Goal: Task Accomplishment & Management: Manage account settings

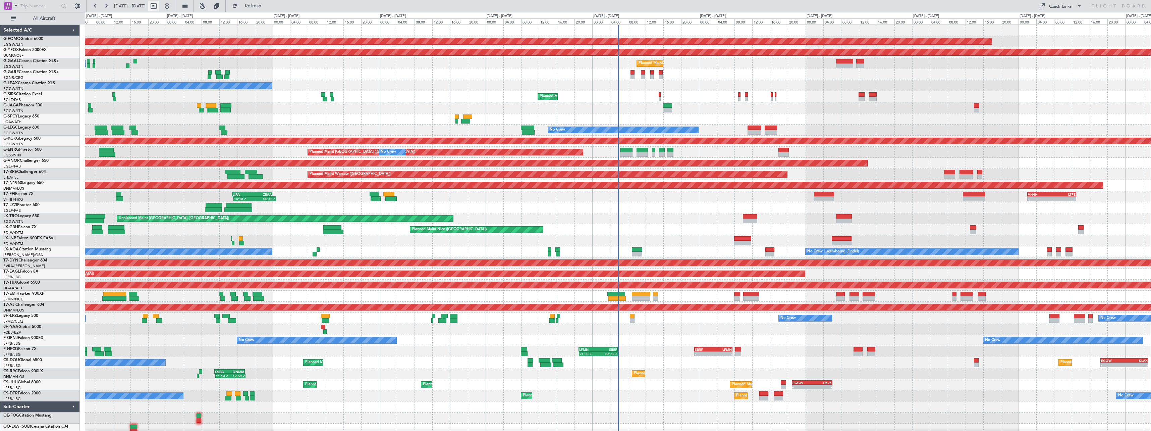
click at [159, 6] on button at bounding box center [153, 6] width 11 height 11
select select "8"
select select "2025"
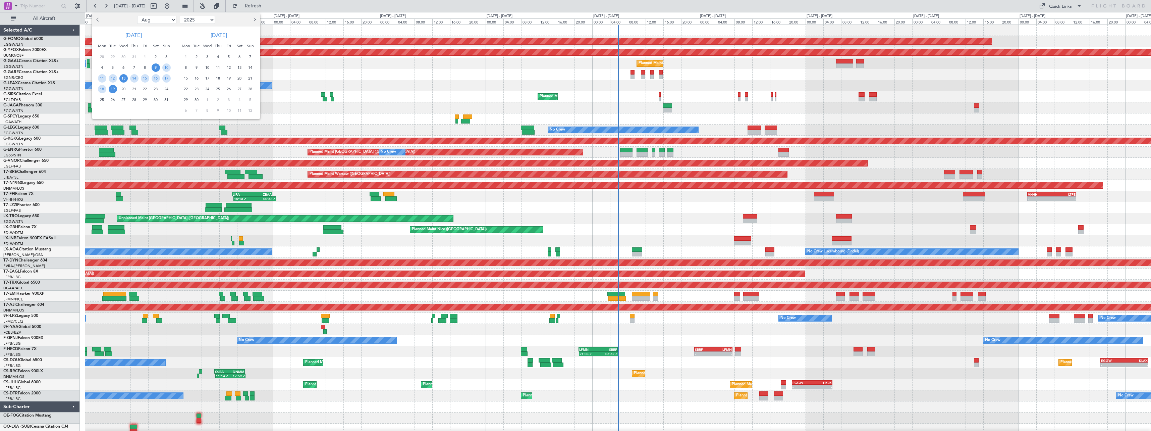
click at [126, 79] on span "13" at bounding box center [123, 78] width 8 height 8
click at [122, 101] on span "27" at bounding box center [123, 100] width 8 height 8
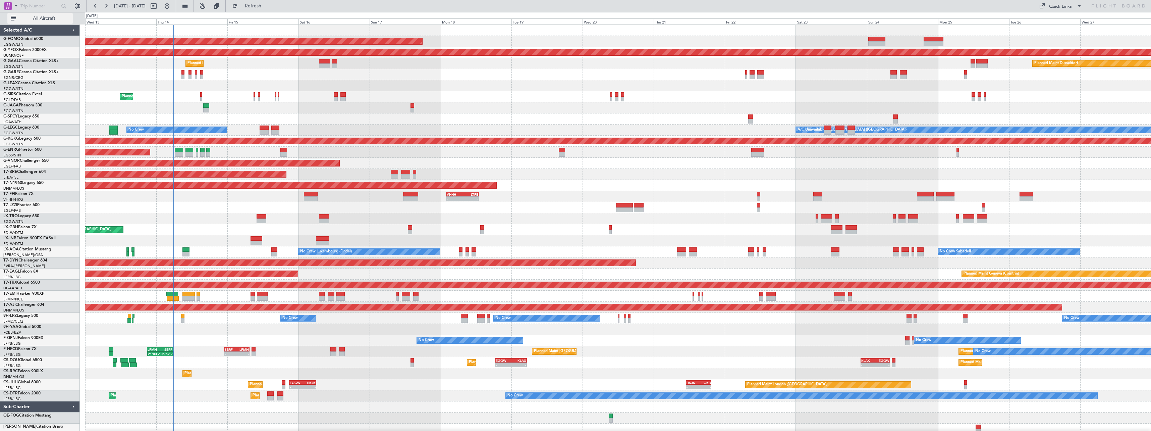
click at [39, 18] on span "All Aircraft" at bounding box center [43, 18] width 53 height 5
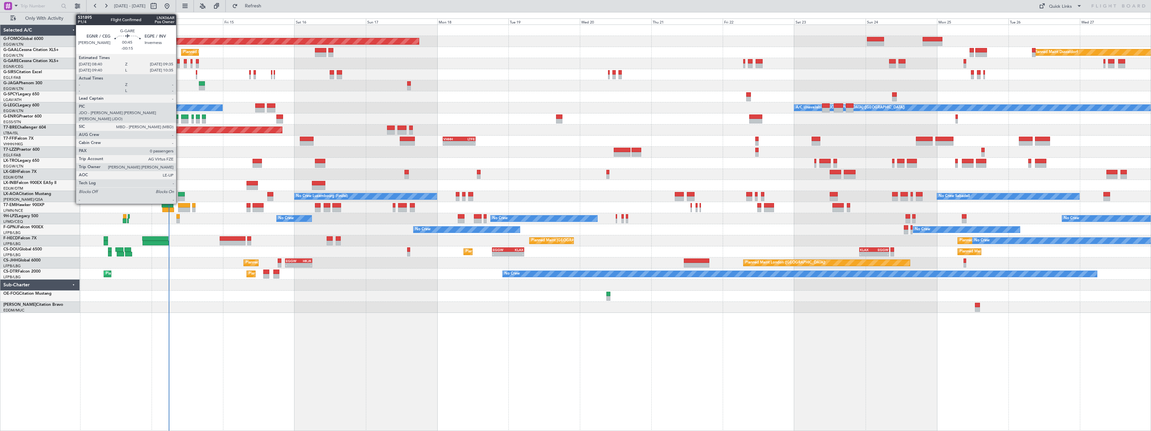
click at [179, 63] on div at bounding box center [178, 61] width 3 height 5
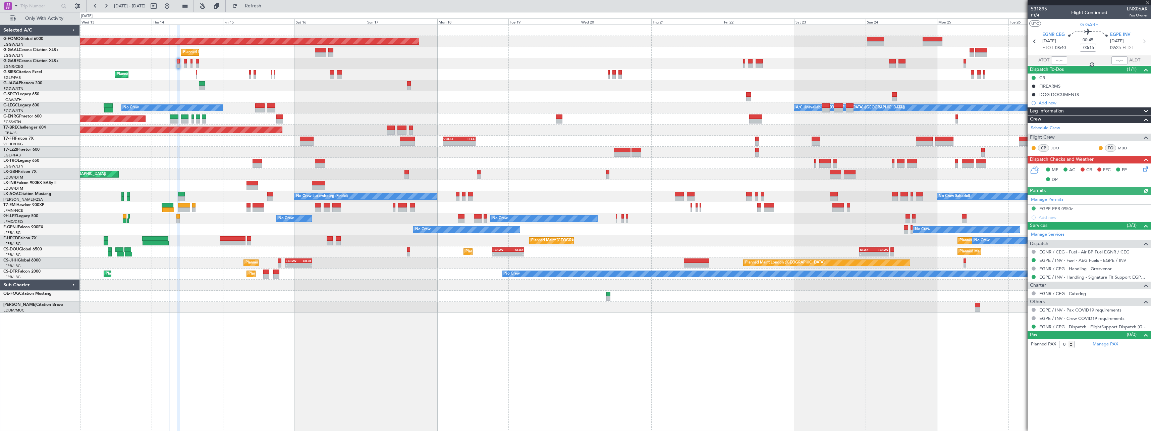
click at [1144, 170] on icon at bounding box center [1144, 167] width 5 height 5
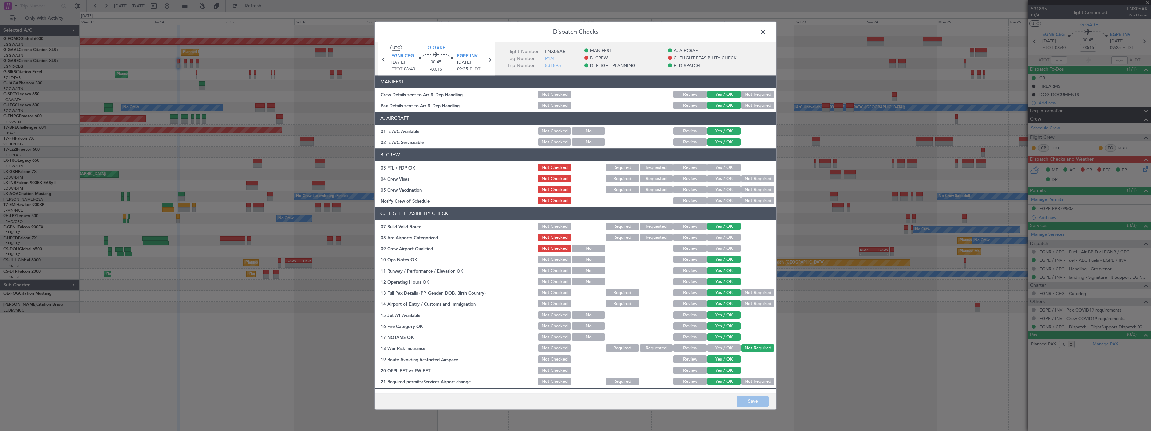
click at [766, 32] on span at bounding box center [766, 33] width 0 height 13
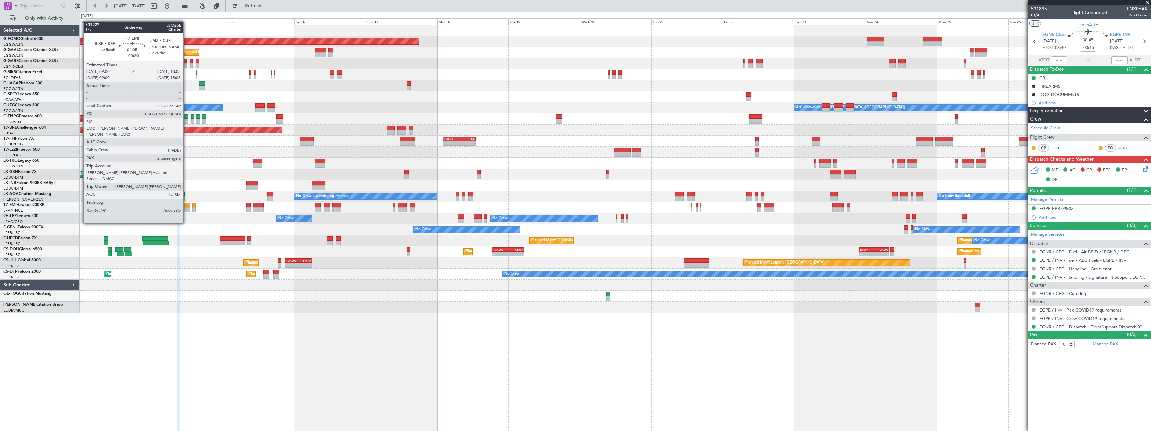
click at [186, 204] on div at bounding box center [184, 205] width 12 height 5
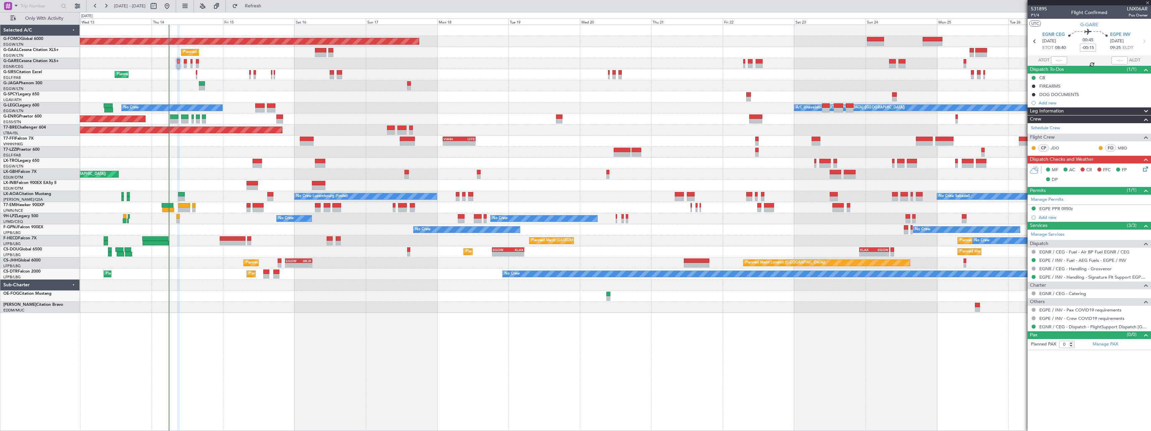
type input "+00:20"
type input "2"
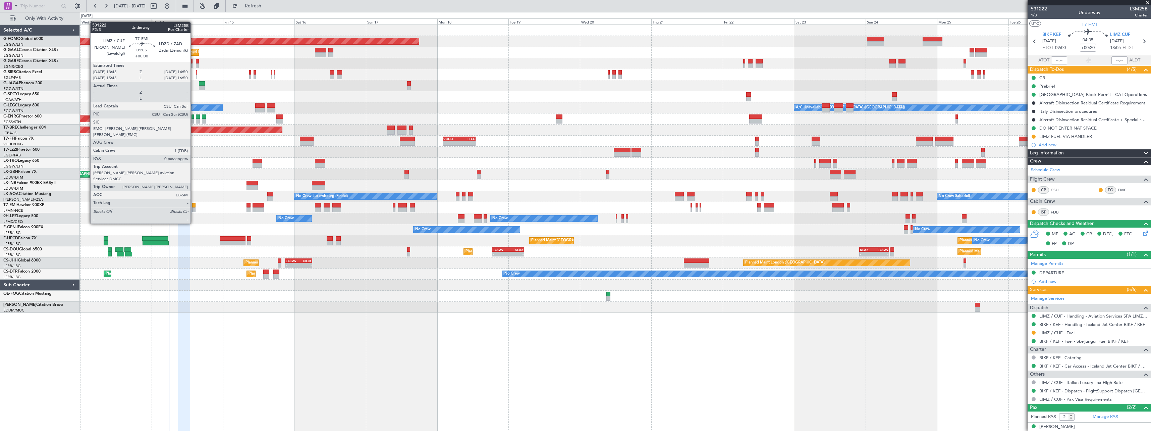
click at [194, 205] on div at bounding box center [193, 205] width 3 height 5
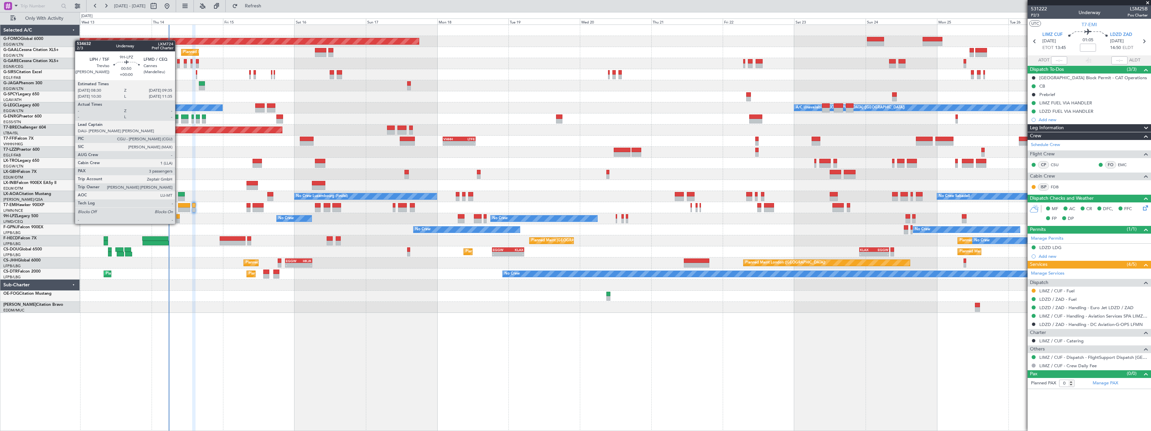
click at [178, 217] on div at bounding box center [177, 216] width 3 height 5
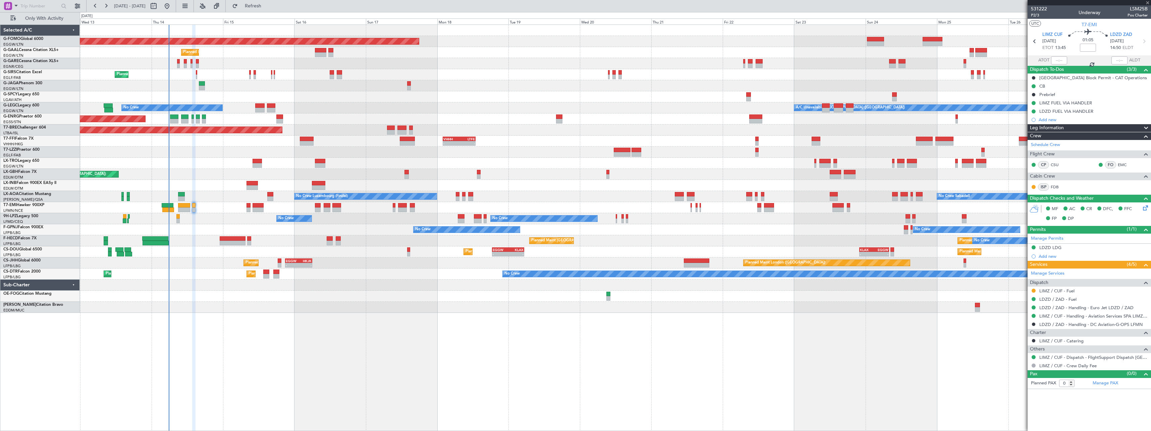
type input "3"
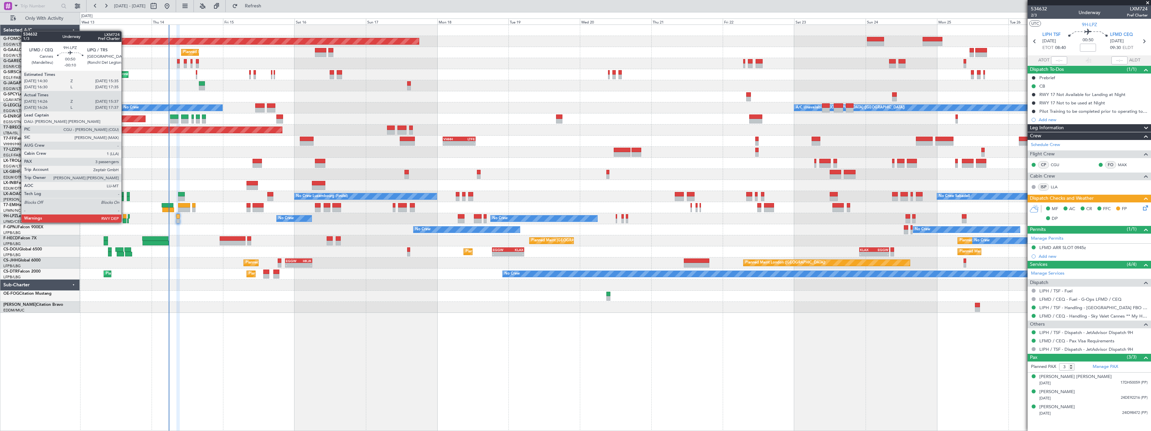
click at [124, 216] on div at bounding box center [124, 216] width 3 height 5
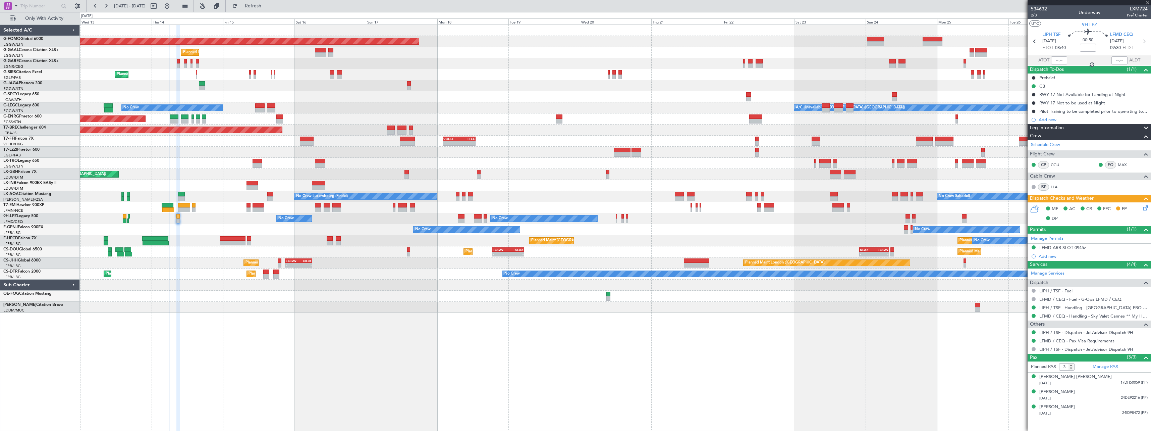
type input "-00:10"
type input "14:36"
type input "15:32"
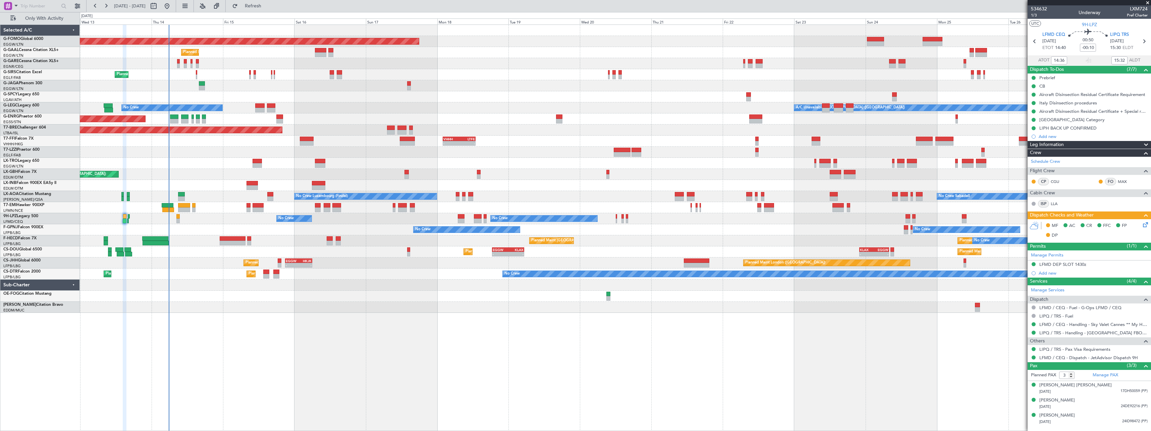
click at [1147, 224] on icon at bounding box center [1144, 223] width 5 height 5
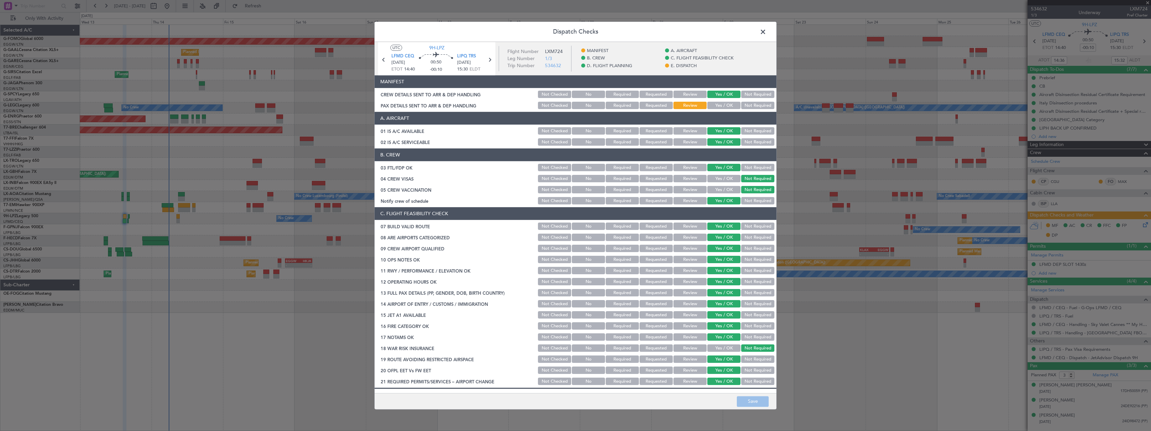
click at [720, 105] on button "Yes / OK" at bounding box center [723, 105] width 33 height 7
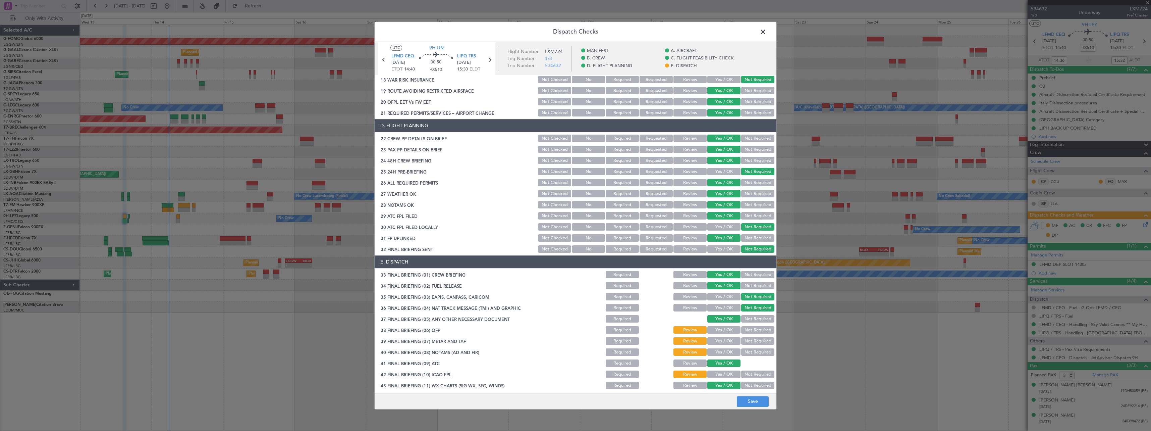
scroll to position [282, 0]
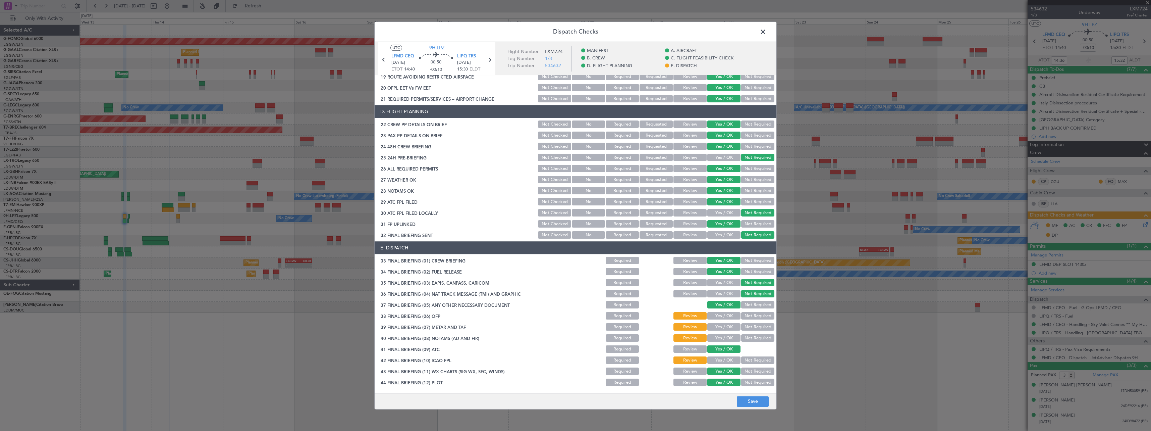
click at [719, 318] on button "Yes / OK" at bounding box center [723, 315] width 33 height 7
click at [718, 327] on button "Yes / OK" at bounding box center [723, 326] width 33 height 7
click at [718, 337] on button "Yes / OK" at bounding box center [723, 337] width 33 height 7
click at [715, 364] on div "Yes / OK" at bounding box center [723, 360] width 34 height 9
click at [743, 358] on button "Not Required" at bounding box center [757, 360] width 33 height 7
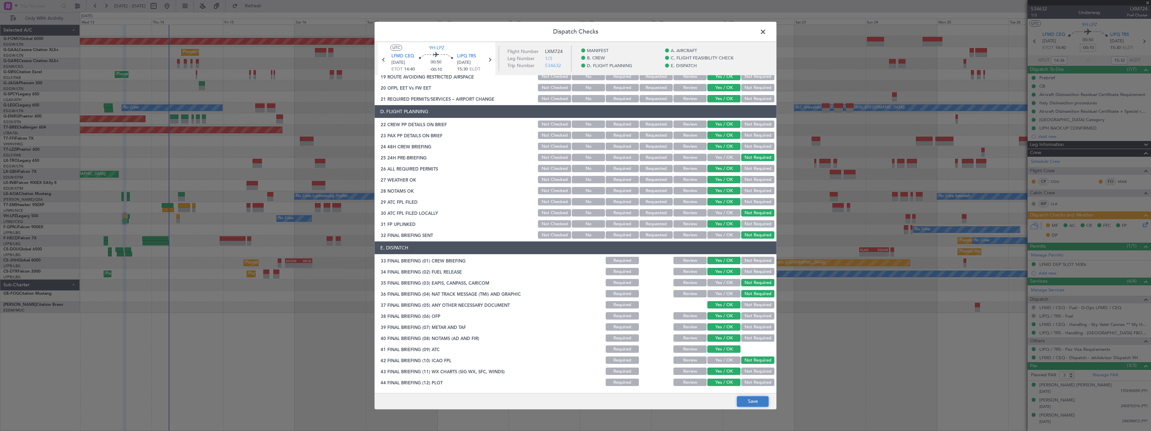
click at [748, 400] on button "Save" at bounding box center [753, 401] width 32 height 11
click at [766, 29] on span at bounding box center [766, 33] width 0 height 13
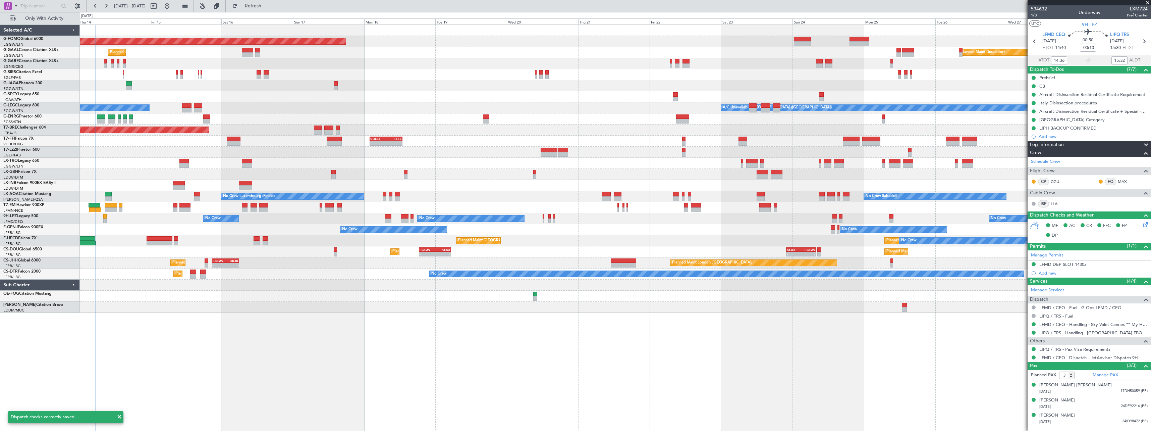
click at [218, 338] on div "Planned Maint Windsor Locks (Bradley Intl) Planned Maint Planned Maint Dusseldo…" at bounding box center [615, 227] width 1071 height 406
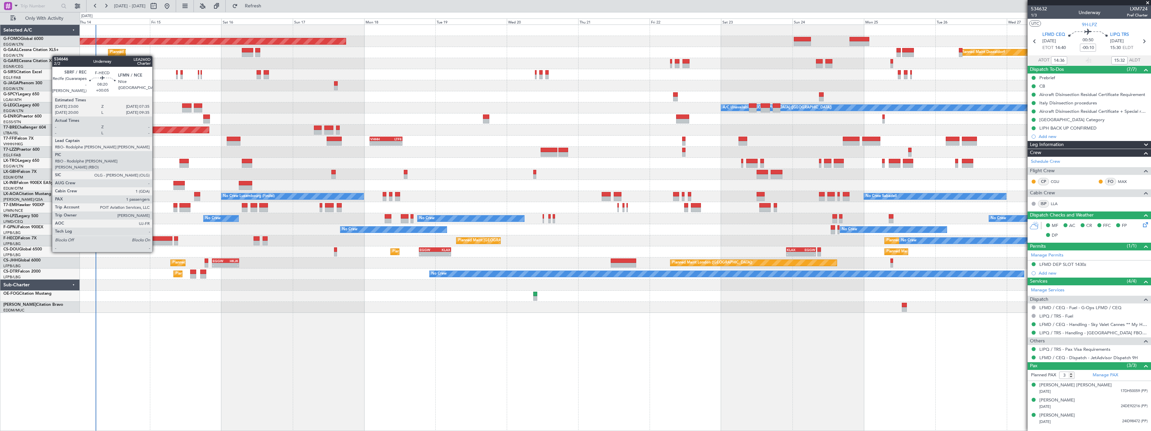
click at [155, 239] on div at bounding box center [160, 238] width 26 height 5
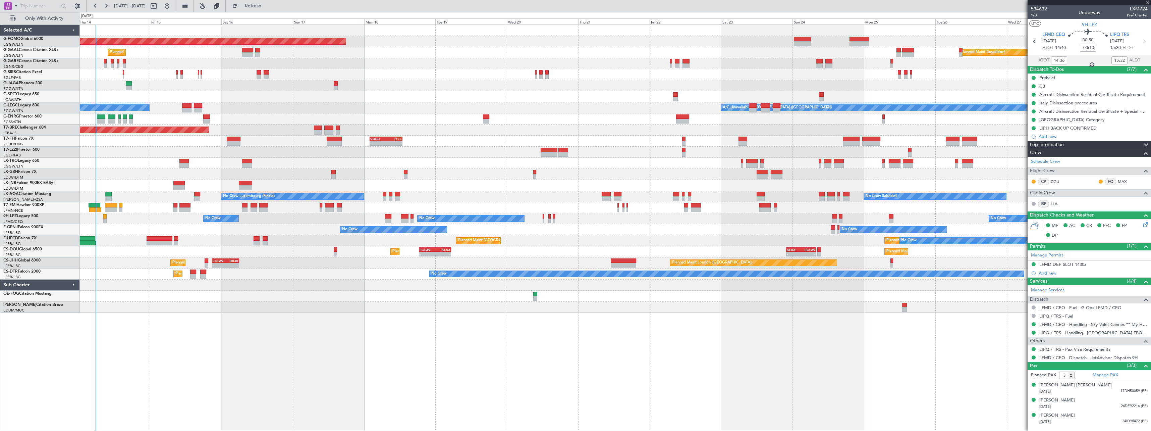
type input "+00:05"
type input "1"
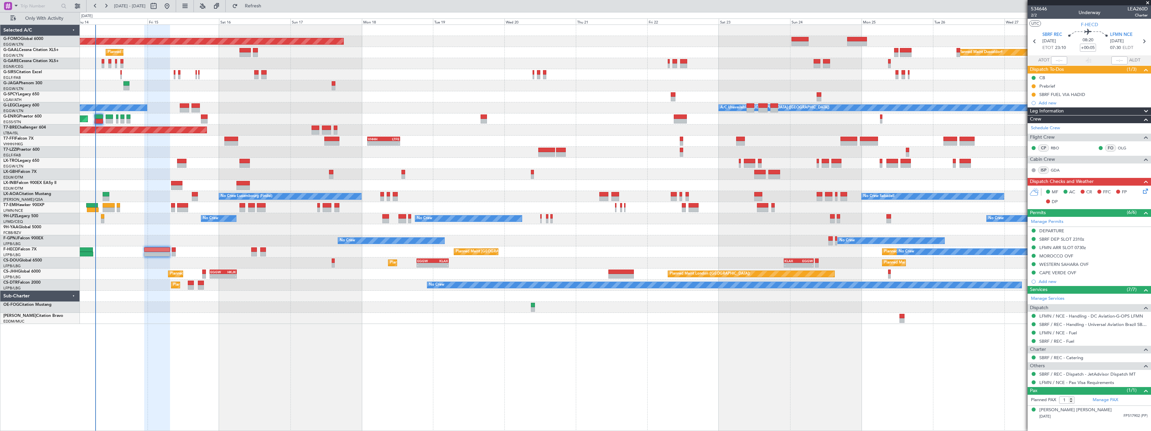
click at [196, 390] on div "Planned Maint Windsor Locks (Bradley Intl) Planned Maint Planned Maint Dusseldo…" at bounding box center [615, 227] width 1071 height 406
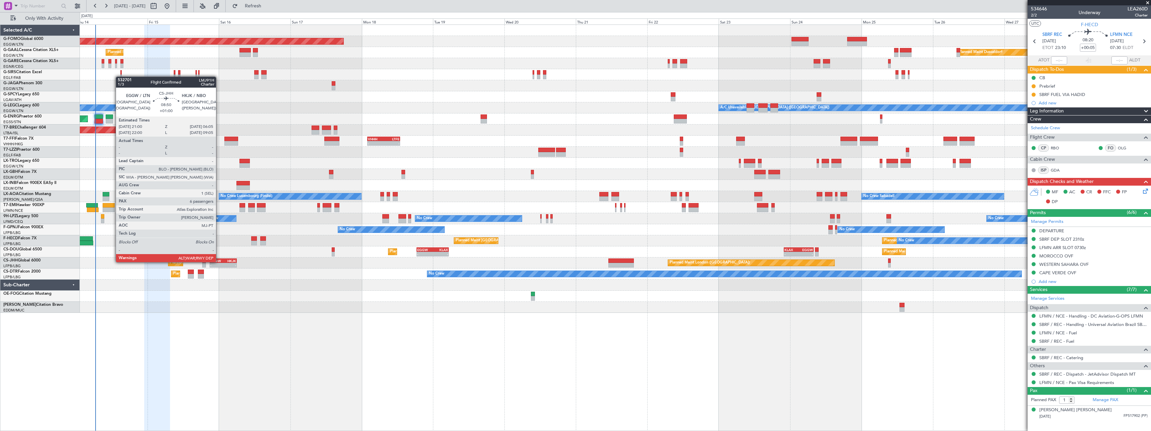
click at [219, 261] on div "EGGW" at bounding box center [216, 261] width 13 height 4
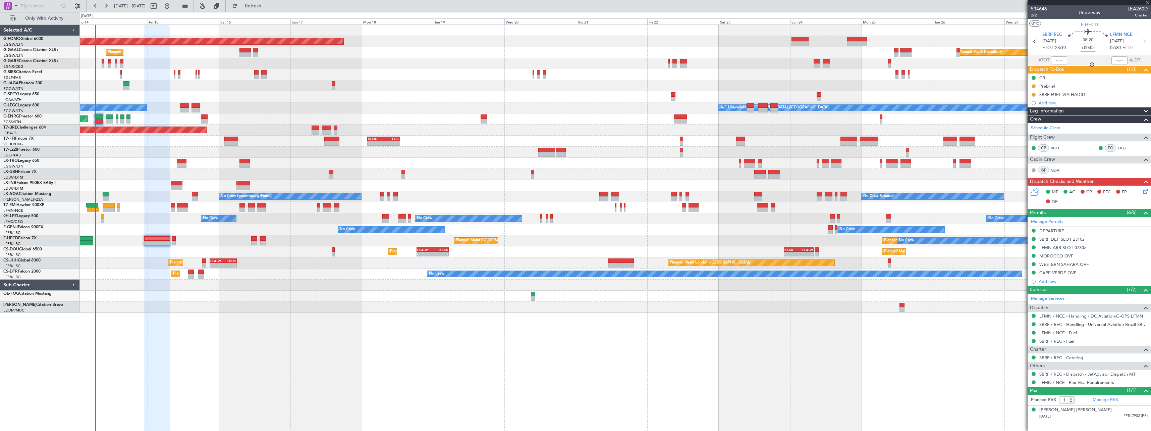
type input "+01:00"
type input "6"
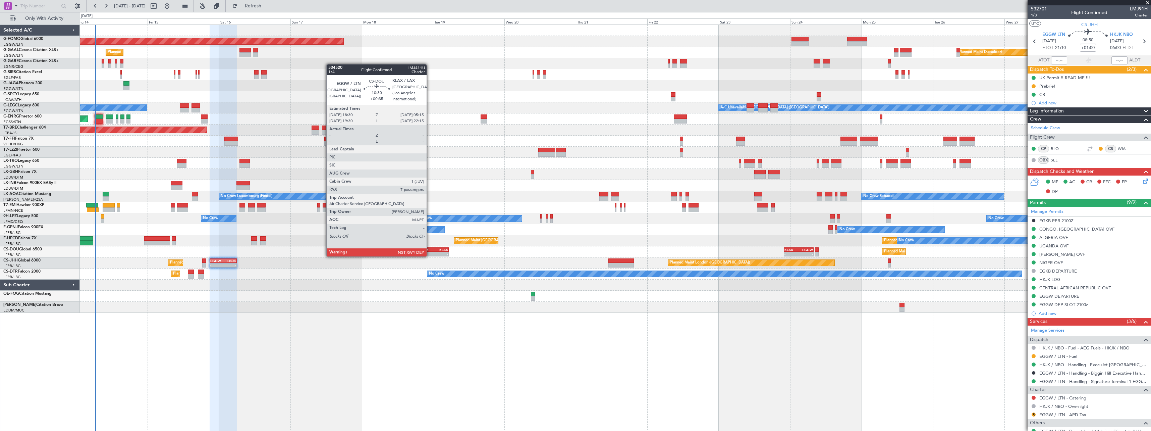
click at [430, 250] on div "EGGW" at bounding box center [424, 250] width 15 height 4
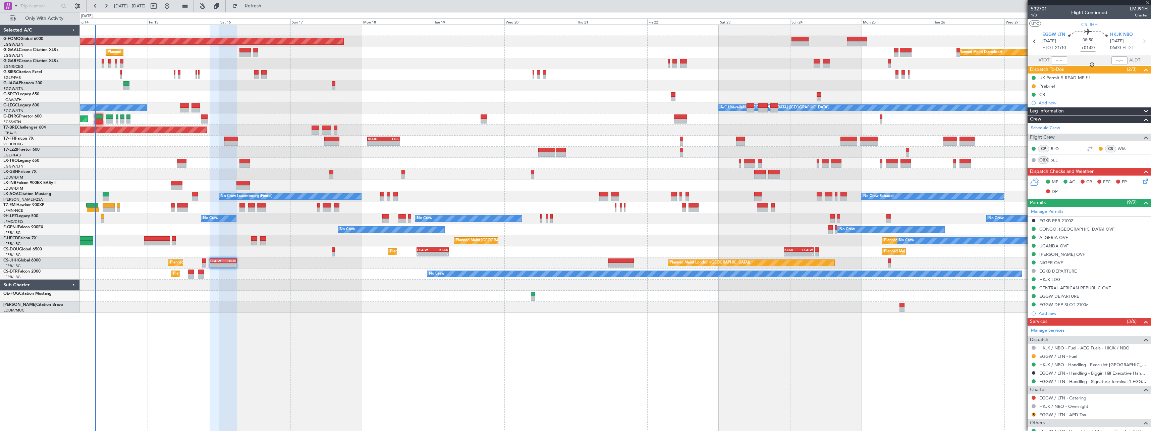
type input "+00:35"
type input "7"
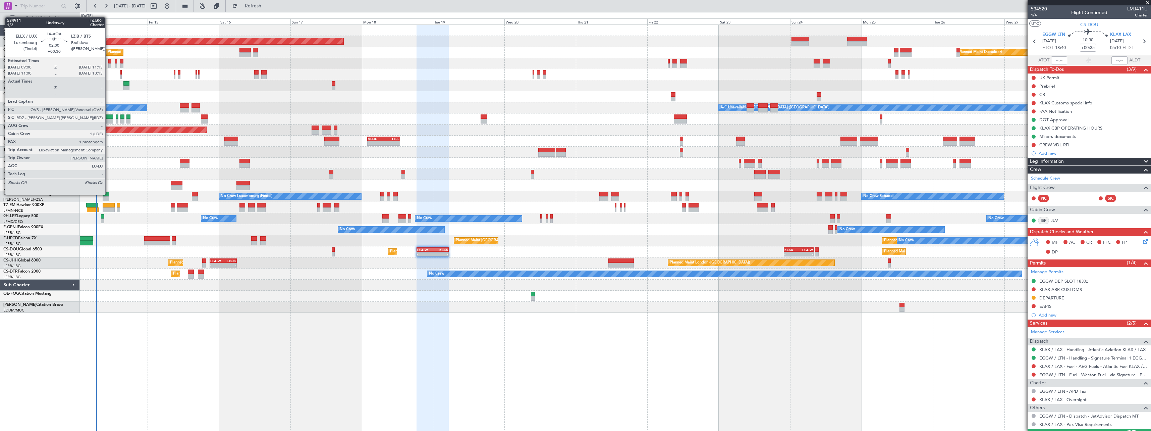
click at [108, 194] on div at bounding box center [106, 194] width 7 height 5
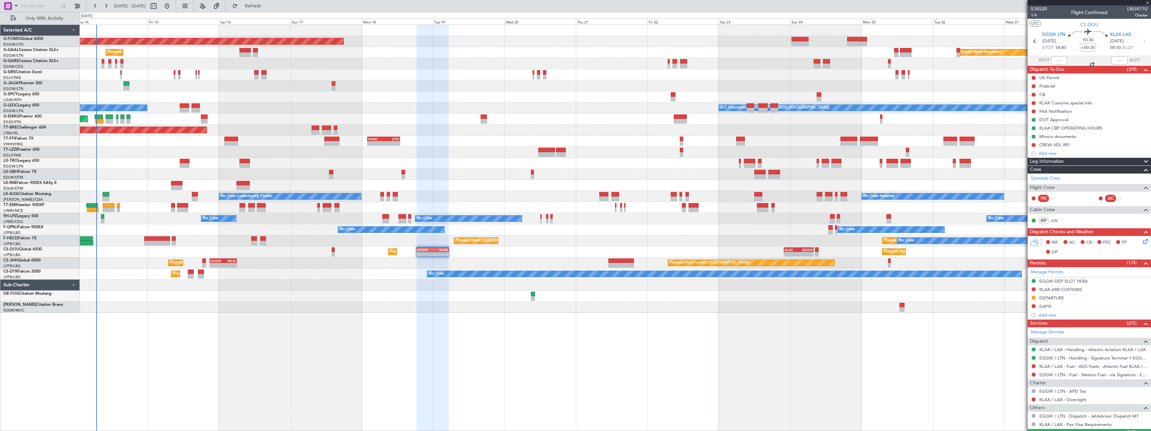
type input "+00:30"
type input "1"
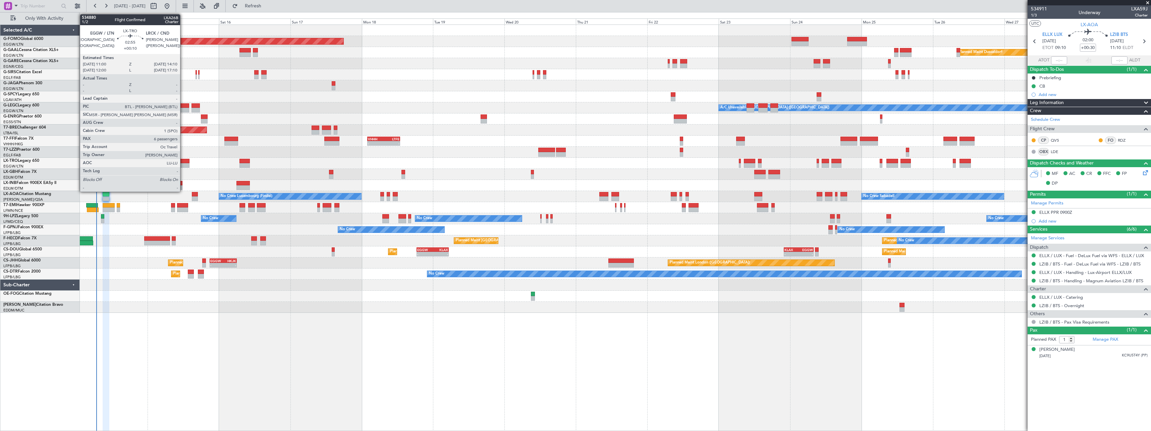
click at [183, 162] on div at bounding box center [185, 161] width 10 height 5
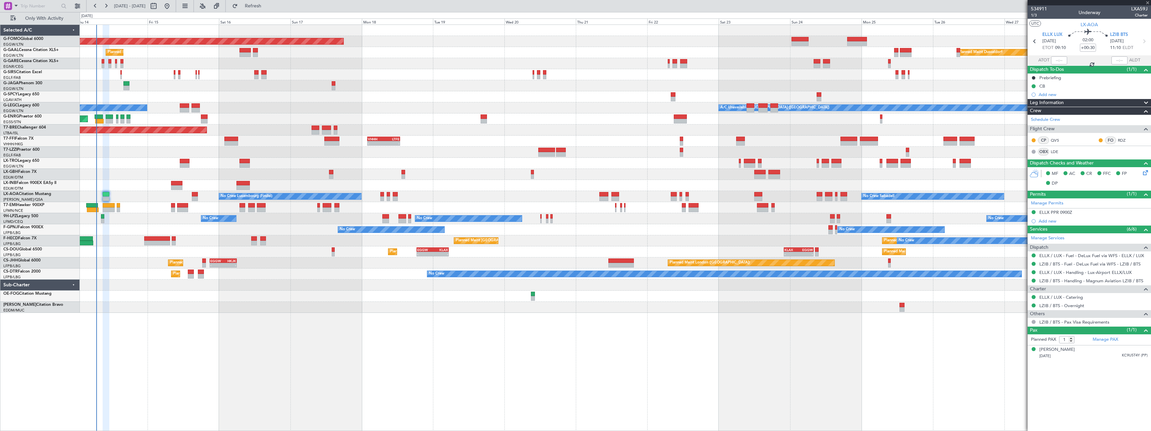
type input "+00:10"
type input "6"
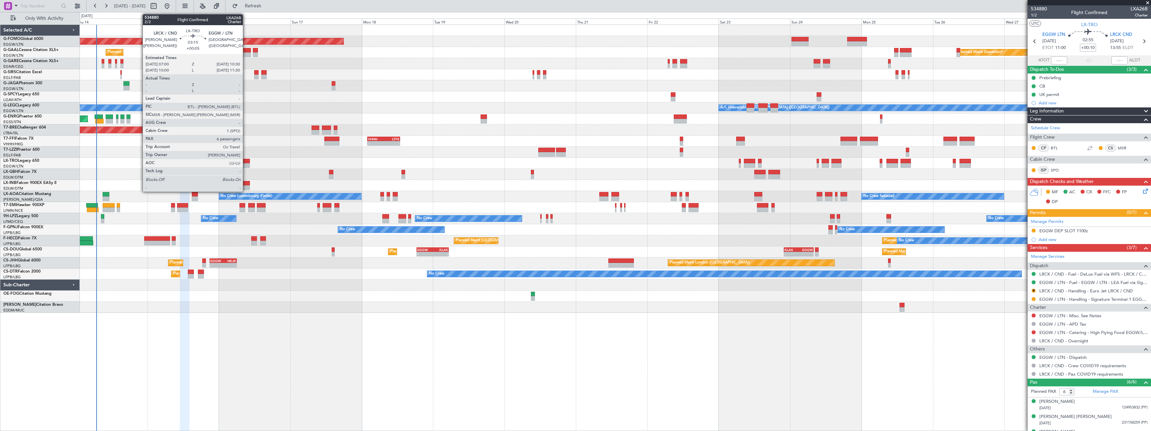
click at [246, 162] on div at bounding box center [244, 161] width 11 height 5
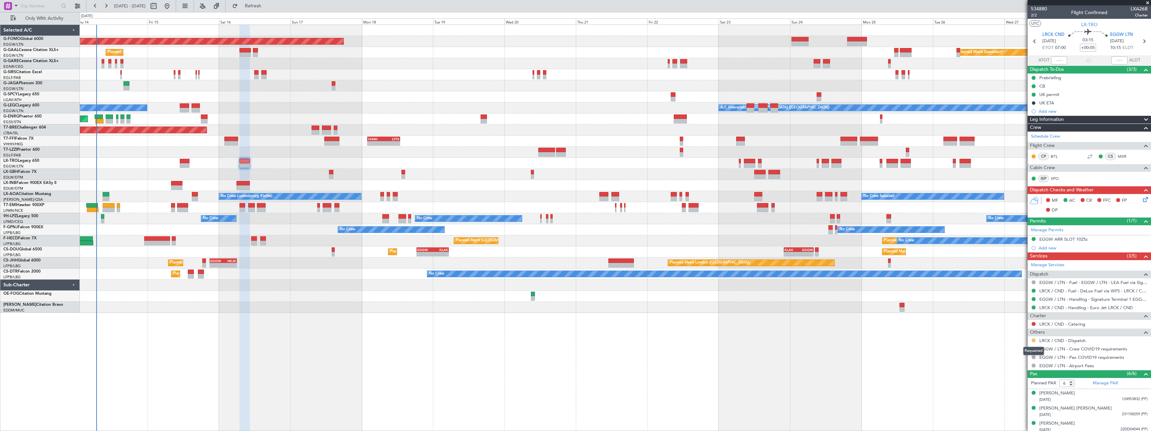
click at [1033, 340] on button at bounding box center [1034, 340] width 4 height 4
click at [1013, 419] on span "Confirmed" at bounding box center [1014, 420] width 21 height 7
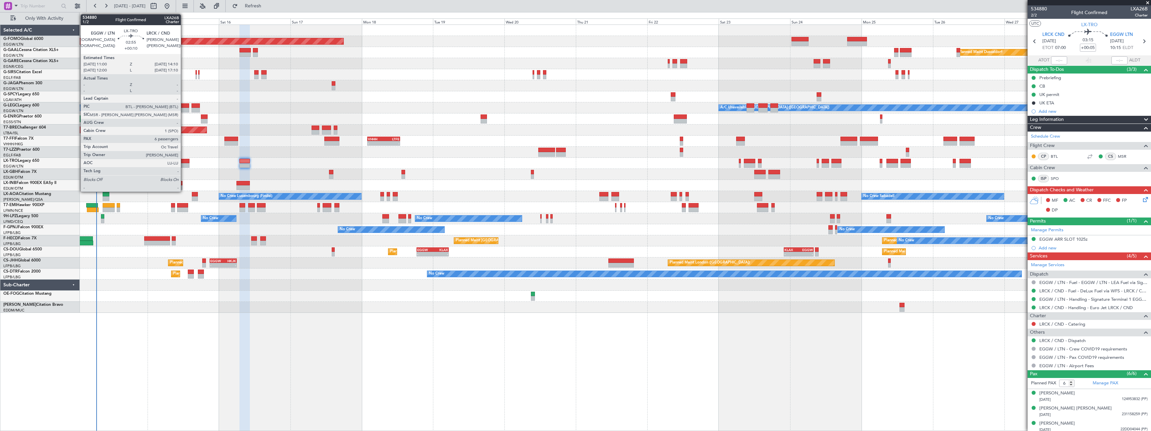
click at [184, 162] on div at bounding box center [185, 161] width 10 height 5
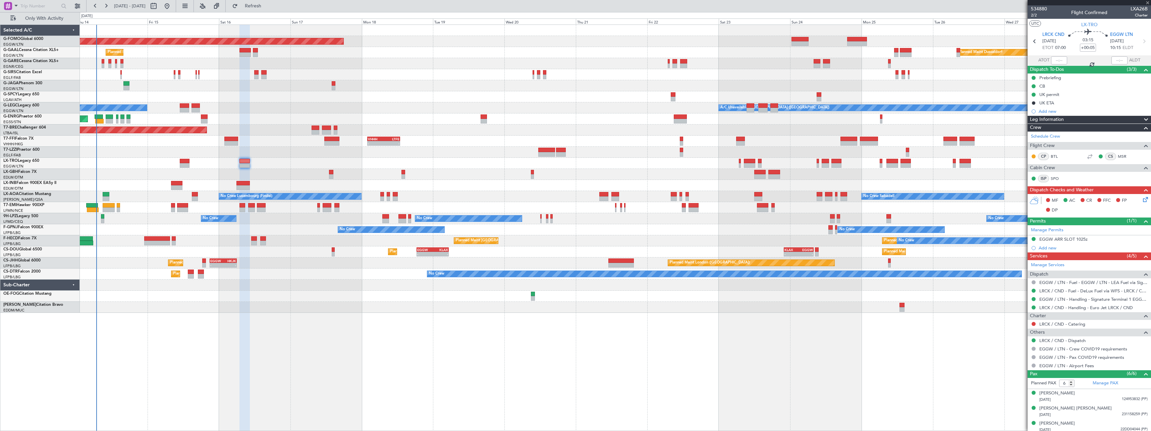
type input "+00:10"
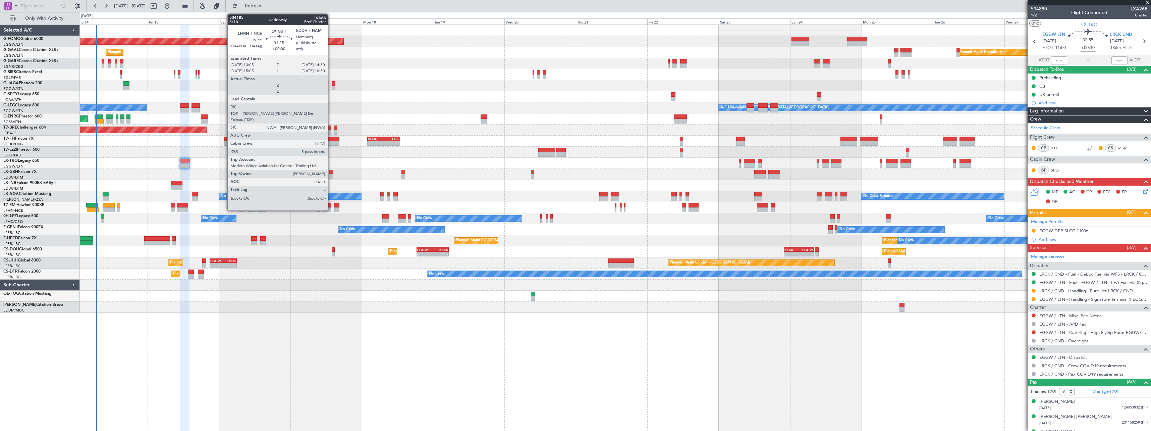
click at [331, 175] on div at bounding box center [331, 176] width 4 height 5
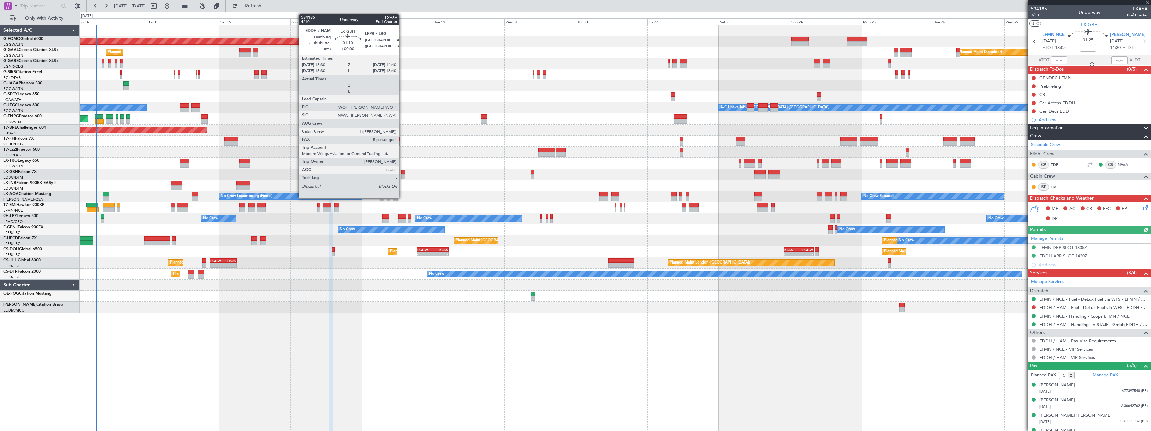
click at [402, 171] on div at bounding box center [404, 172] width 4 height 5
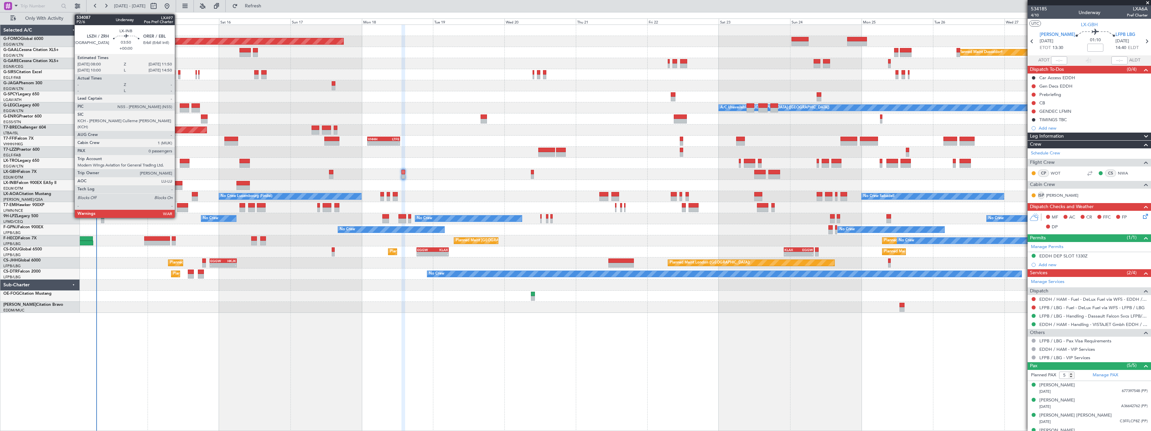
click at [178, 184] on div at bounding box center [177, 183] width 12 height 5
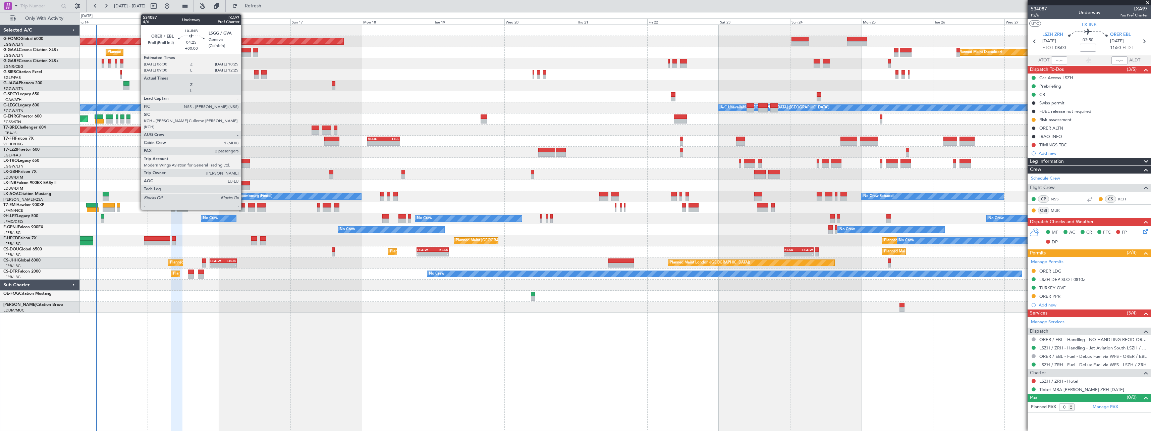
click at [244, 184] on div at bounding box center [242, 183] width 13 height 5
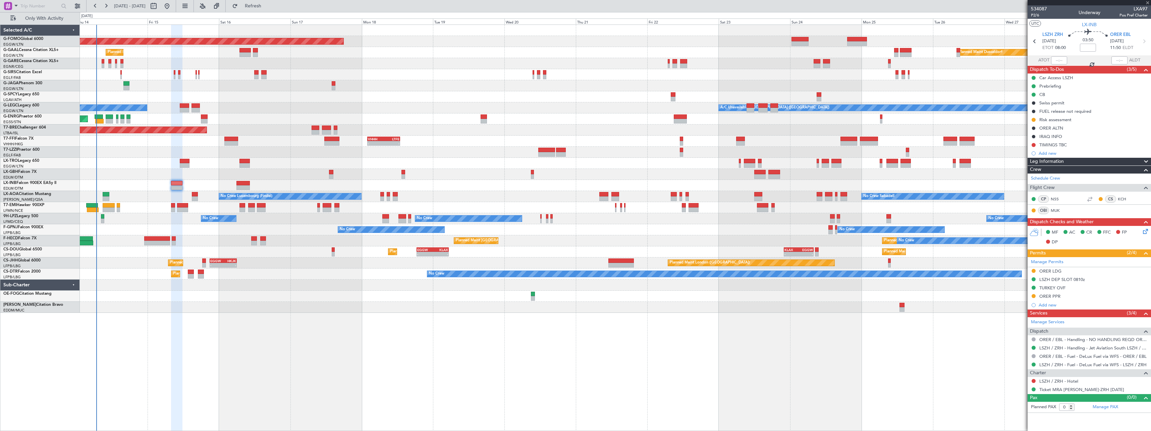
type input "2"
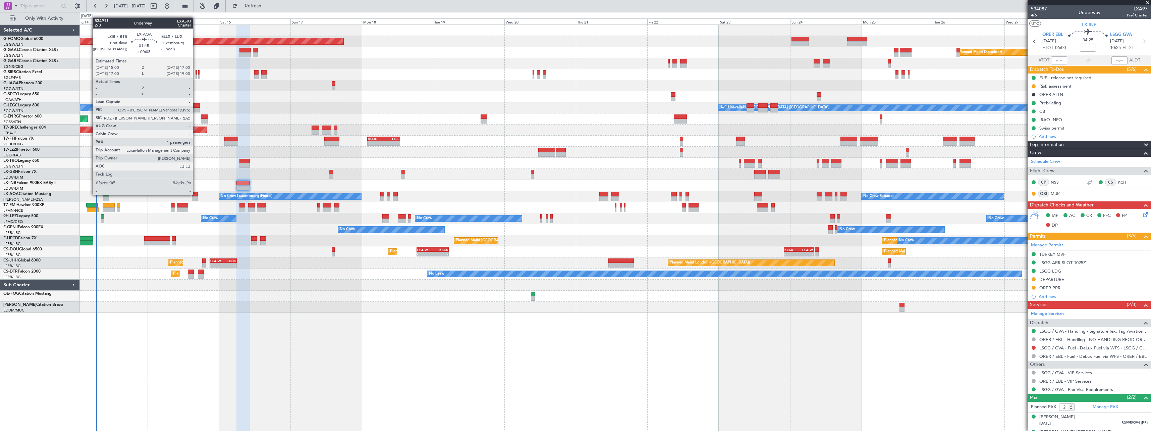
click at [196, 194] on div at bounding box center [195, 194] width 6 height 5
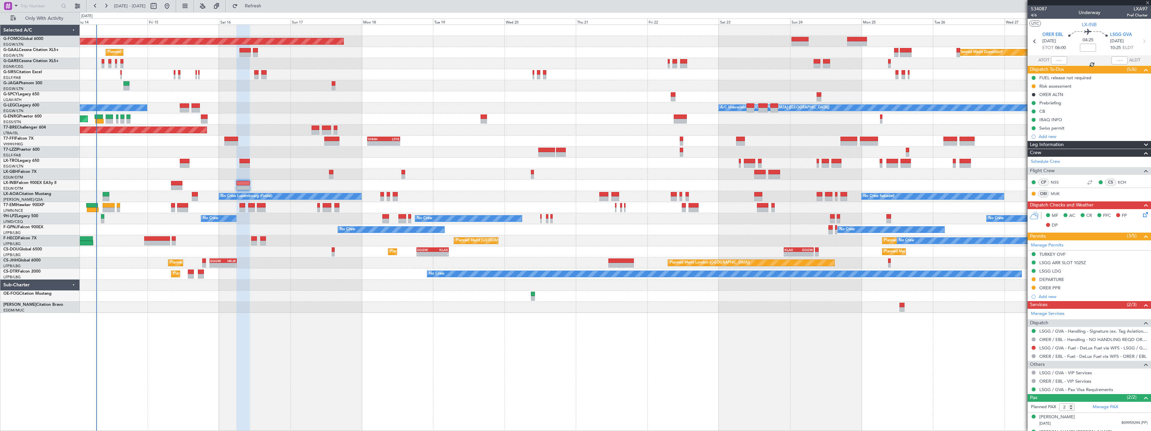
type input "+00:05"
type input "1"
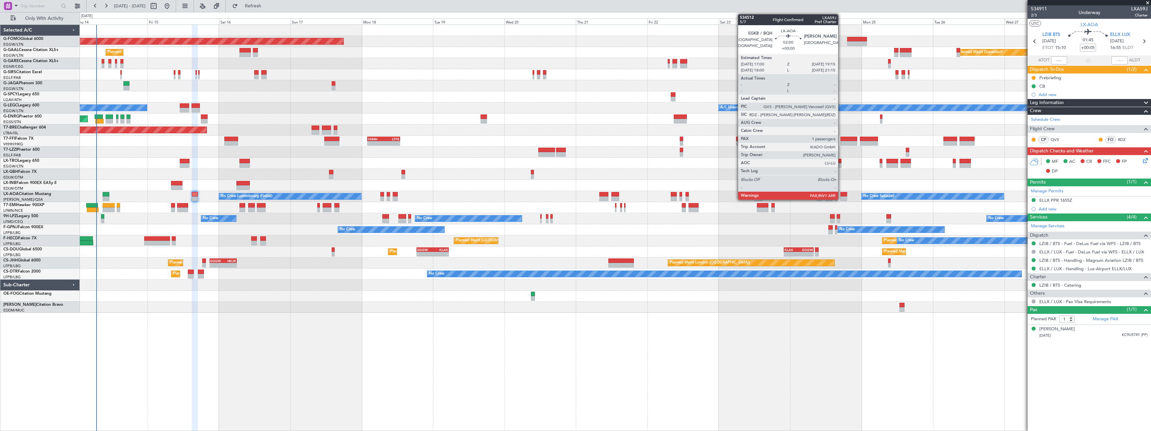
click at [841, 194] on div at bounding box center [844, 194] width 7 height 5
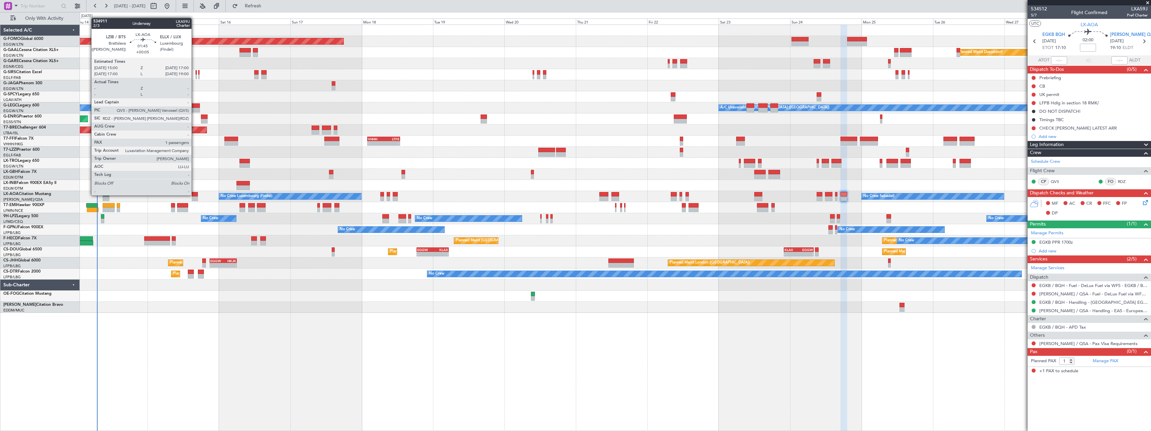
click at [195, 195] on div at bounding box center [195, 194] width 6 height 5
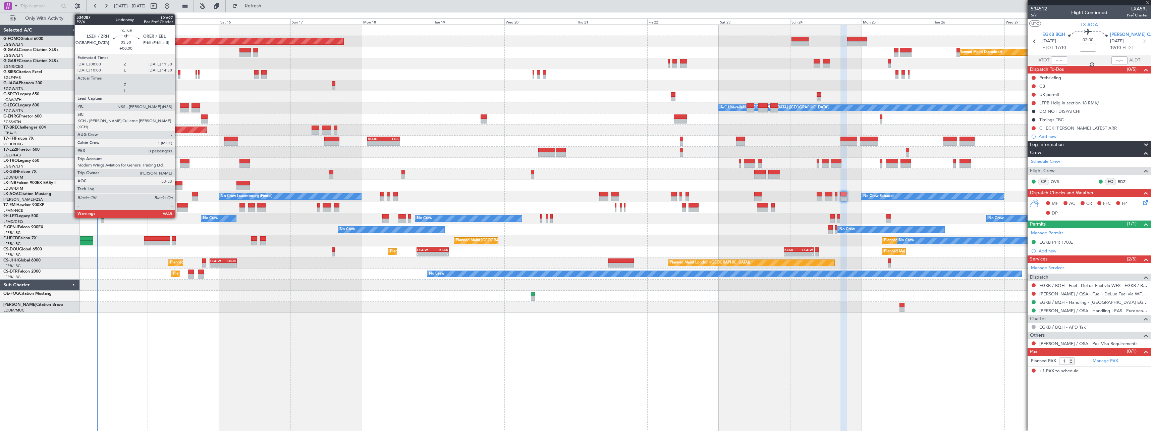
type input "+00:05"
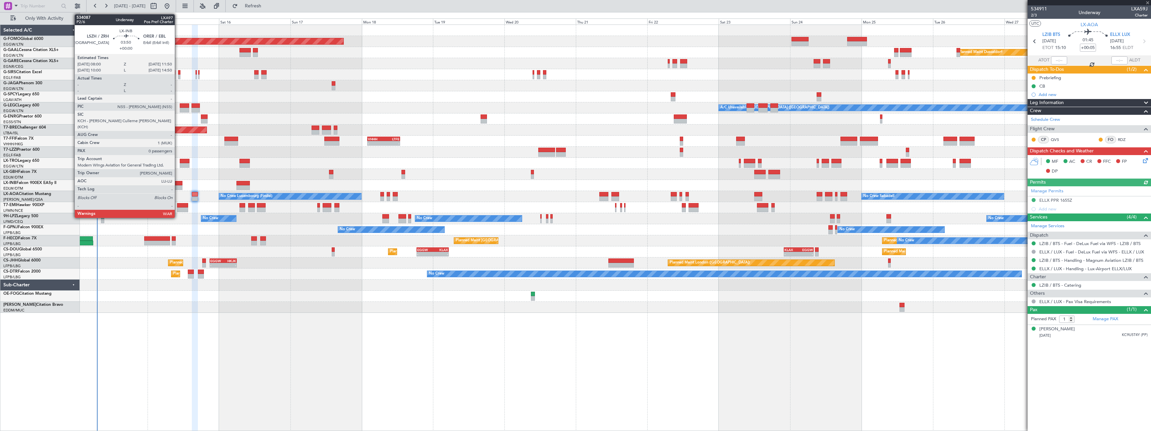
click at [178, 183] on div at bounding box center [177, 183] width 12 height 5
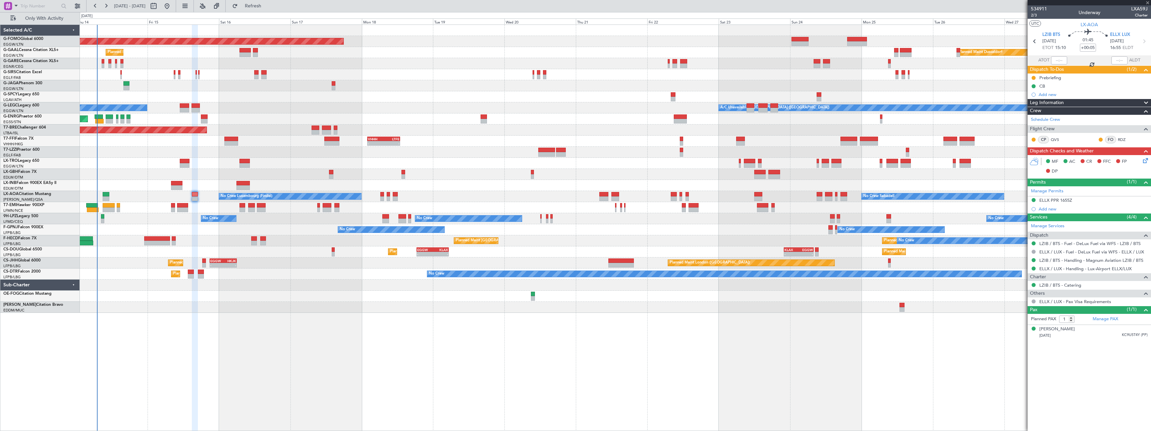
type input "0"
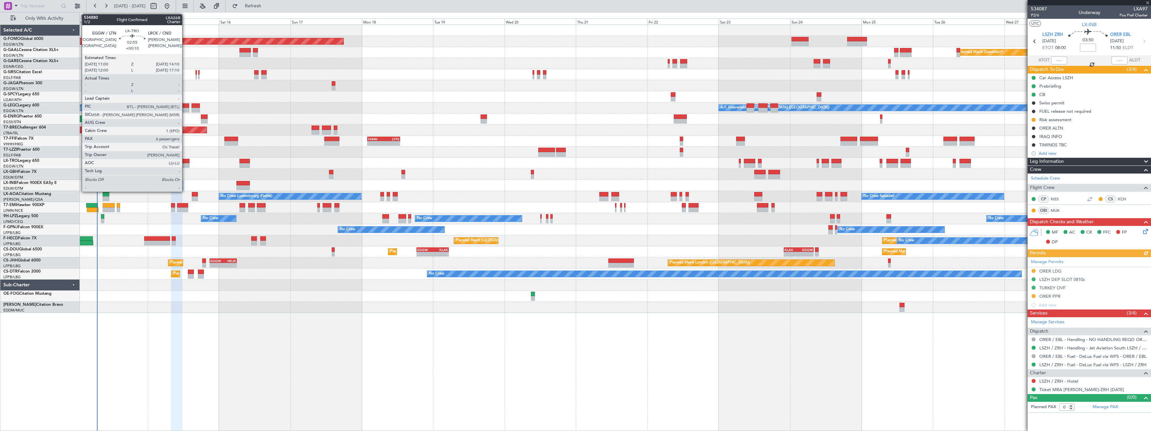
click at [185, 162] on div at bounding box center [185, 161] width 10 height 5
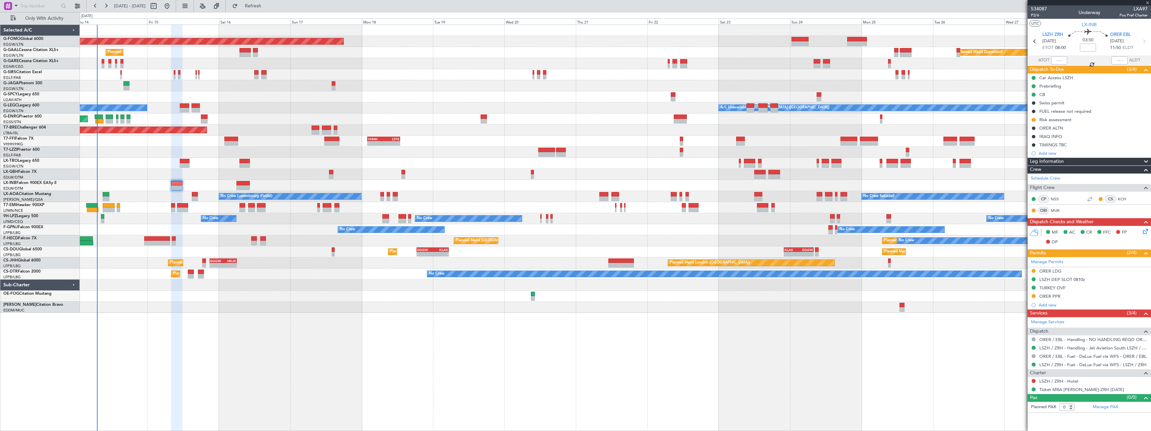
type input "+00:10"
type input "6"
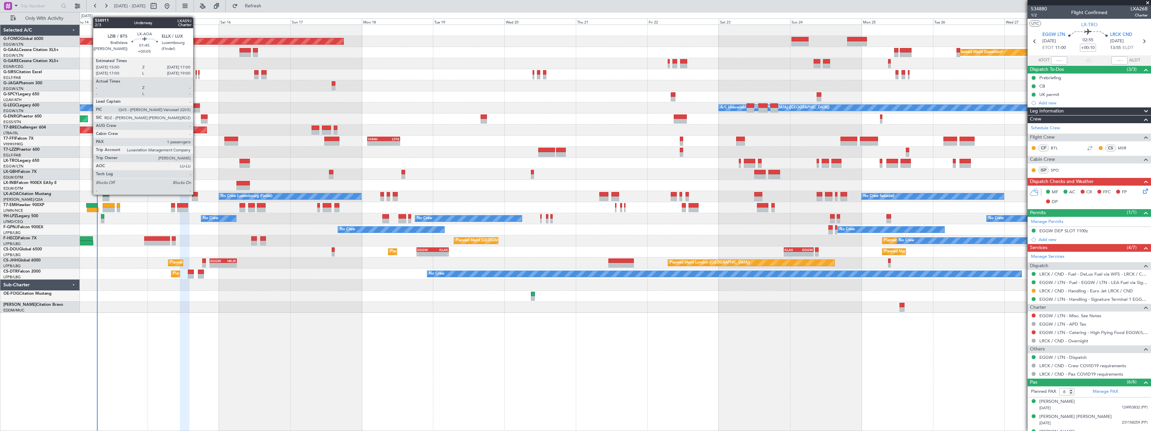
click at [196, 194] on div at bounding box center [195, 194] width 6 height 5
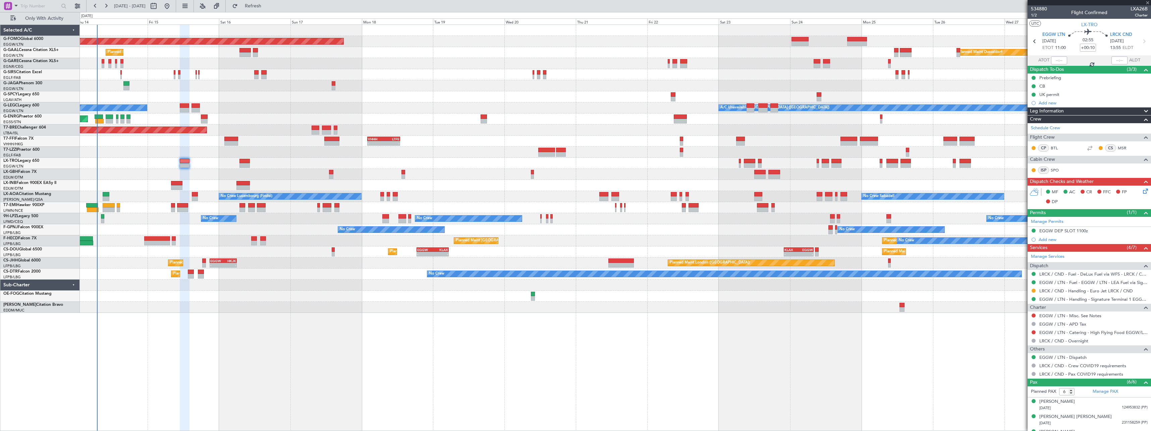
type input "+00:05"
type input "1"
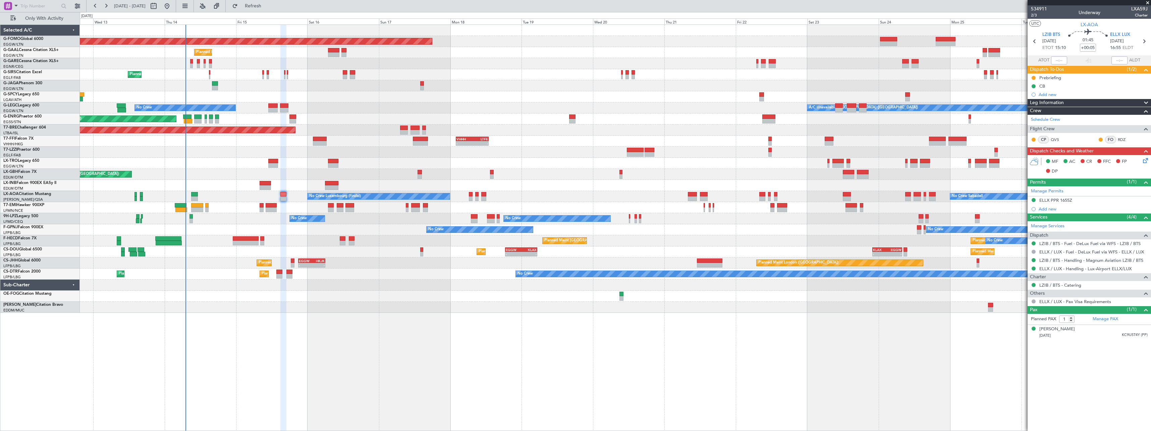
click at [240, 223] on div "No Crew No Crew No Crew No Crew" at bounding box center [615, 218] width 1071 height 11
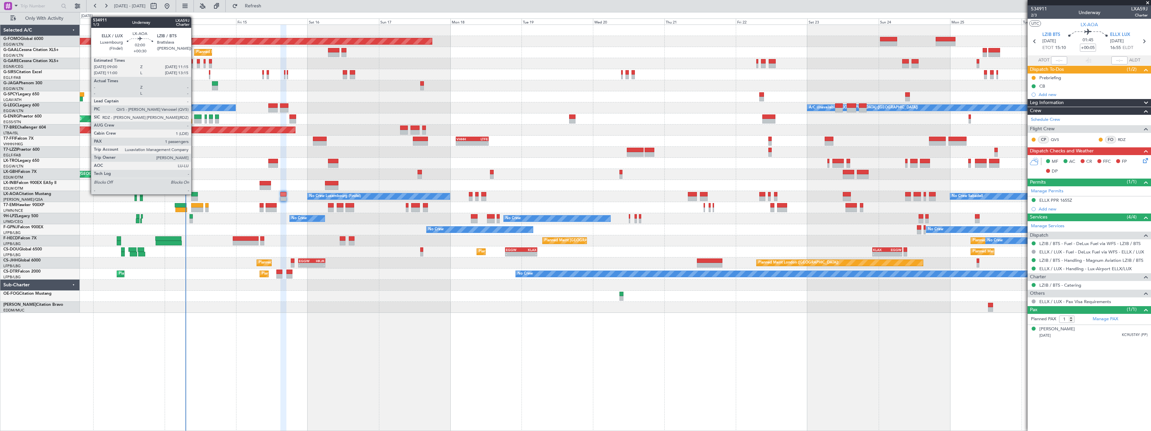
click at [194, 194] on div at bounding box center [194, 194] width 7 height 5
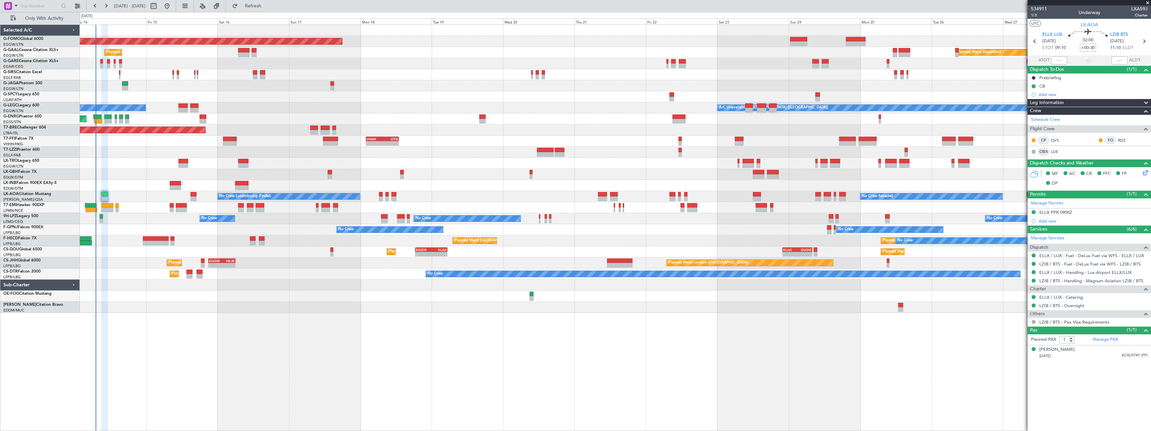
click at [273, 338] on div "Planned Maint Windsor Locks (Bradley Intl) Planned Maint Dusseldorf Planned Mai…" at bounding box center [615, 227] width 1071 height 406
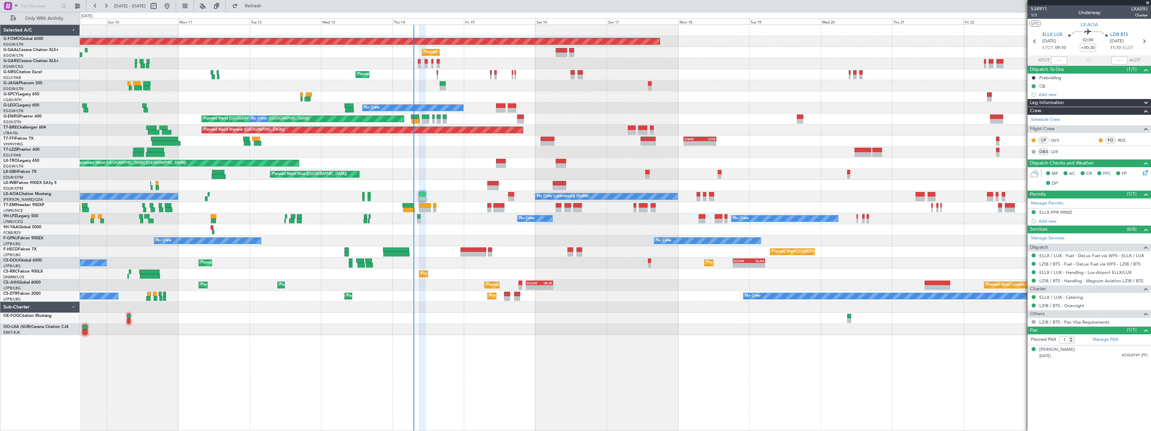
click at [562, 379] on div "Planned Maint Windsor Locks (Bradley Intl) Planned Maint No Crew Planned Maint …" at bounding box center [615, 227] width 1071 height 406
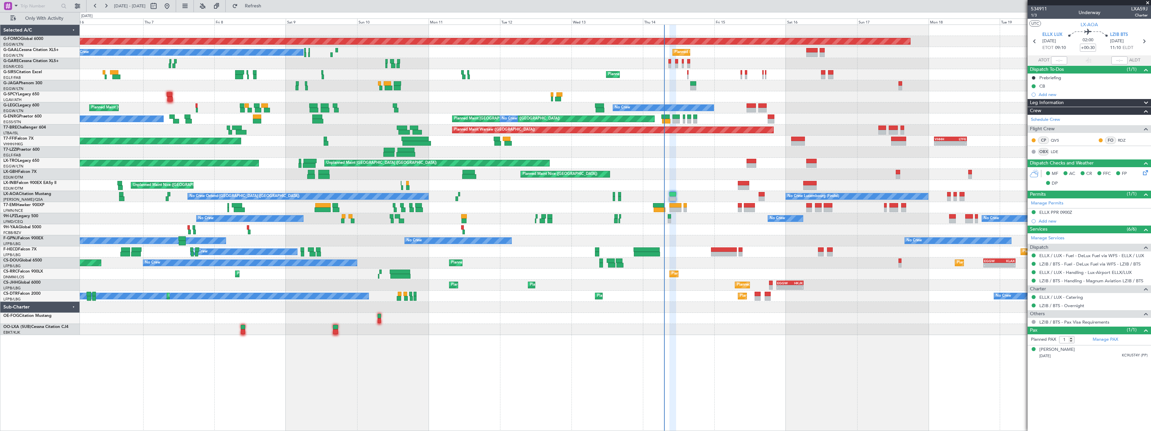
click at [820, 370] on div "Planned Maint Windsor Locks (Bradley Intl) Planned Maint Palma De Mallorca Plan…" at bounding box center [615, 227] width 1071 height 406
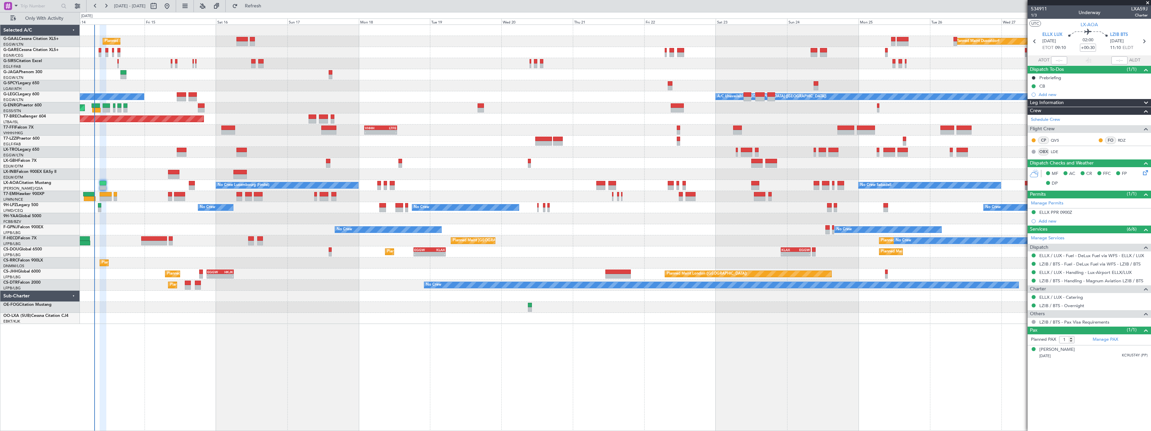
click at [281, 367] on div "Planned Maint Planned Maint Dusseldorf Planned Maint London (Farnborough) No Cr…" at bounding box center [615, 227] width 1071 height 406
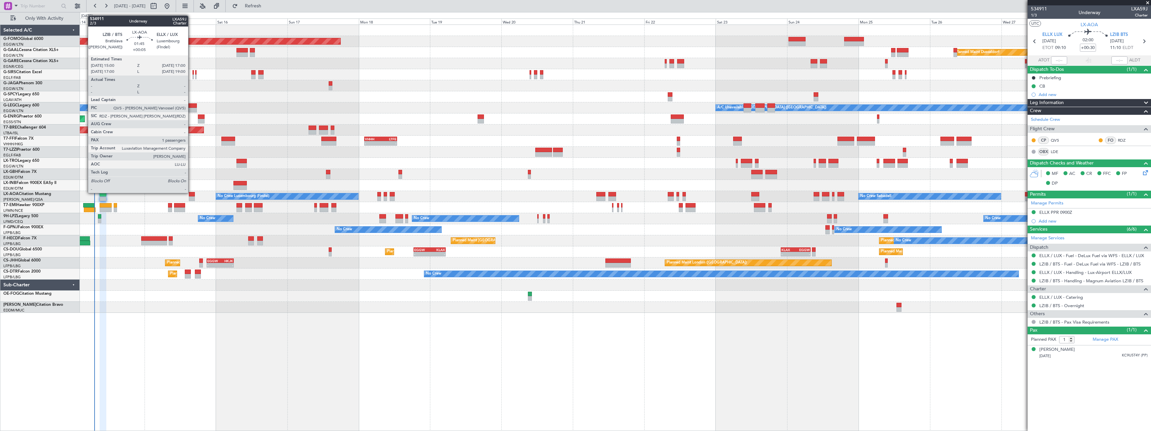
click at [191, 192] on div at bounding box center [192, 194] width 6 height 5
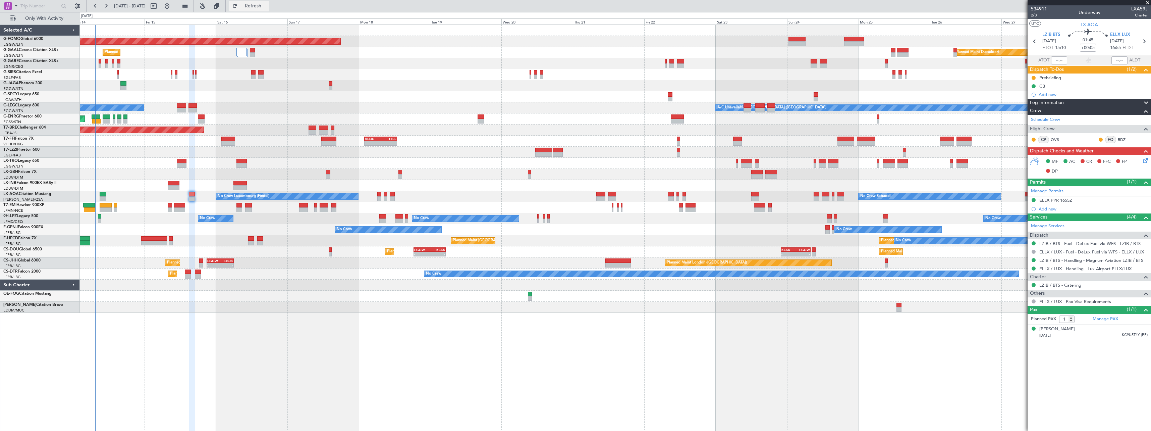
click at [267, 5] on span "Refresh" at bounding box center [253, 6] width 28 height 5
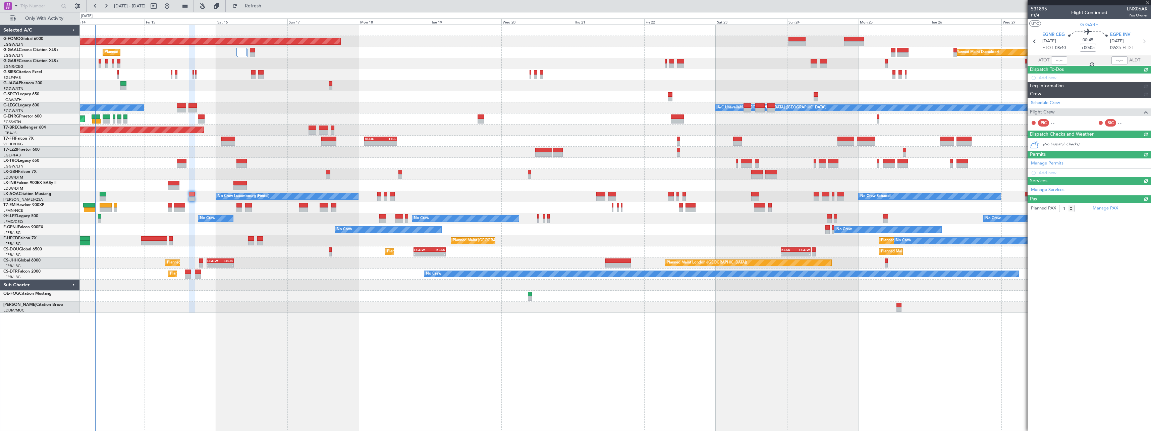
type input "-00:15"
type input "0"
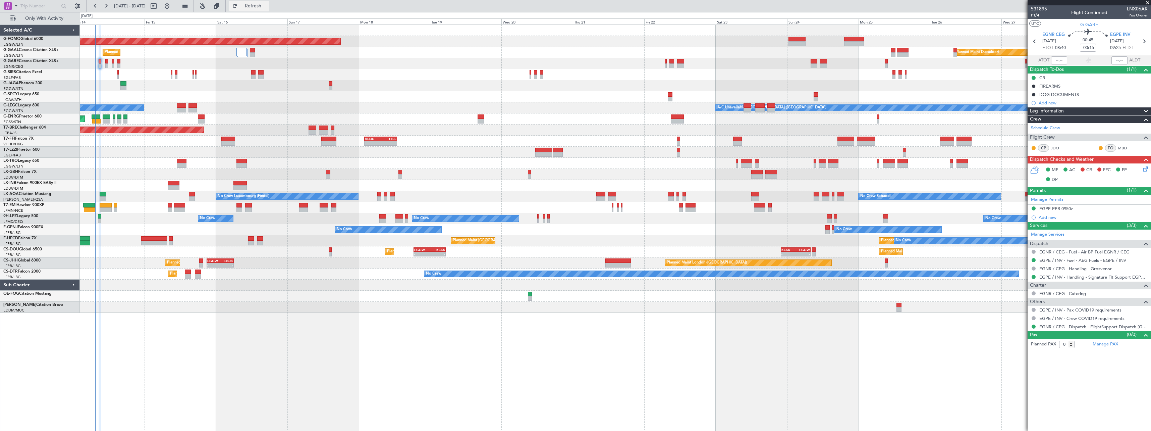
click at [267, 8] on span "Refresh" at bounding box center [253, 6] width 28 height 5
click at [267, 6] on span "Refresh" at bounding box center [253, 6] width 28 height 5
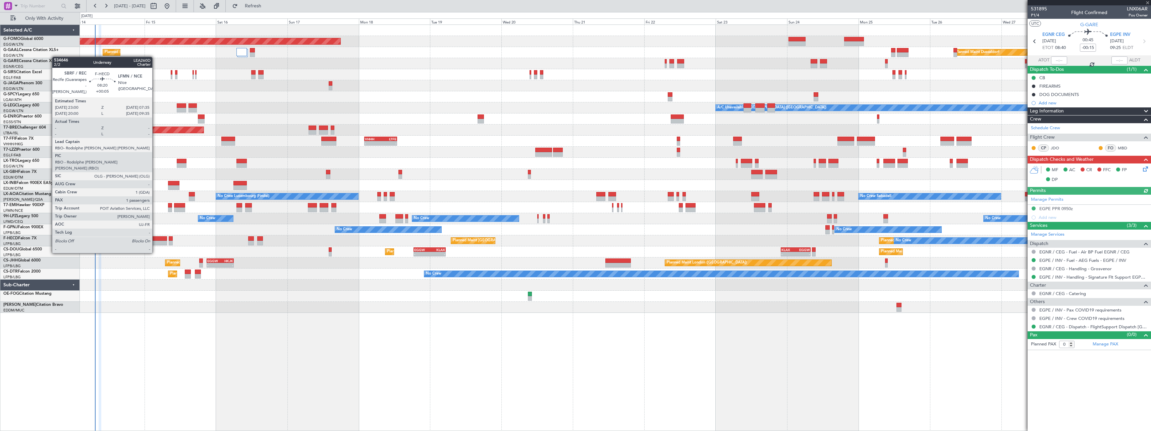
click at [155, 240] on div at bounding box center [154, 238] width 26 height 5
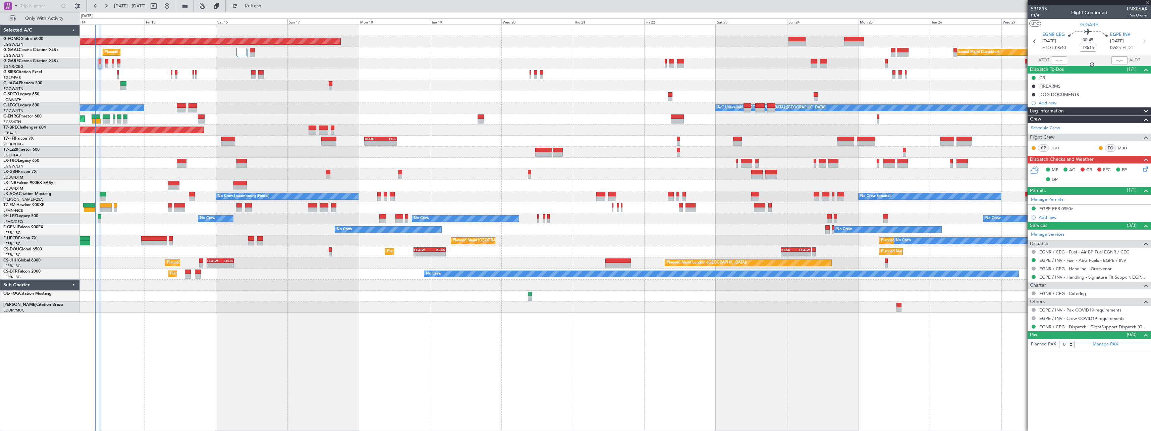
type input "+00:05"
type input "1"
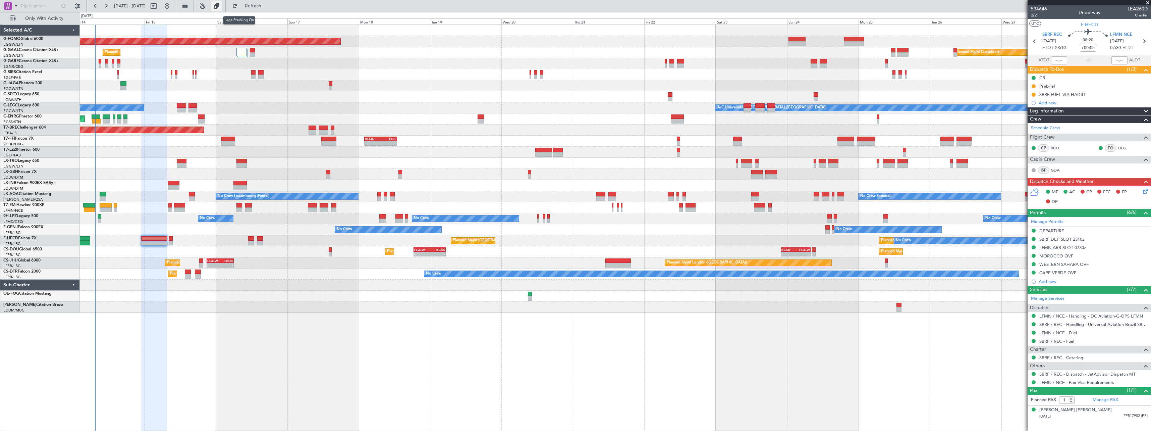
click at [222, 6] on button at bounding box center [216, 6] width 11 height 11
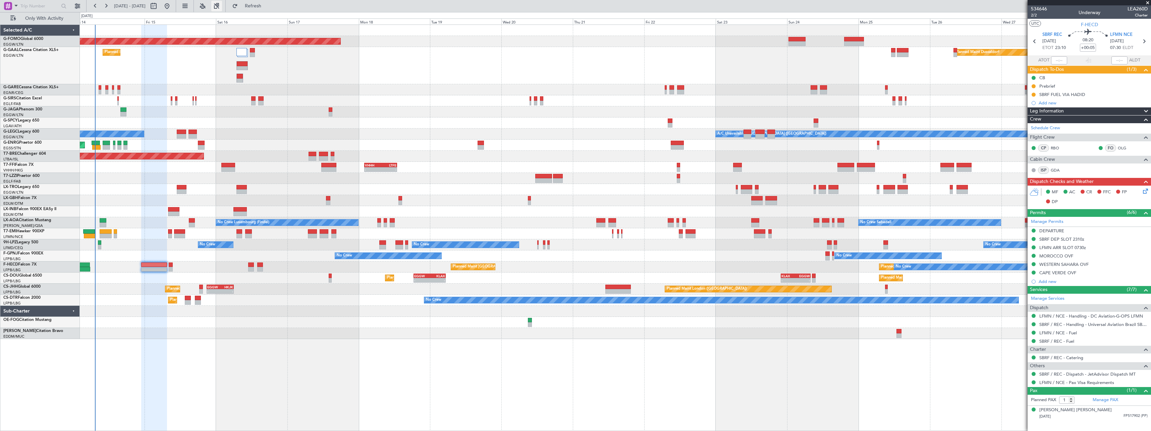
click at [222, 7] on button at bounding box center [216, 6] width 11 height 11
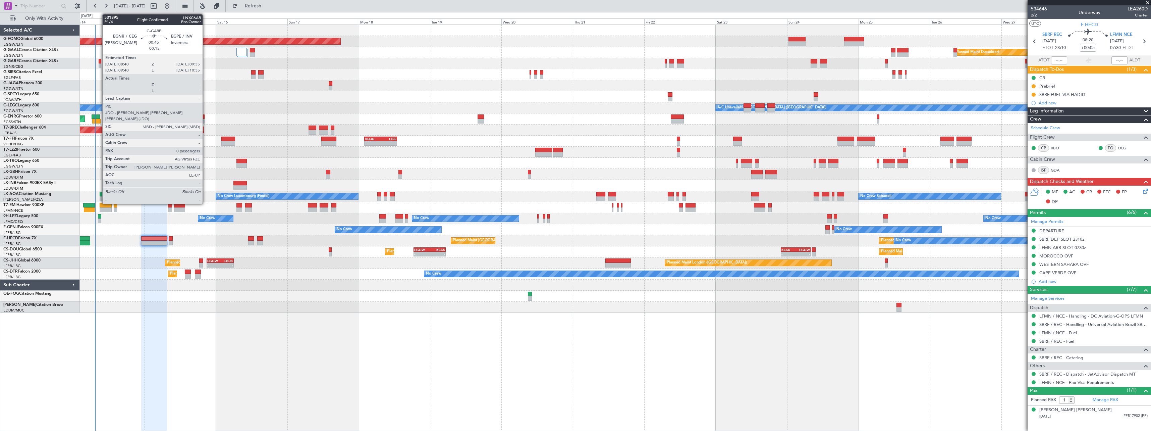
click at [99, 62] on div at bounding box center [100, 61] width 3 height 5
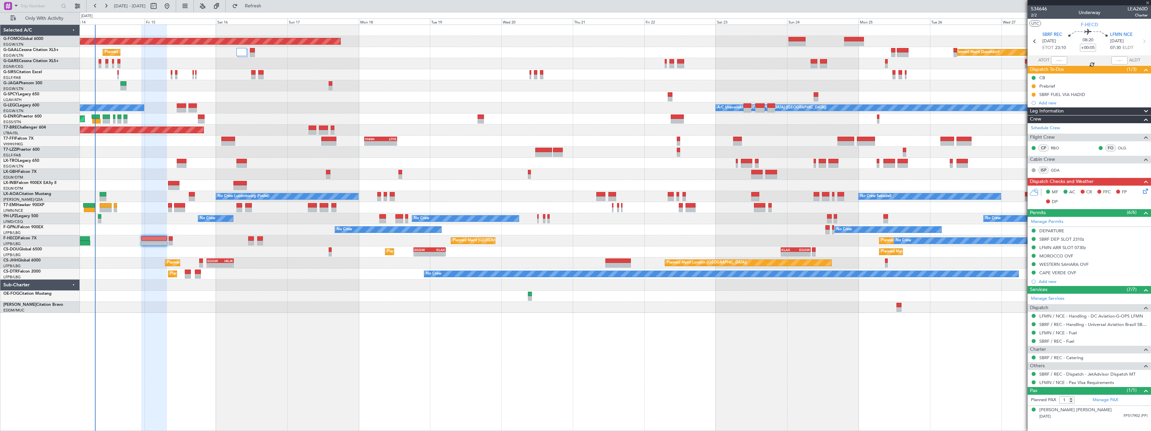
type input "-00:15"
type input "0"
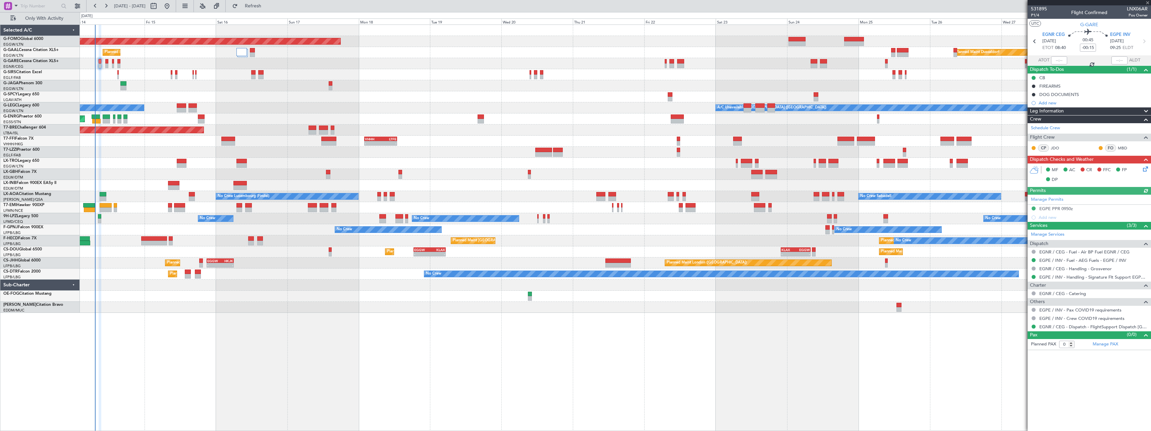
click at [1145, 170] on icon at bounding box center [1144, 167] width 5 height 5
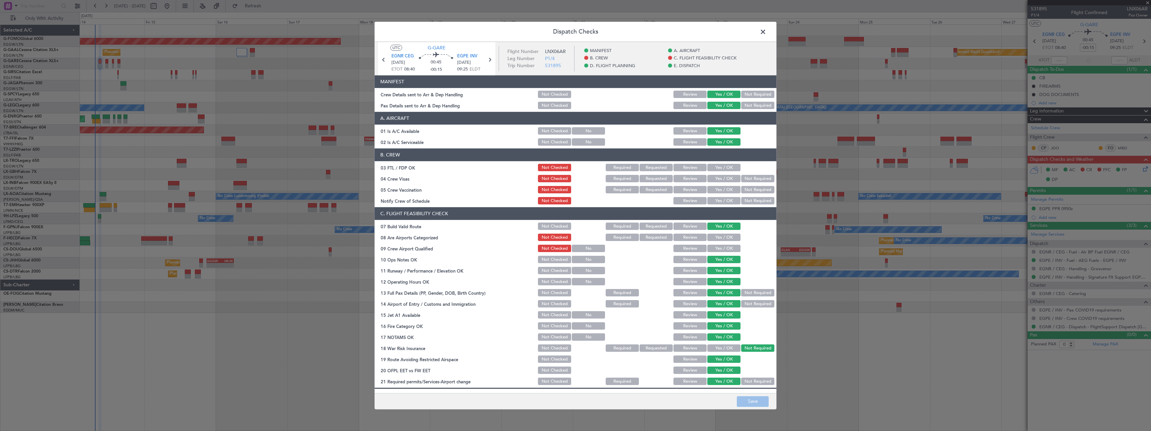
click at [766, 33] on span at bounding box center [766, 33] width 0 height 13
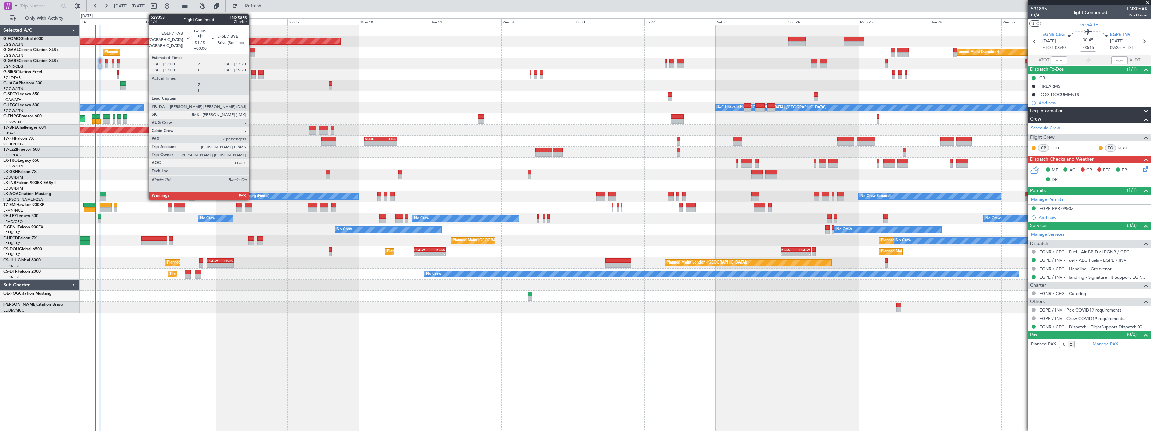
click at [252, 72] on div at bounding box center [253, 72] width 4 height 5
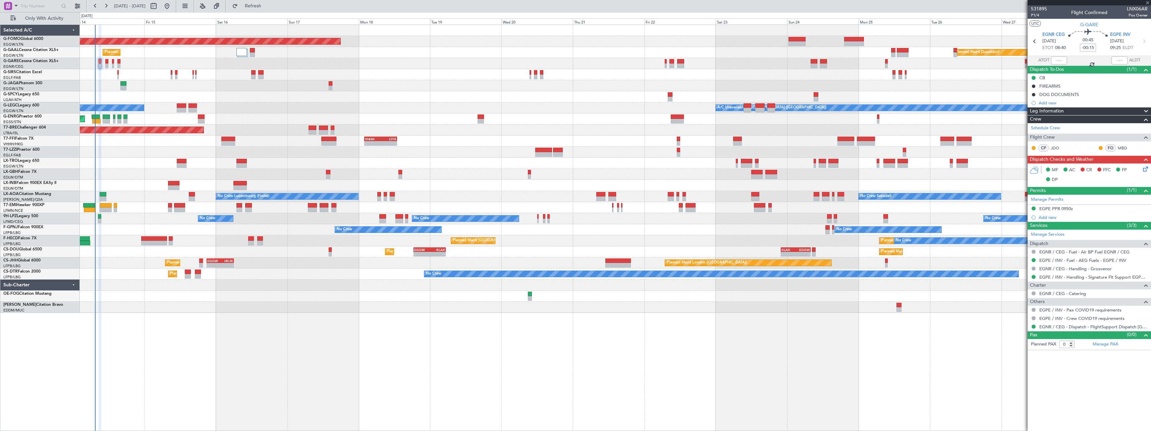
type input "7"
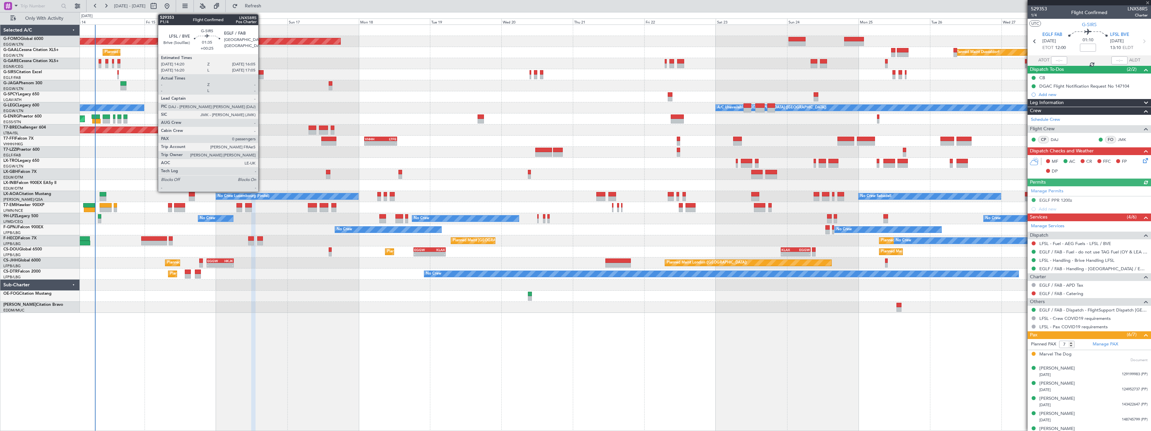
click at [261, 72] on div at bounding box center [260, 72] width 5 height 5
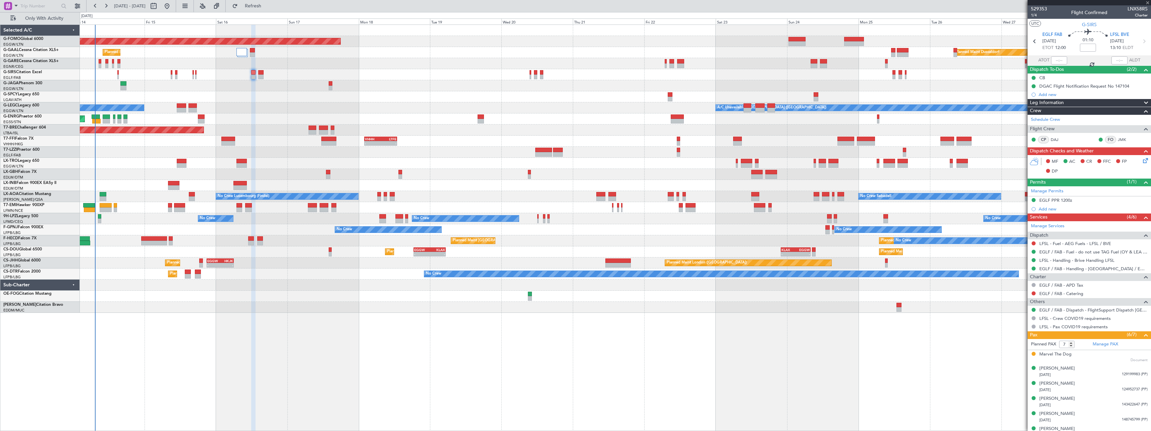
type input "+00:25"
type input "0"
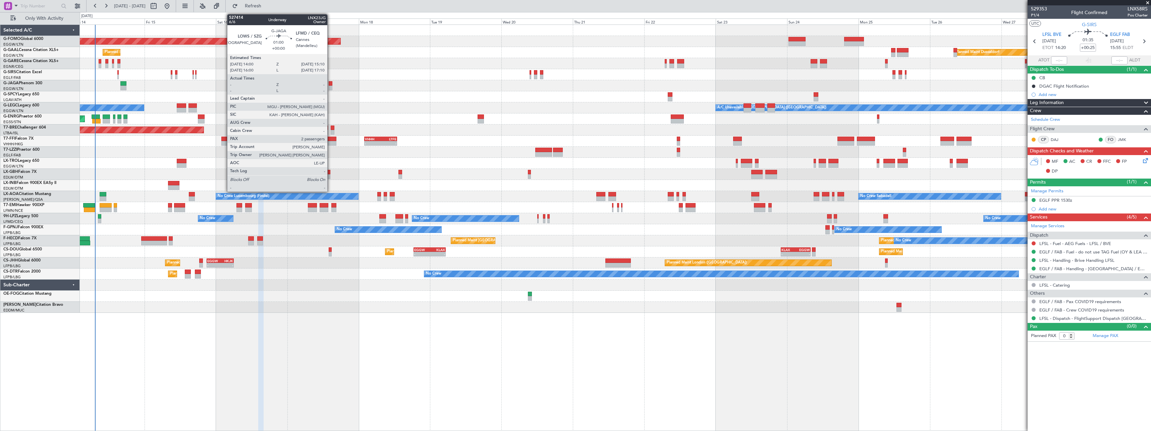
click at [330, 84] on div at bounding box center [331, 83] width 4 height 5
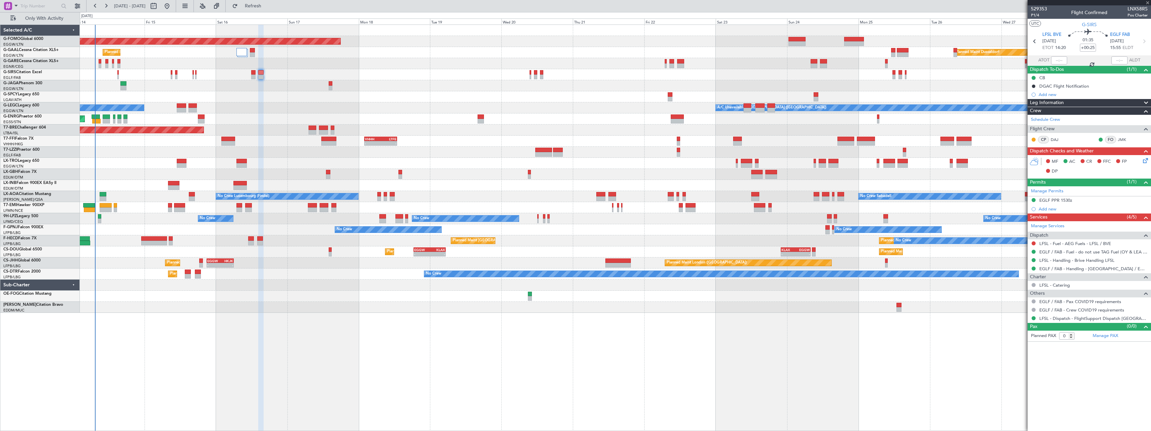
type input "2"
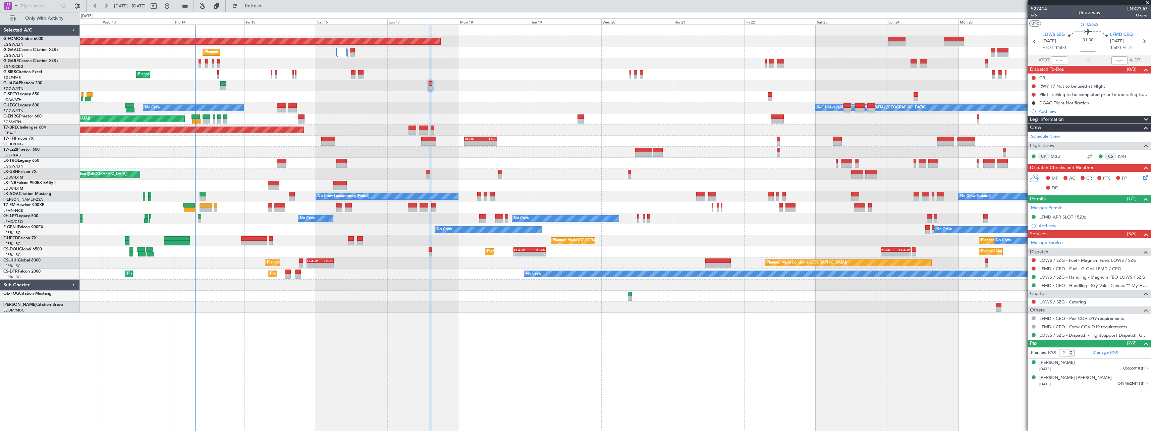
click at [244, 126] on div "Planned Maint Windsor Locks (Bradley Intl) Planned Maint Dusseldorf Planned Mai…" at bounding box center [615, 169] width 1071 height 288
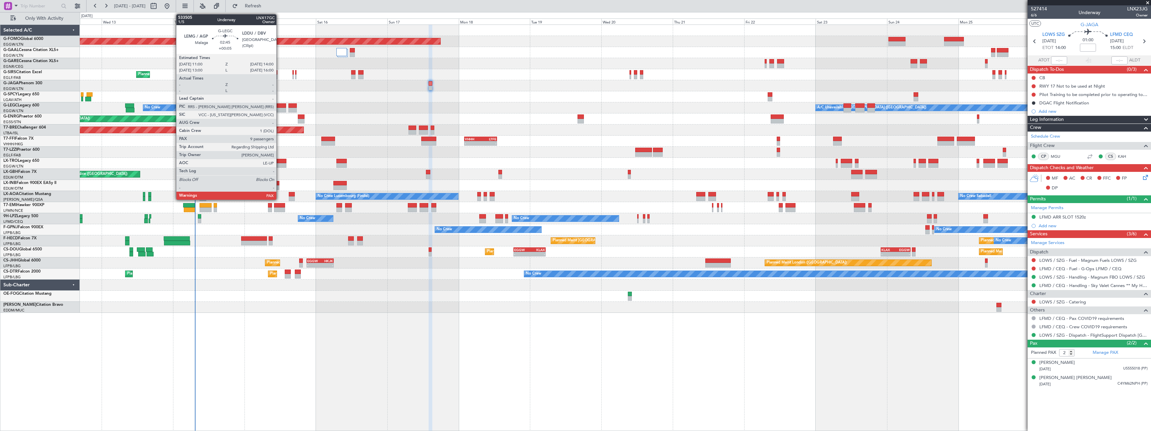
click at [279, 105] on div at bounding box center [281, 105] width 9 height 5
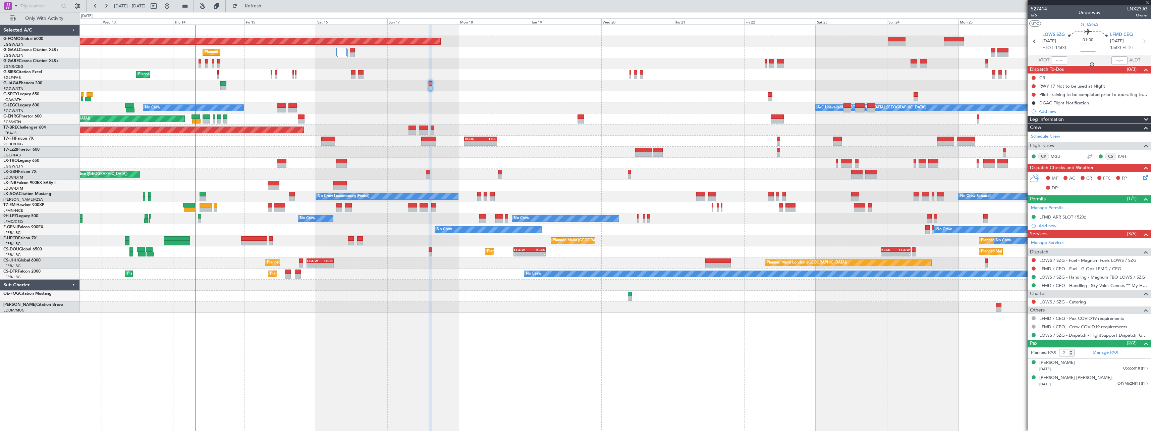
type input "+00:05"
type input "9"
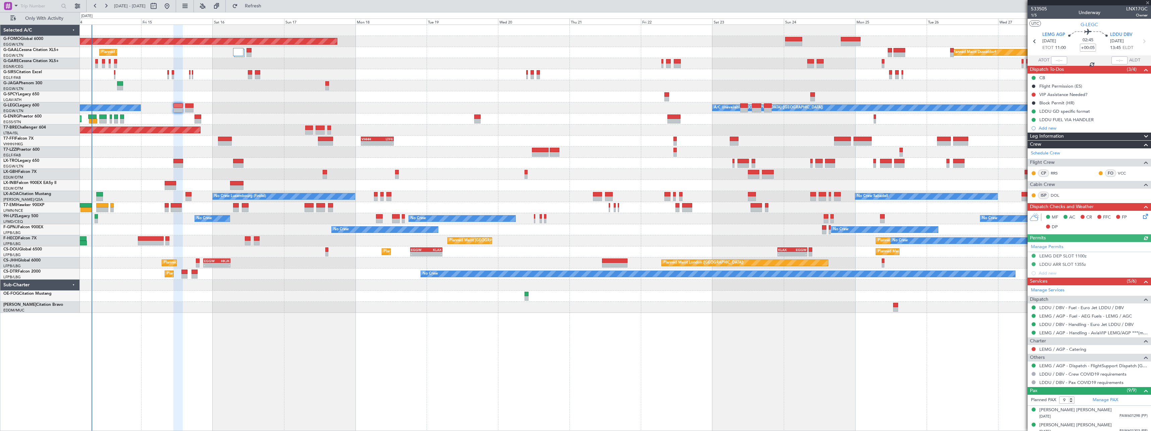
click at [261, 113] on div "A/C Unavailable London (Luton) No Crew" at bounding box center [615, 107] width 1071 height 11
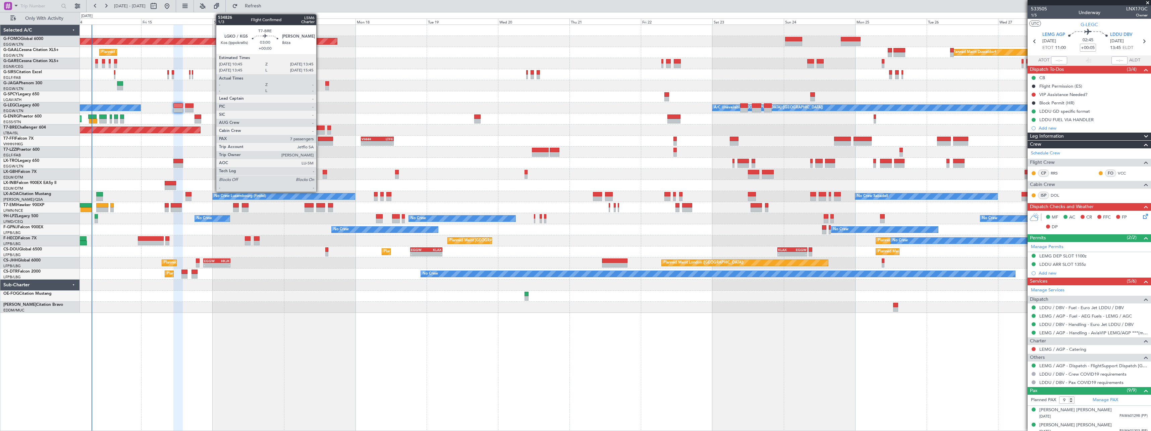
click at [319, 127] on div at bounding box center [320, 127] width 9 height 5
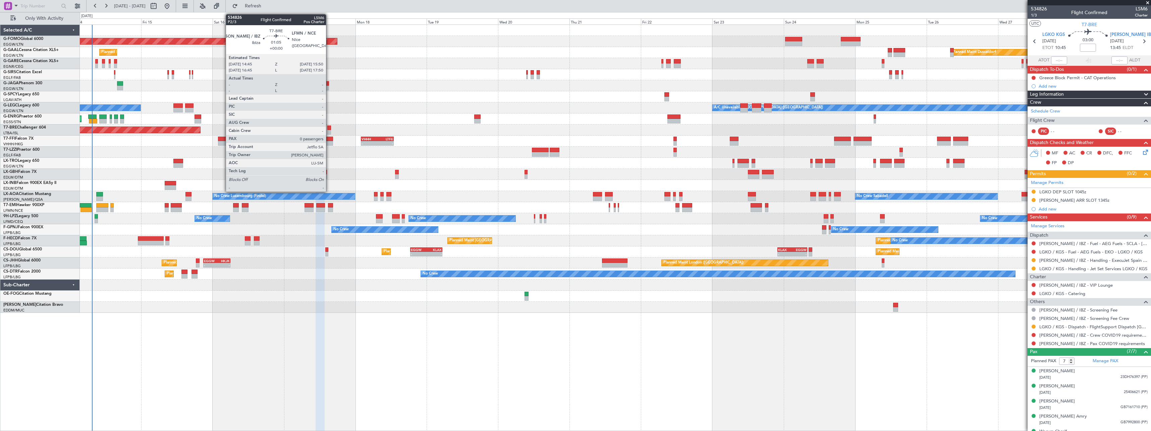
click at [329, 127] on div at bounding box center [328, 127] width 3 height 5
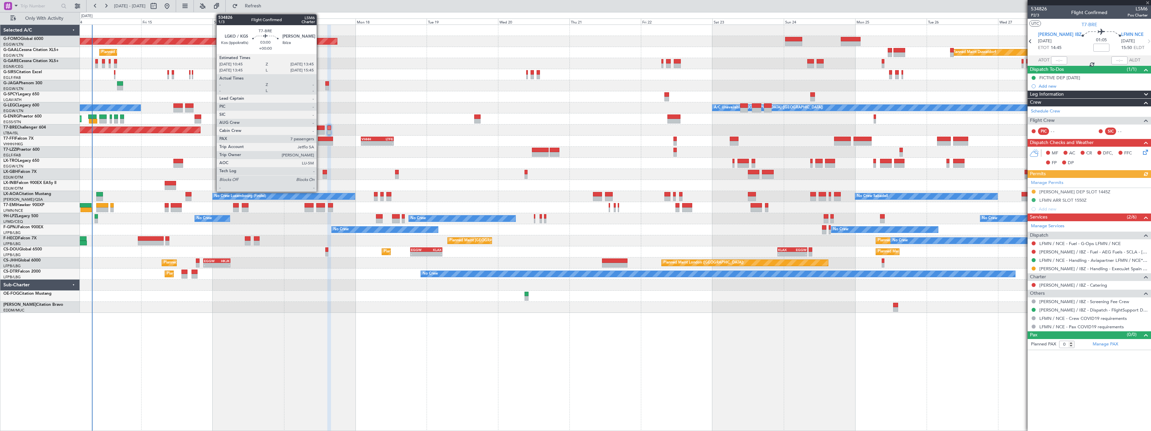
click at [320, 128] on div at bounding box center [320, 127] width 9 height 5
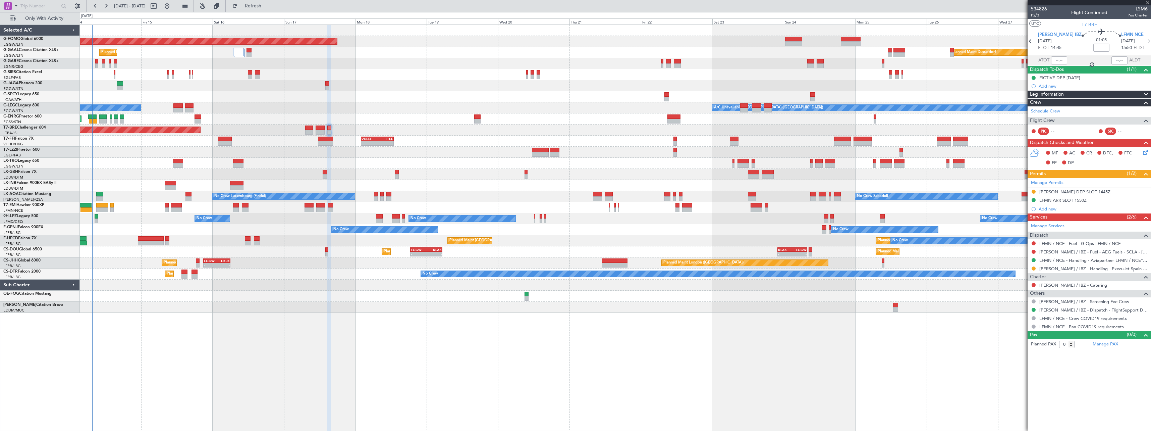
type input "7"
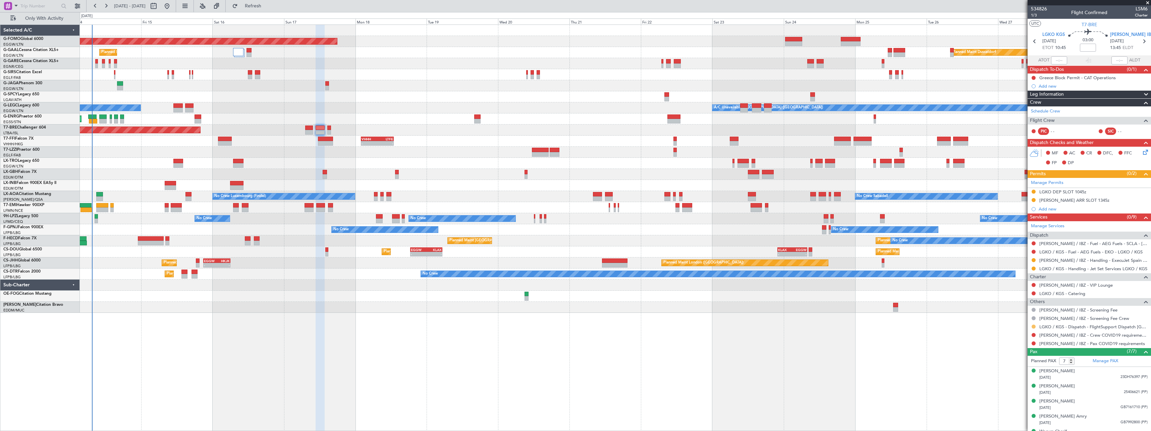
click at [1032, 325] on button at bounding box center [1034, 326] width 4 height 4
click at [1006, 408] on span "Confirmed" at bounding box center [1014, 406] width 21 height 7
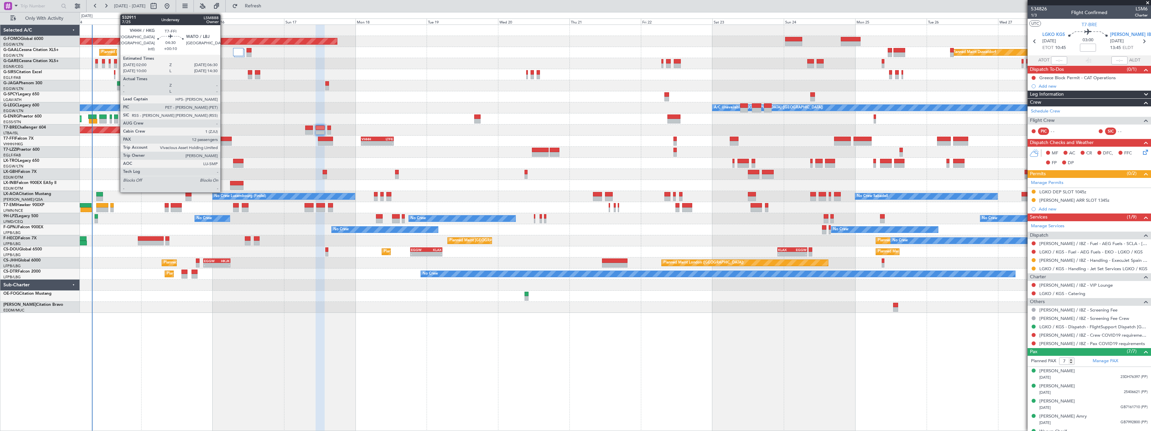
click at [223, 140] on div at bounding box center [224, 139] width 13 height 5
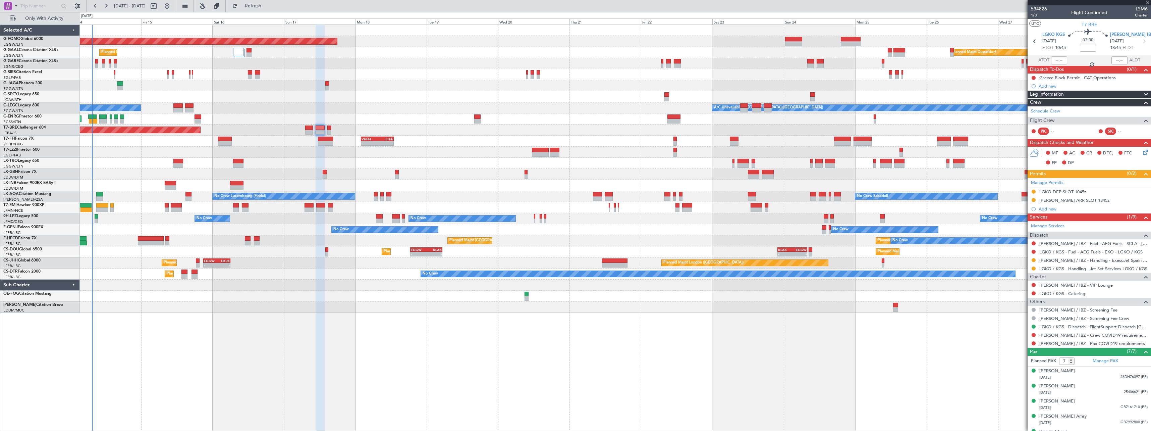
type input "+00:10"
type input "12"
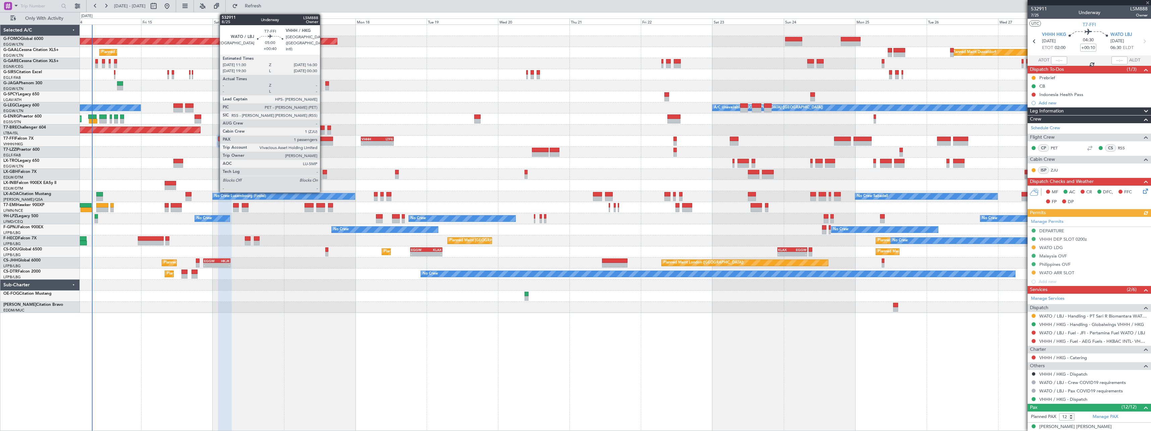
click at [323, 140] on div at bounding box center [325, 139] width 15 height 5
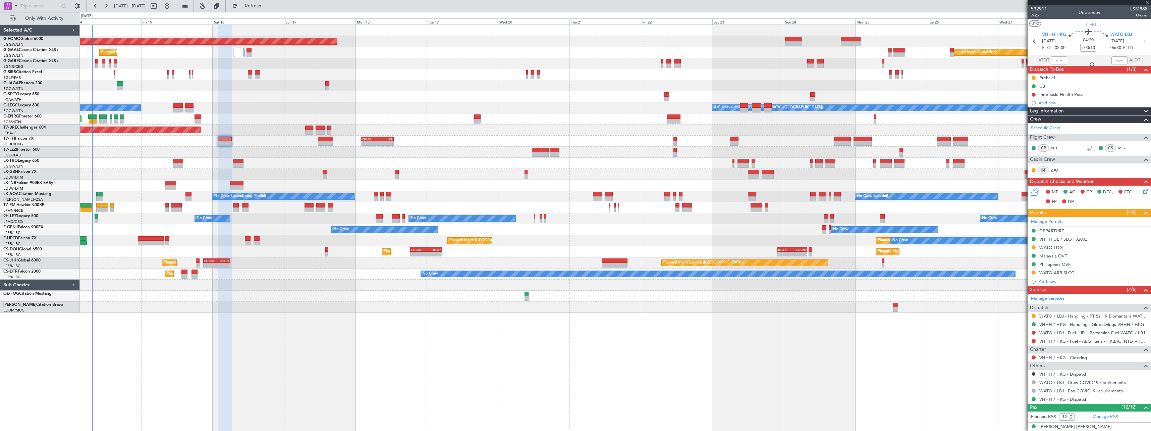
type input "+00:40"
type input "1"
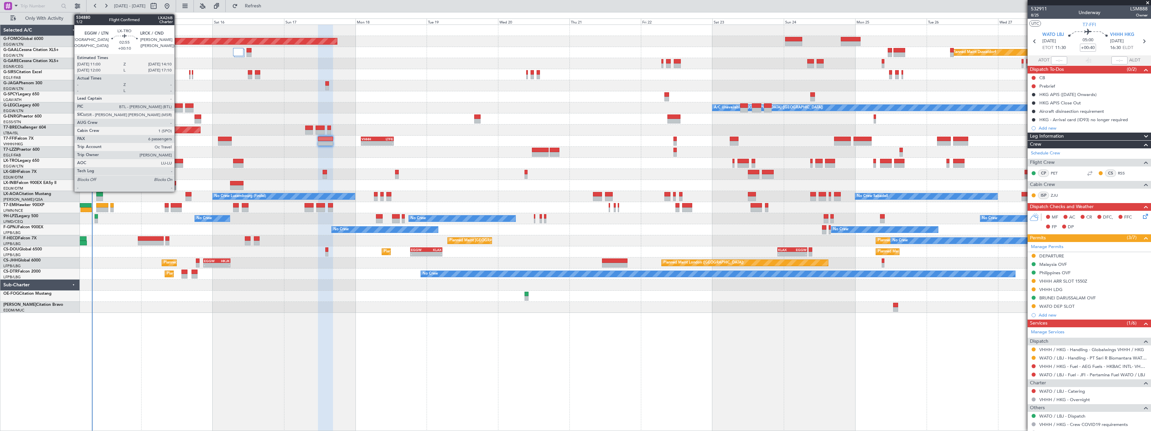
click at [177, 162] on div at bounding box center [178, 161] width 10 height 5
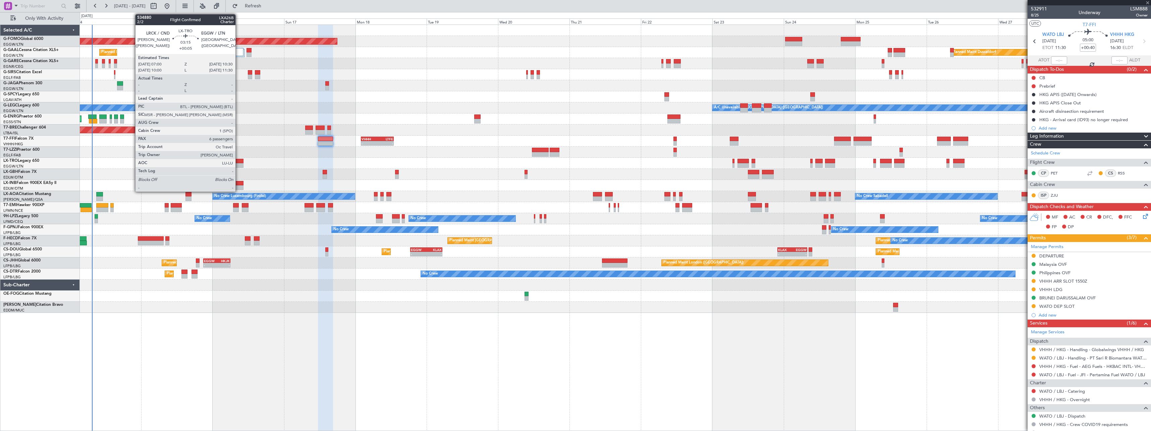
type input "+00:10"
type input "6"
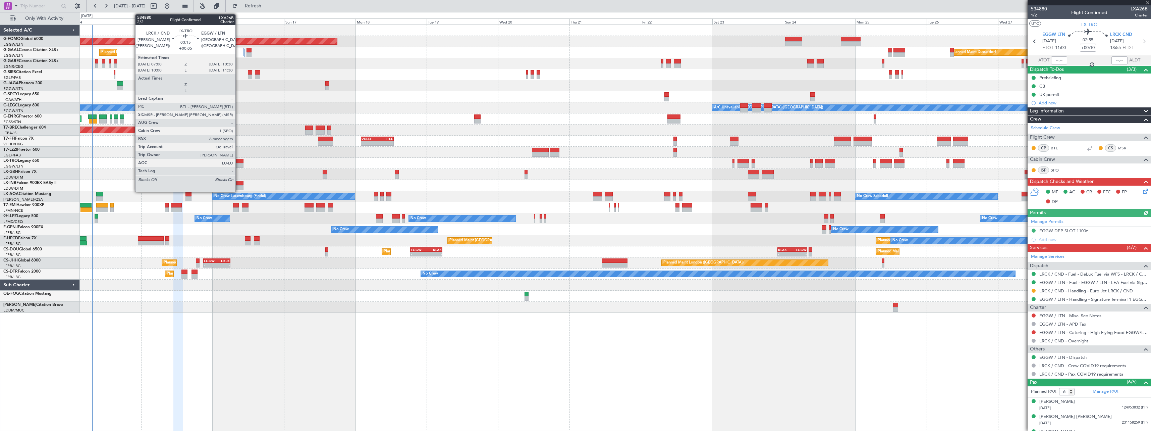
click at [238, 161] on div at bounding box center [238, 161] width 11 height 5
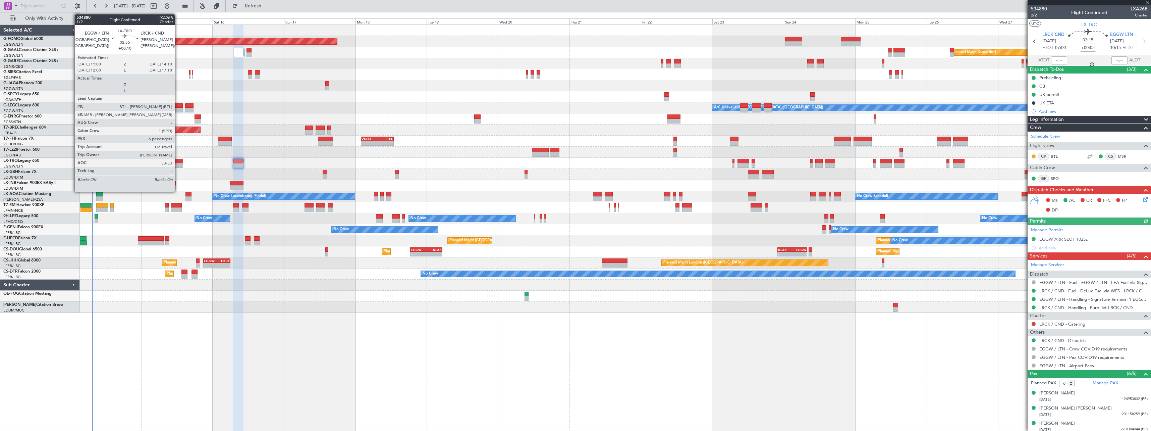
click at [178, 163] on div at bounding box center [178, 165] width 10 height 5
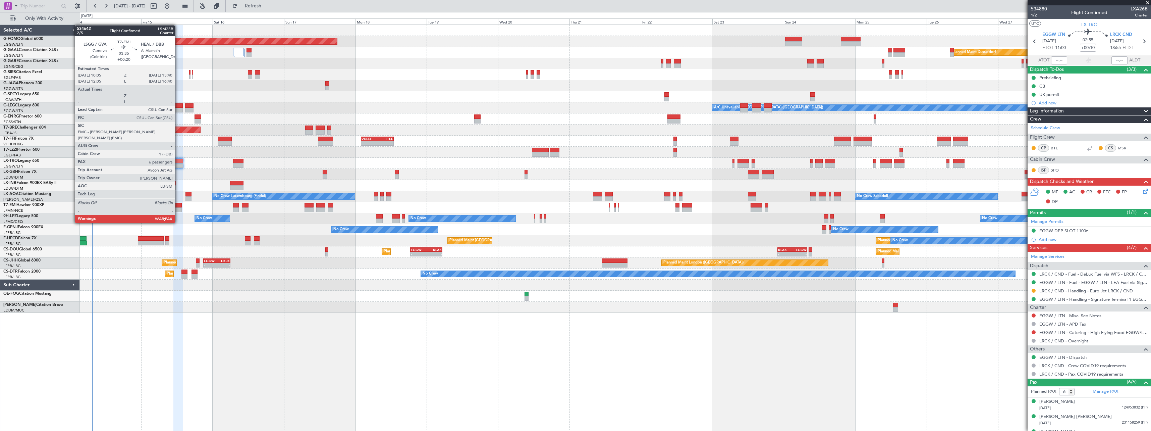
click at [178, 210] on div at bounding box center [176, 209] width 11 height 5
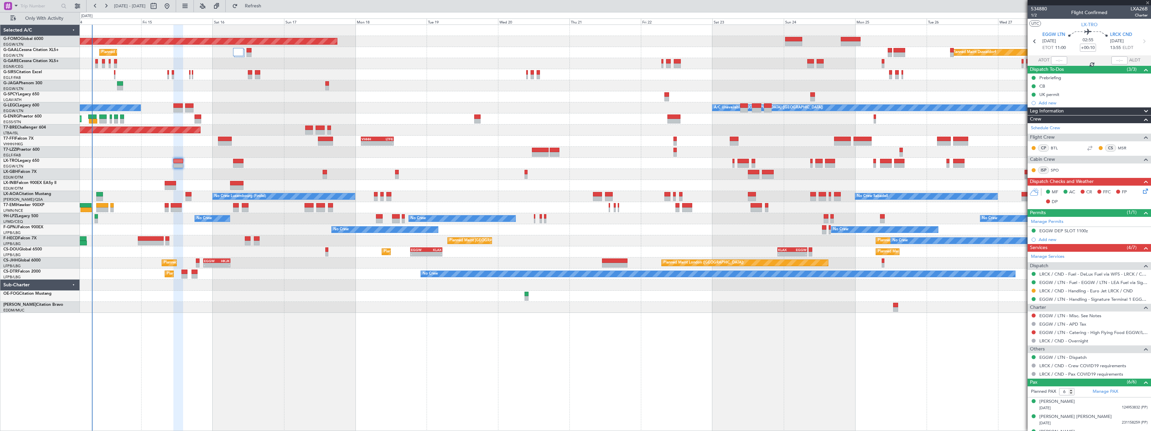
type input "+00:20"
type input "7"
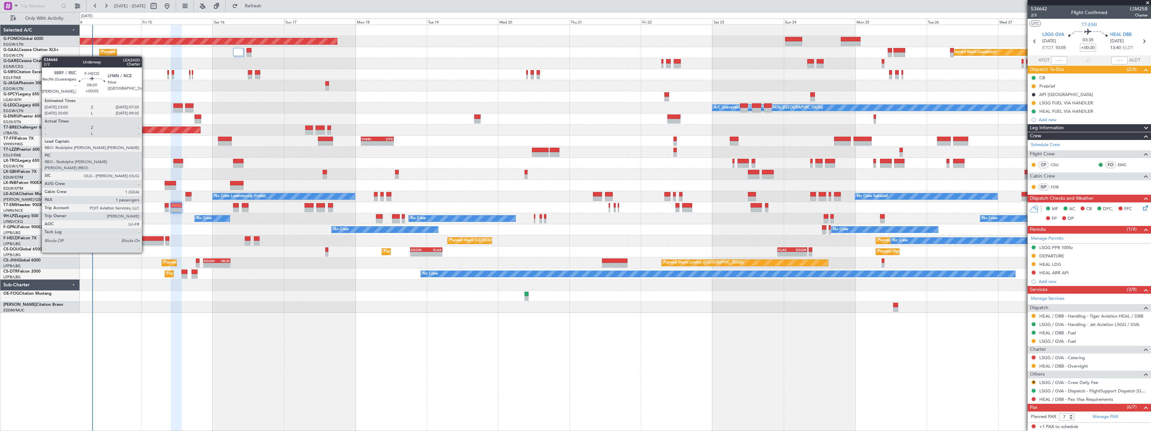
click at [145, 240] on div at bounding box center [151, 238] width 26 height 5
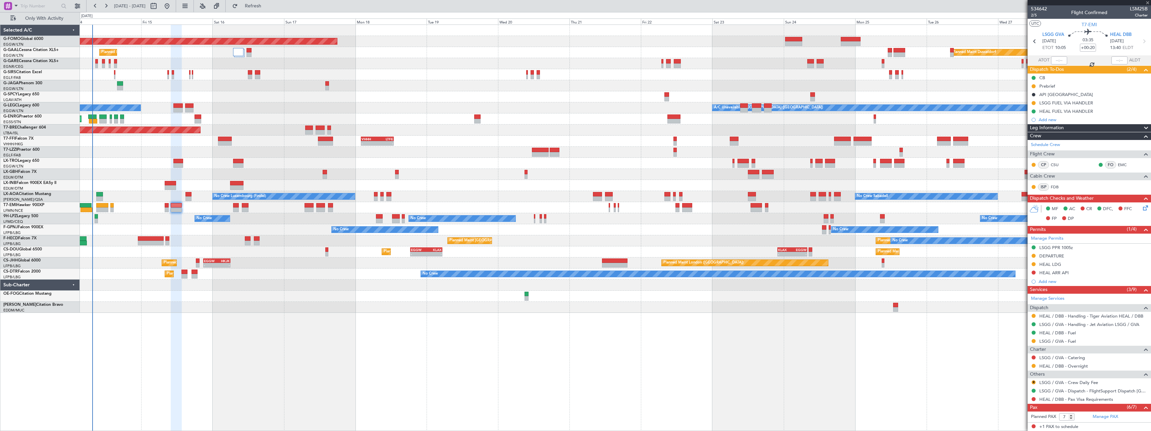
type input "+00:05"
type input "1"
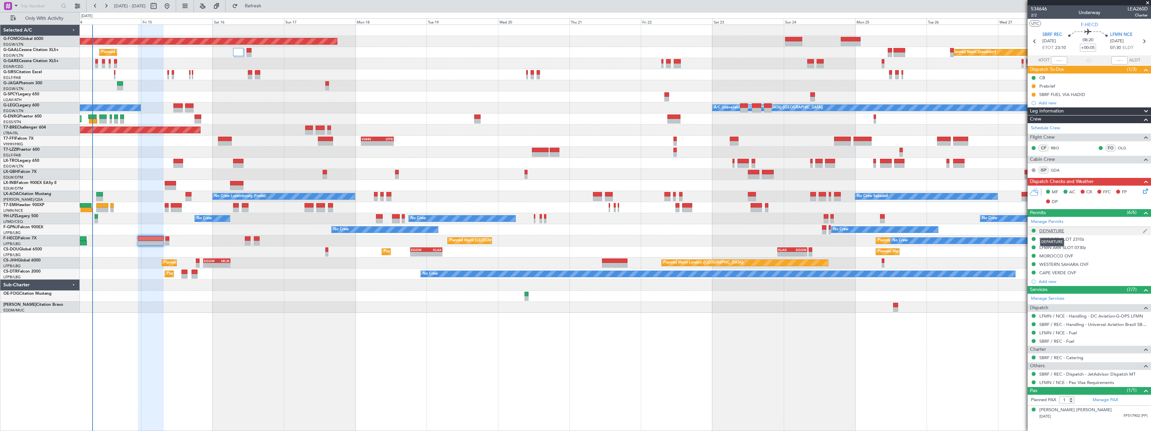
click at [1053, 230] on div "DEPARTURE" at bounding box center [1051, 231] width 25 height 6
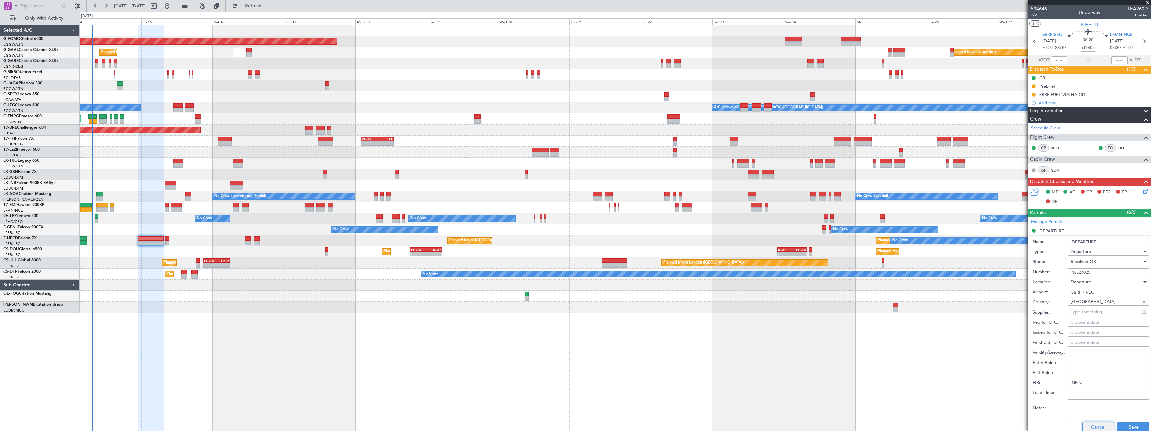
click at [1093, 427] on button "Cancel" at bounding box center [1098, 426] width 32 height 11
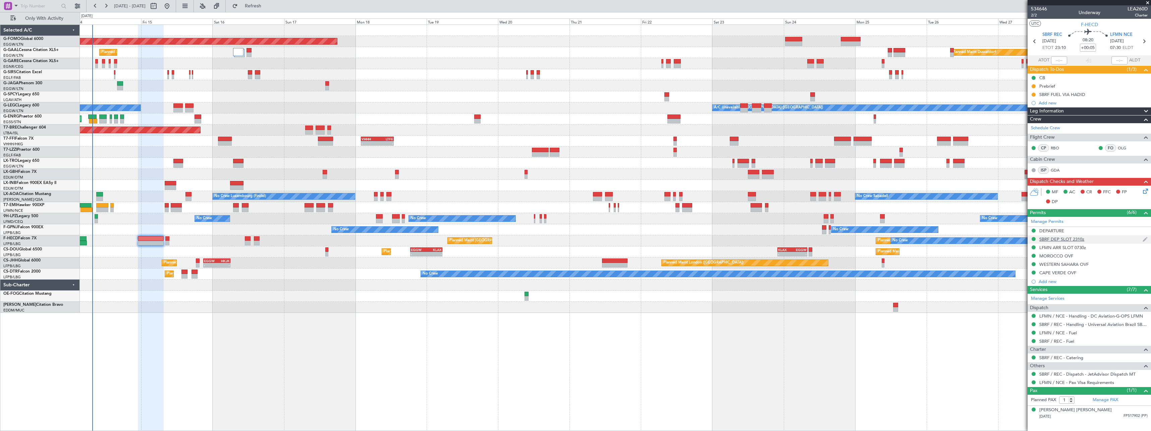
click at [1066, 240] on div "SBRF DEP SLOT 2310z" at bounding box center [1061, 239] width 45 height 6
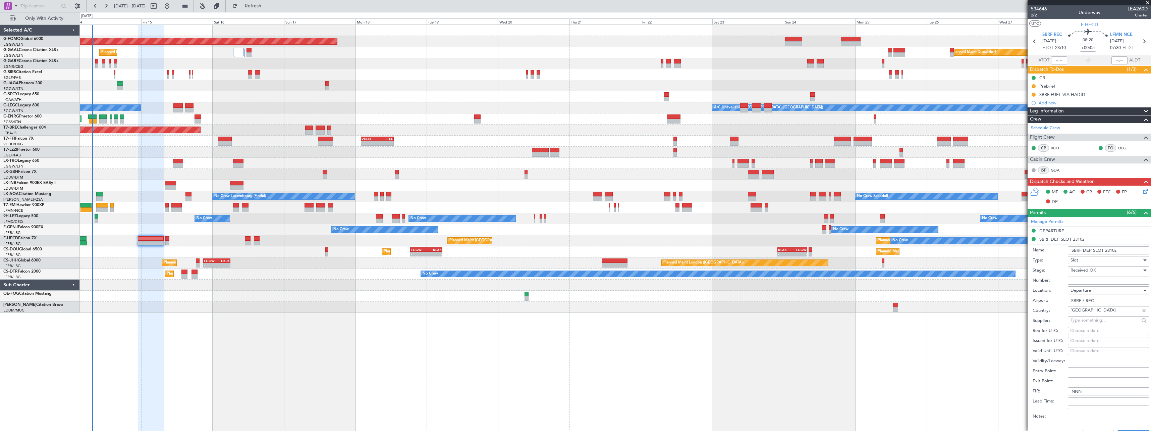
scroll to position [134, 0]
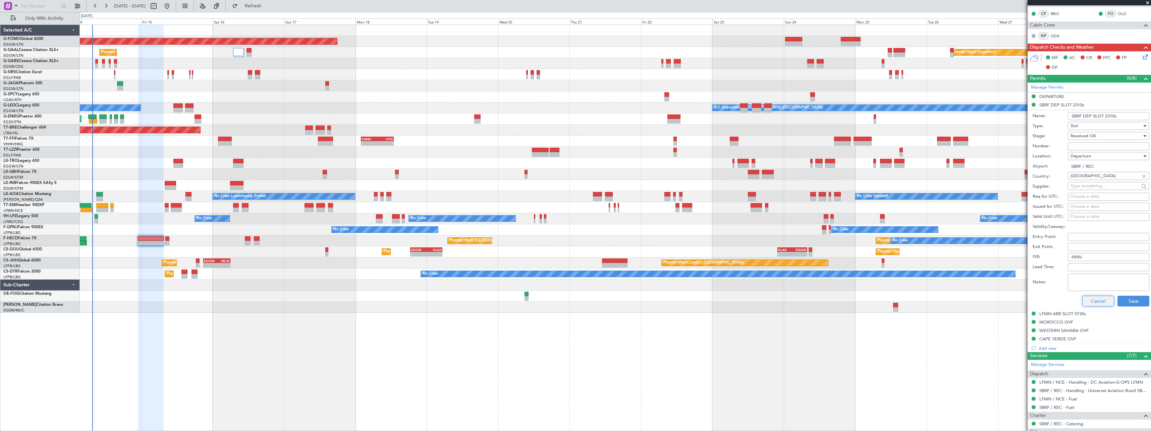
click at [1091, 300] on button "Cancel" at bounding box center [1098, 301] width 32 height 11
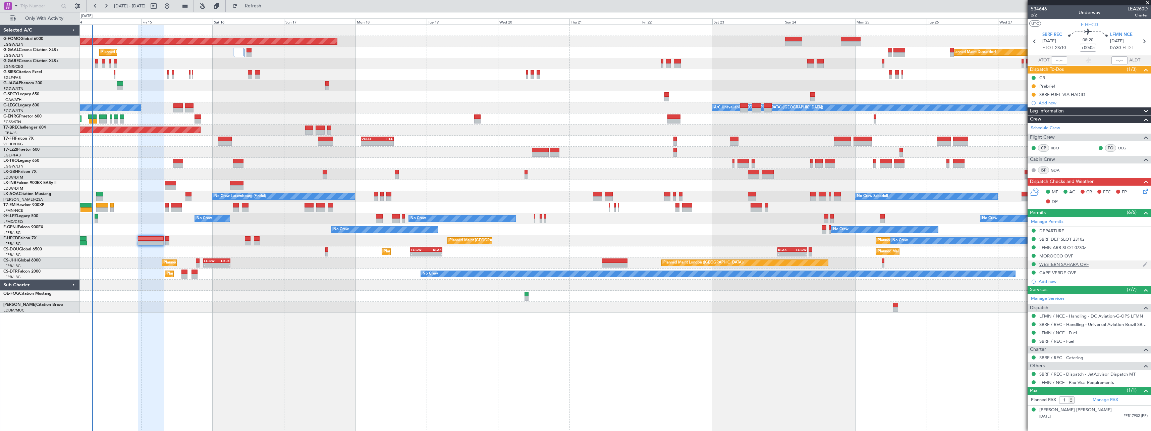
scroll to position [0, 0]
click at [1073, 239] on div "SBRF DEP SLOT 2310z" at bounding box center [1061, 239] width 45 height 6
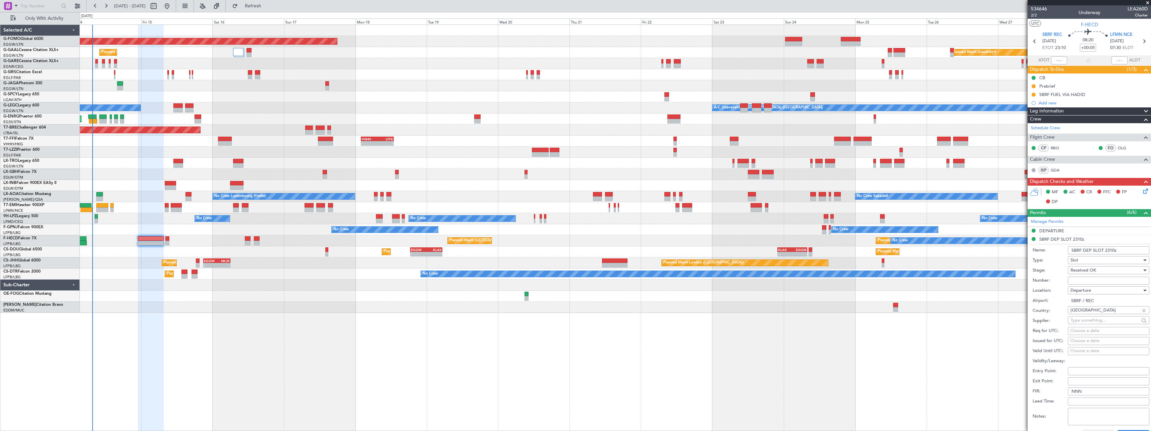
scroll to position [134, 0]
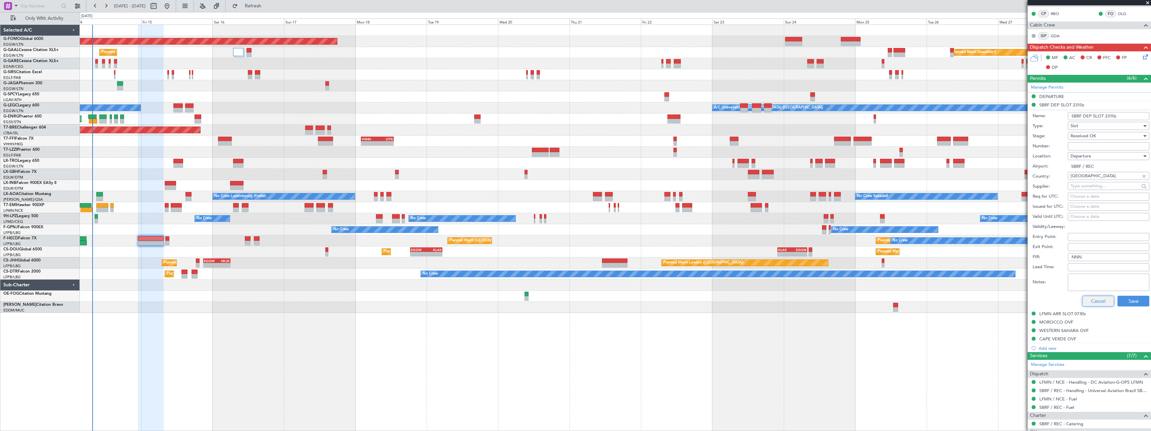
click at [1097, 299] on button "Cancel" at bounding box center [1098, 301] width 32 height 11
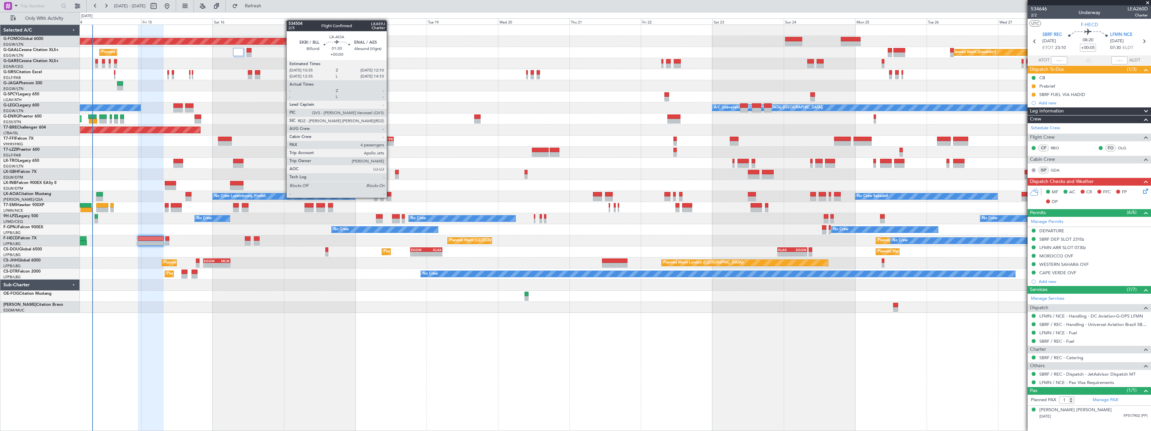
click at [390, 197] on div at bounding box center [388, 198] width 5 height 5
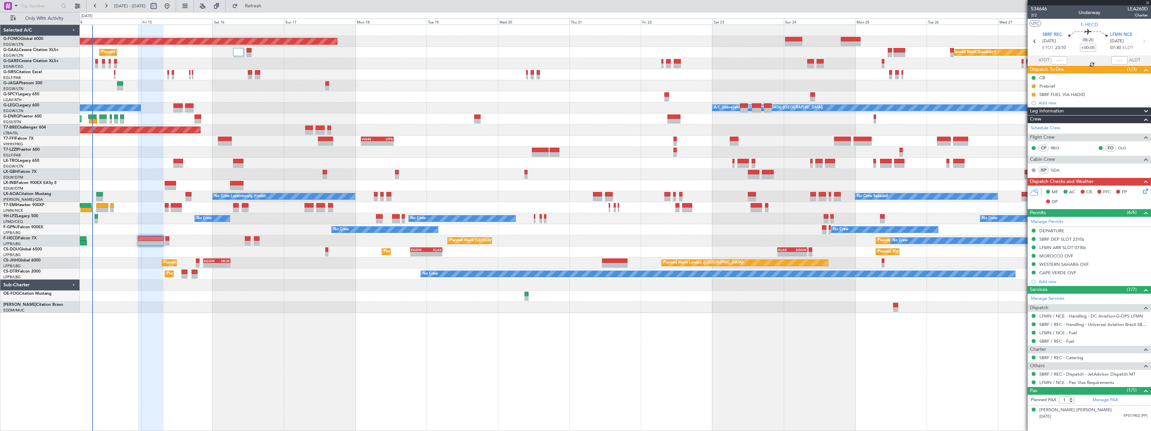
type input "4"
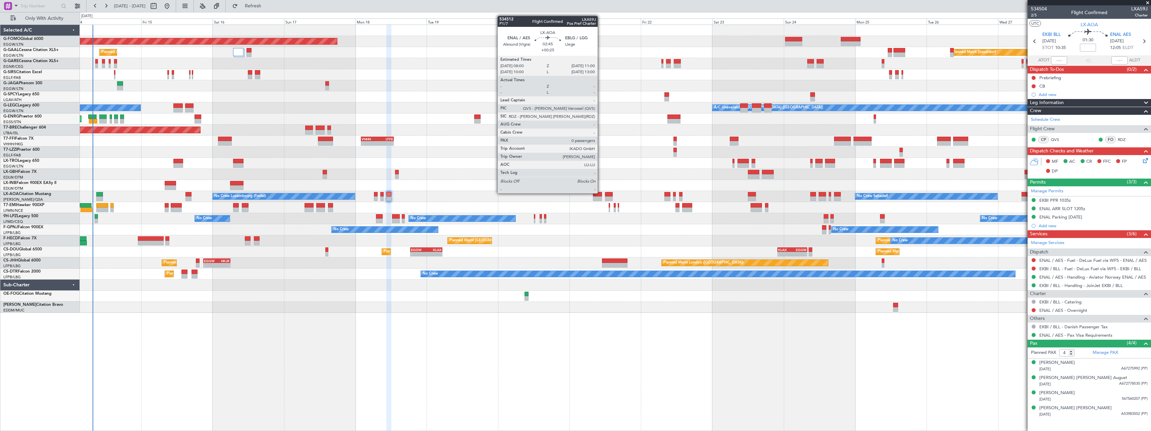
click at [601, 193] on div at bounding box center [597, 194] width 9 height 5
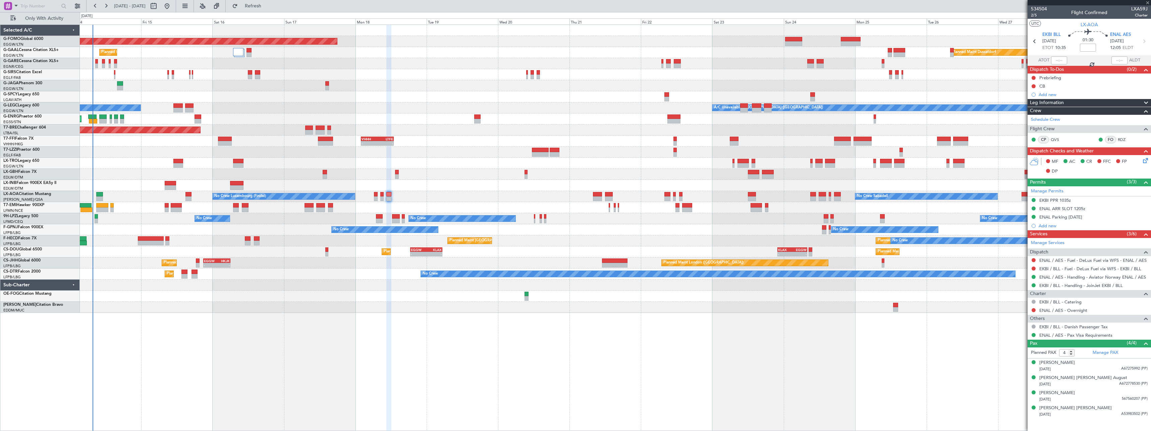
type input "+00:25"
type input "0"
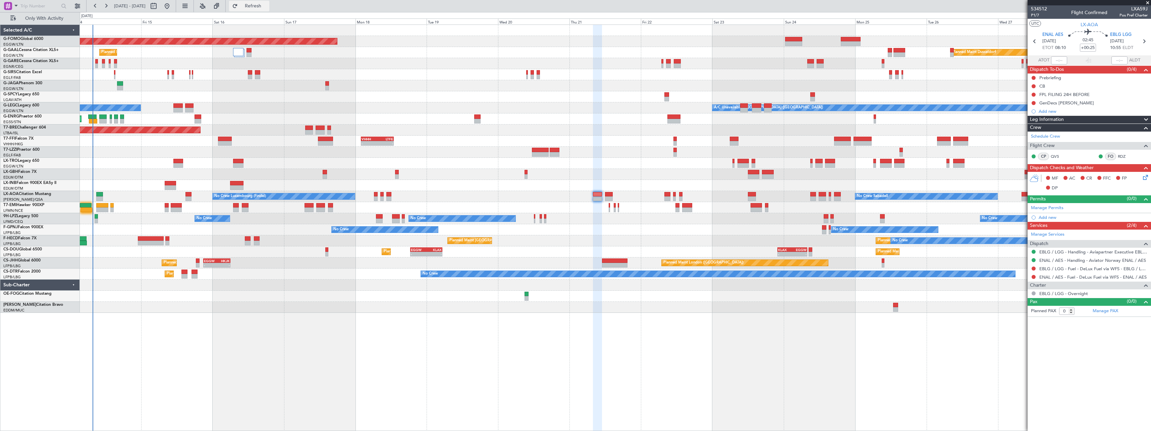
click at [267, 8] on span "Refresh" at bounding box center [253, 6] width 28 height 5
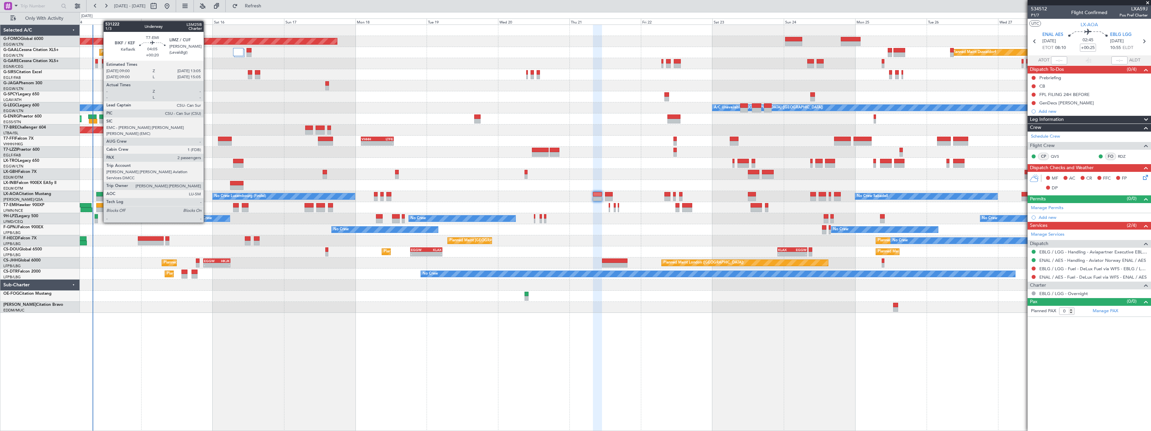
click at [100, 204] on div at bounding box center [102, 205] width 12 height 5
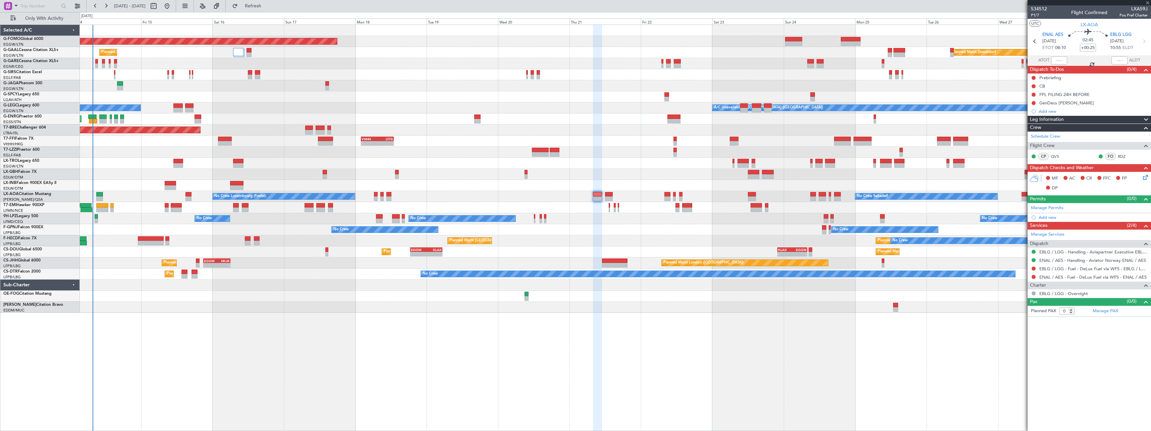
type input "+00:20"
type input "2"
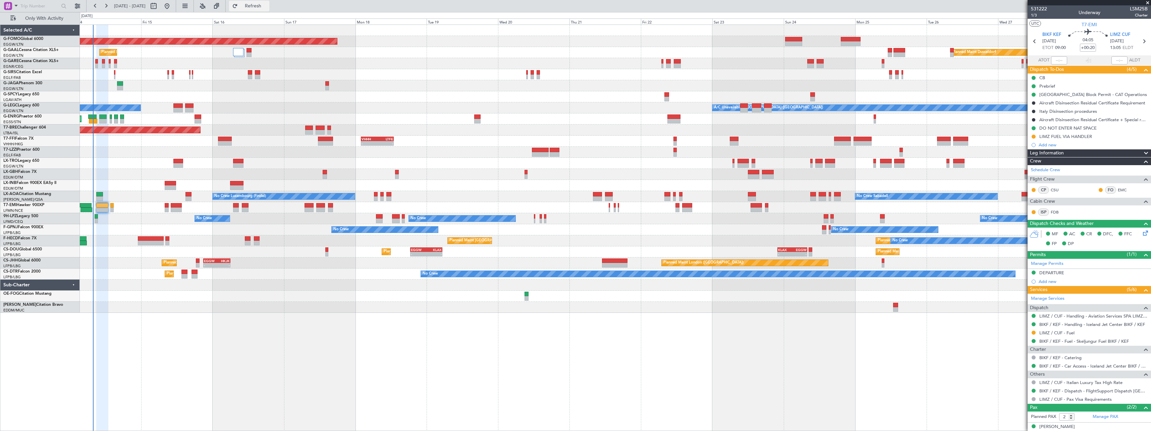
click at [267, 5] on span "Refresh" at bounding box center [253, 6] width 28 height 5
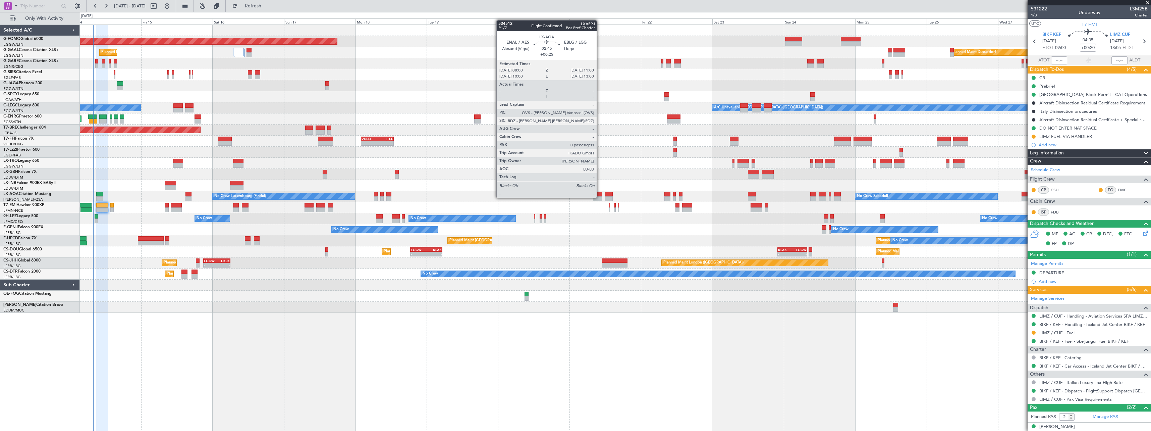
click at [600, 197] on div at bounding box center [597, 198] width 9 height 5
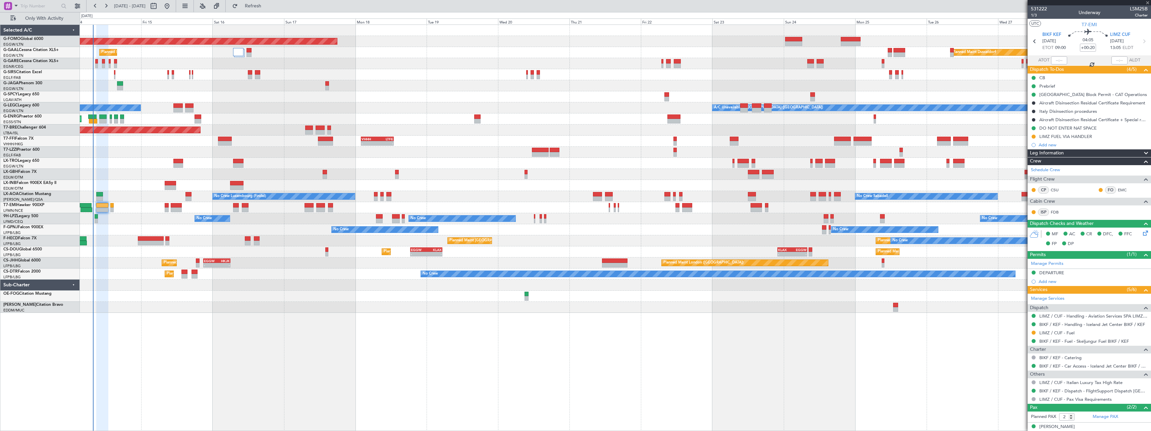
type input "+00:25"
type input "0"
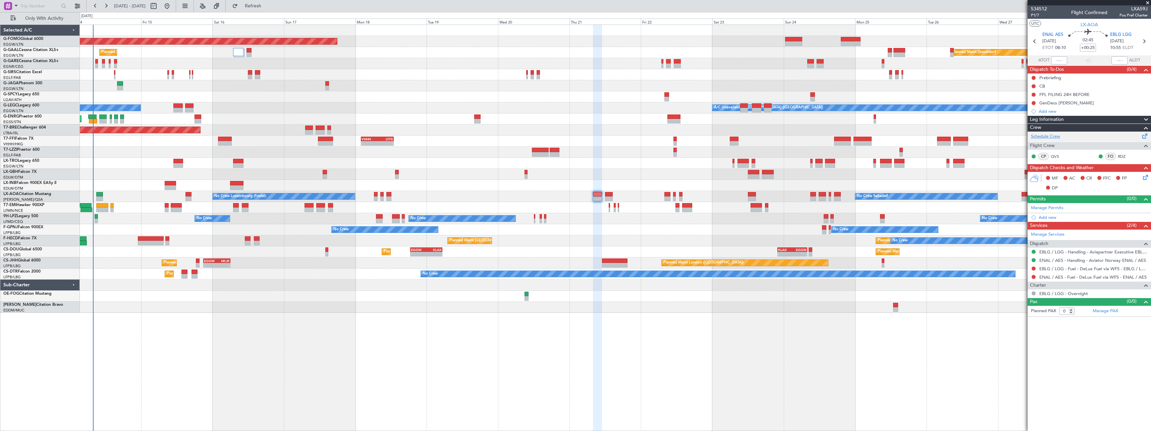
click at [1048, 135] on link "Schedule Crew" at bounding box center [1045, 136] width 29 height 7
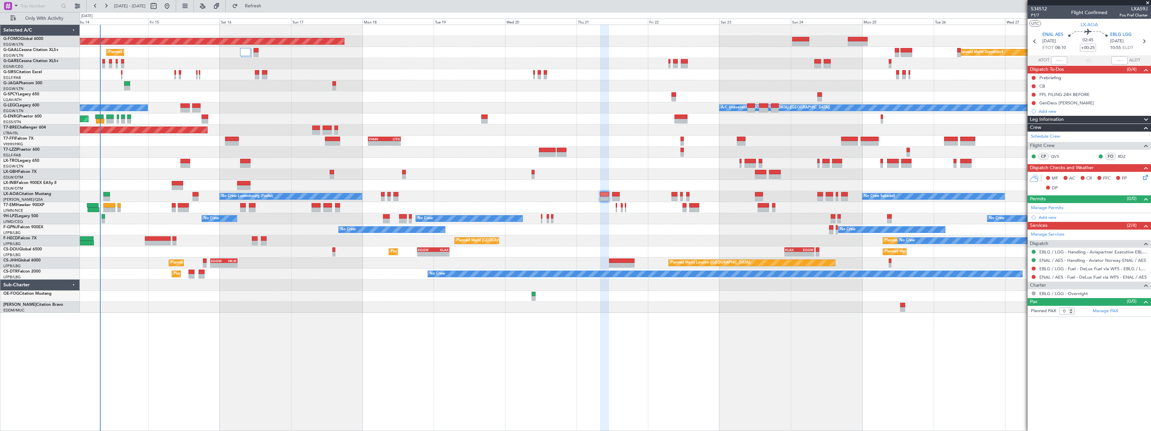
click at [251, 124] on div "Planned Maint Windsor Locks (Bradley Intl) Planned Maint Planned Maint Dusseldo…" at bounding box center [615, 169] width 1071 height 288
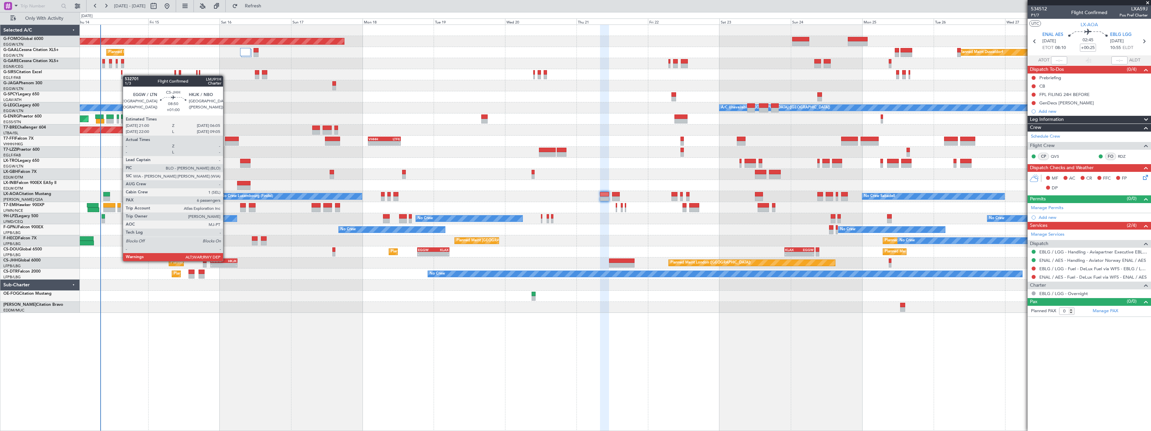
click at [226, 260] on div "HKJK" at bounding box center [230, 261] width 13 height 4
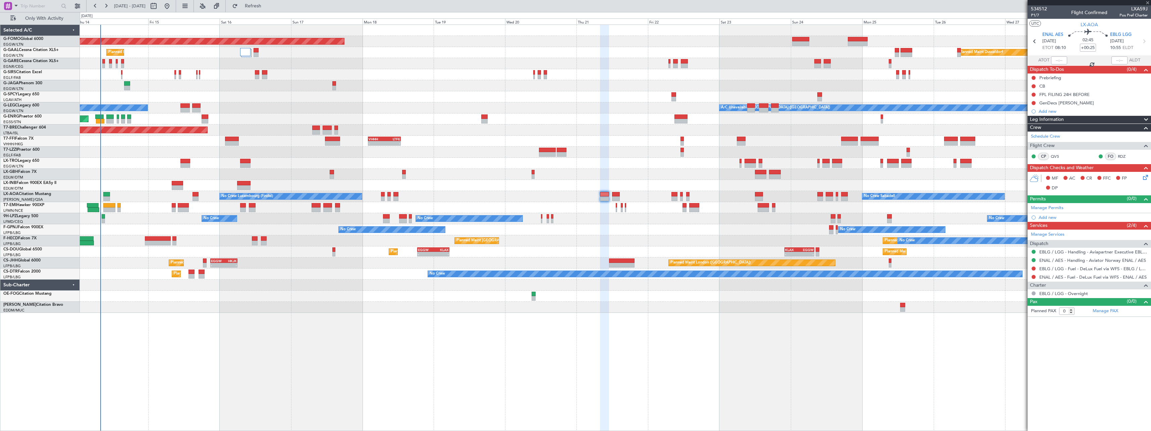
type input "+01:00"
type input "6"
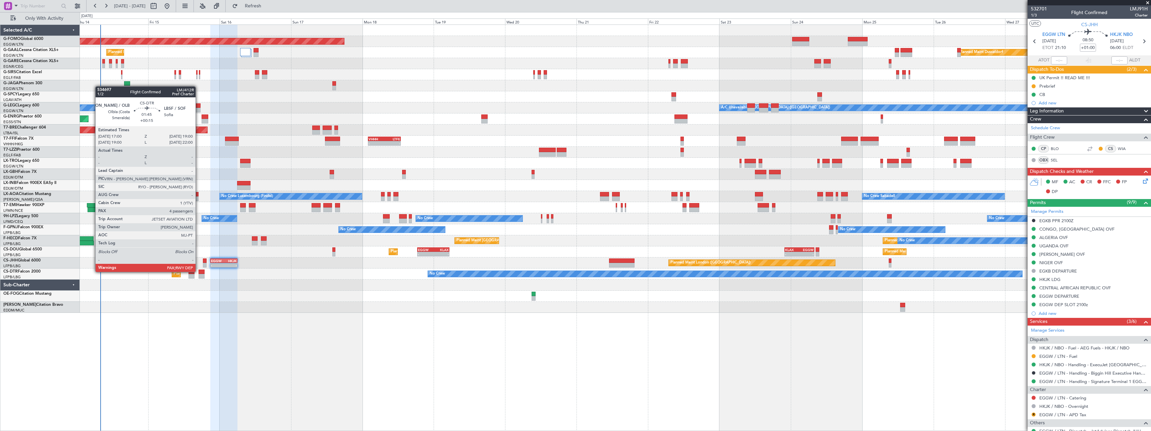
click at [199, 271] on div at bounding box center [202, 271] width 6 height 5
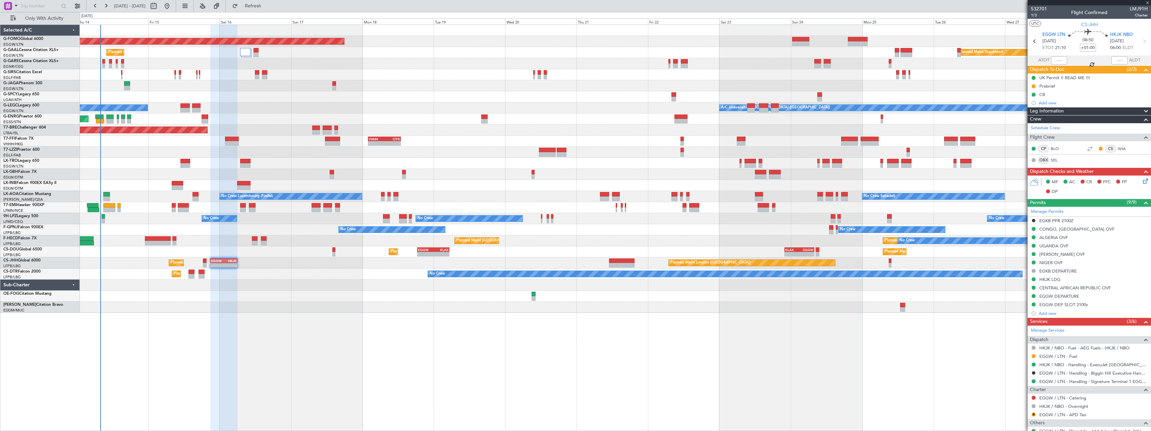
type input "+00:15"
type input "4"
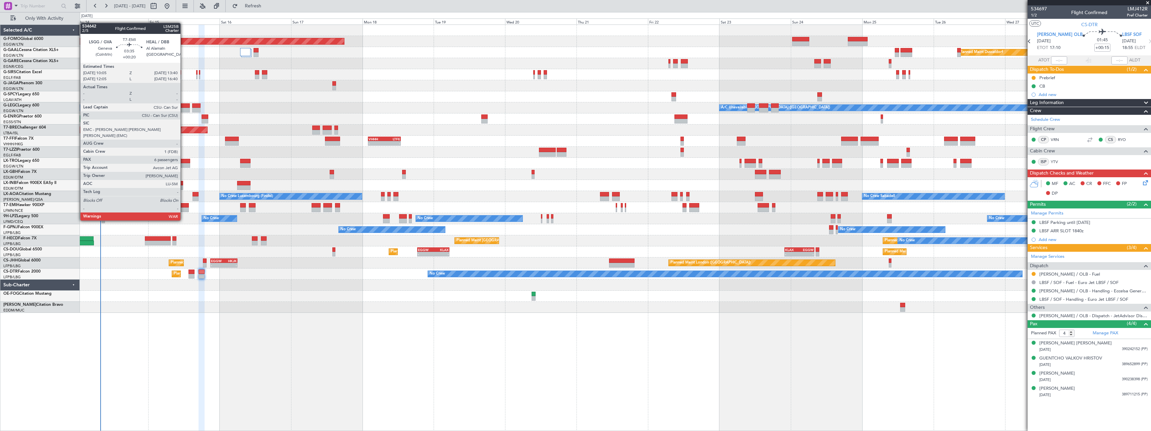
click at [183, 208] on div at bounding box center [183, 209] width 11 height 5
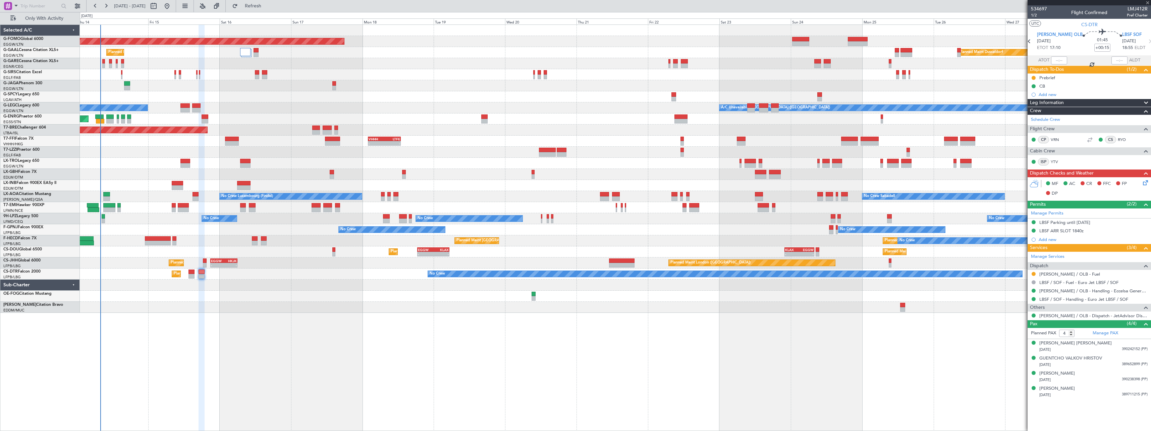
type input "+00:20"
type input "6"
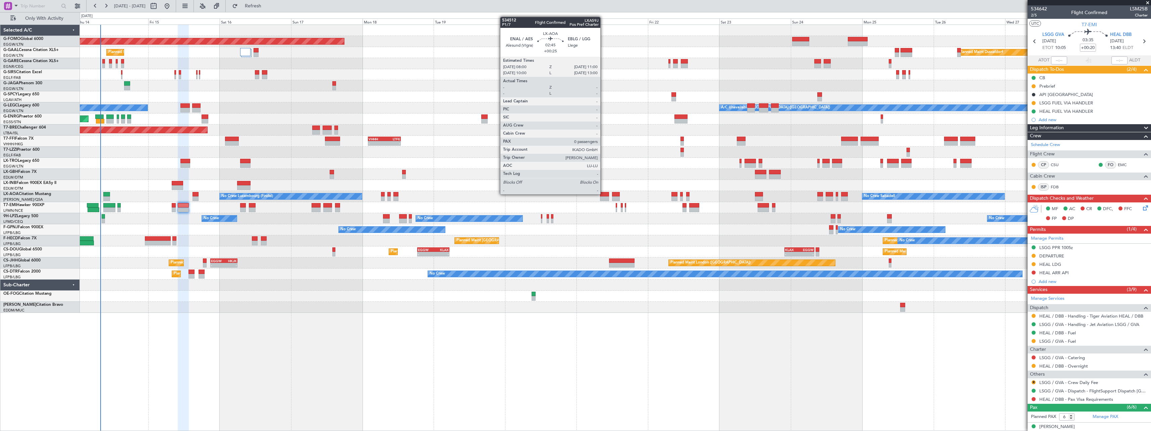
click at [603, 194] on div at bounding box center [604, 194] width 9 height 5
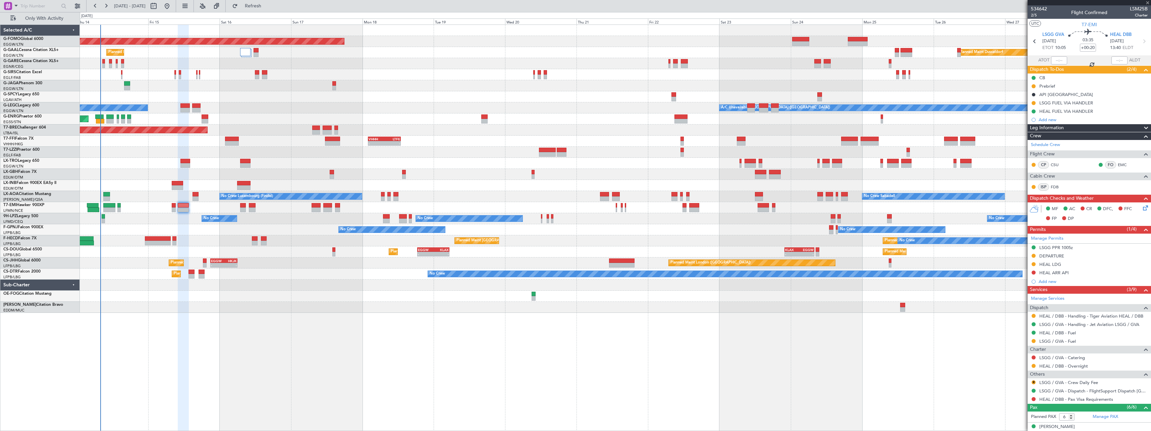
type input "+00:25"
type input "0"
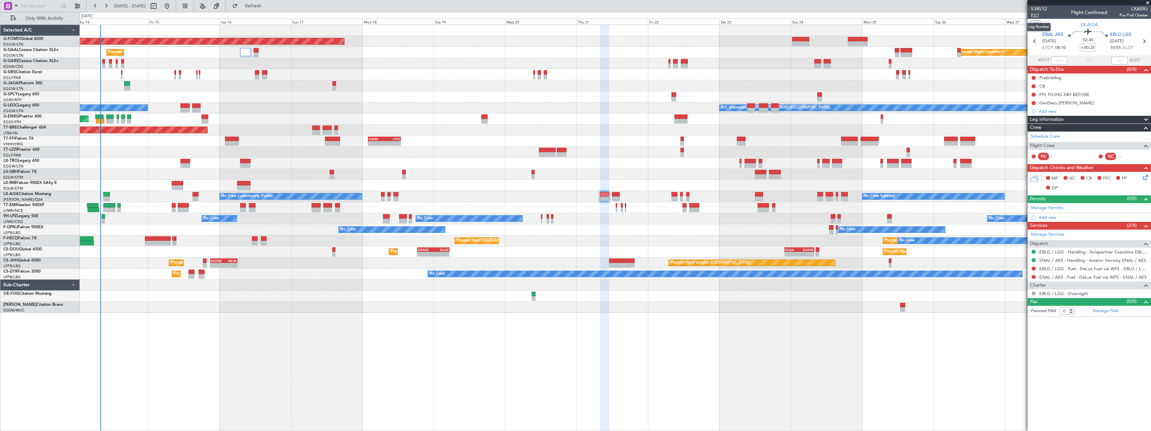
click at [1037, 14] on span "P1/7" at bounding box center [1039, 15] width 16 height 6
click at [267, 8] on span "Refresh" at bounding box center [253, 6] width 28 height 5
click at [1073, 119] on div "Leg Information" at bounding box center [1089, 120] width 123 height 8
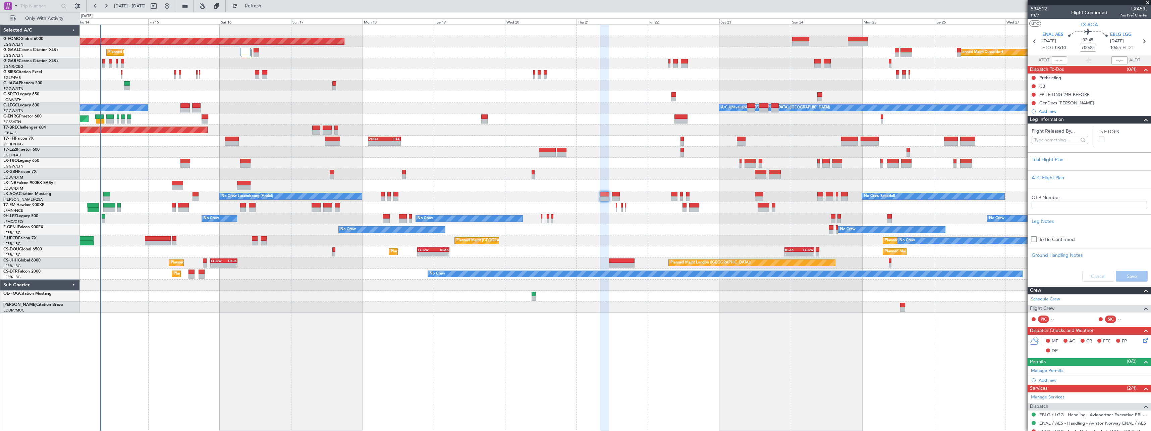
click at [1073, 119] on div "Leg Information" at bounding box center [1089, 120] width 123 height 8
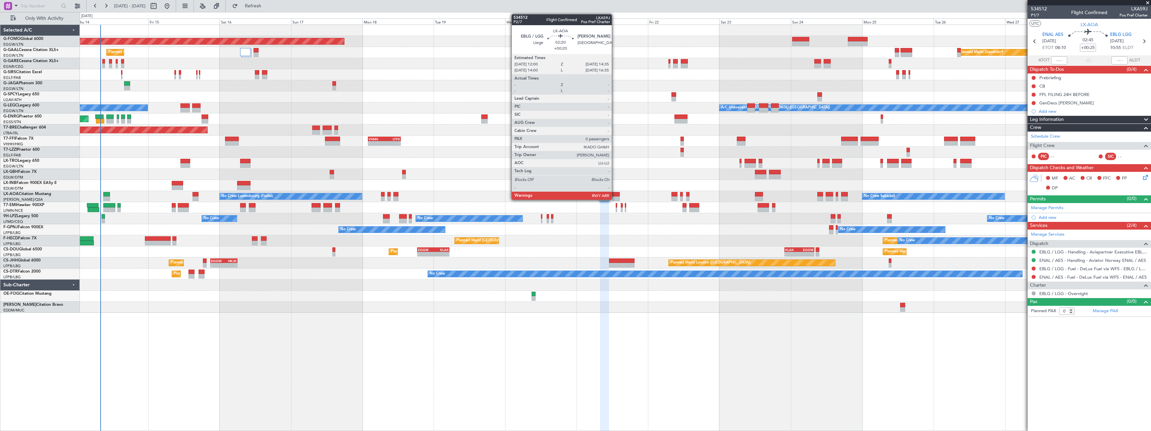
click at [615, 193] on div at bounding box center [616, 194] width 8 height 5
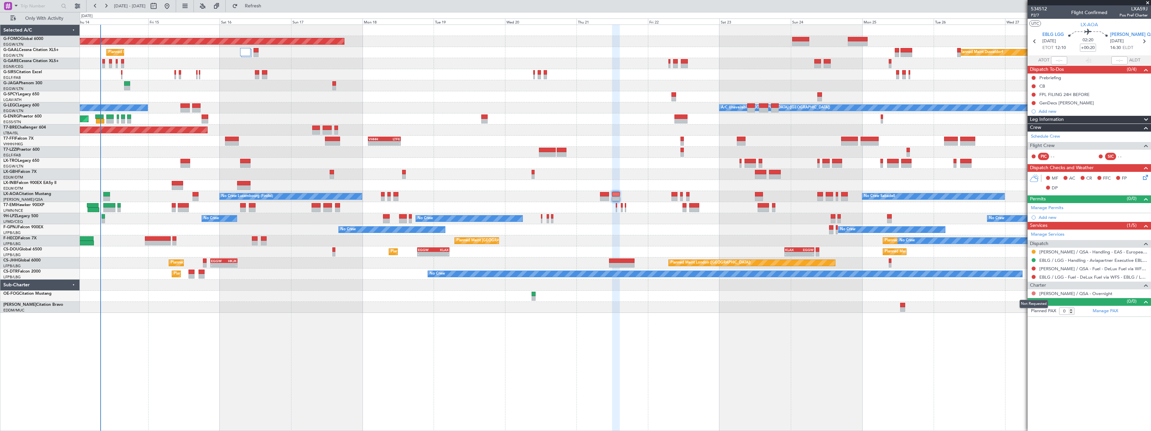
click at [1033, 293] on button at bounding box center [1034, 293] width 4 height 4
click at [1027, 302] on span "Not Required" at bounding box center [1017, 302] width 27 height 7
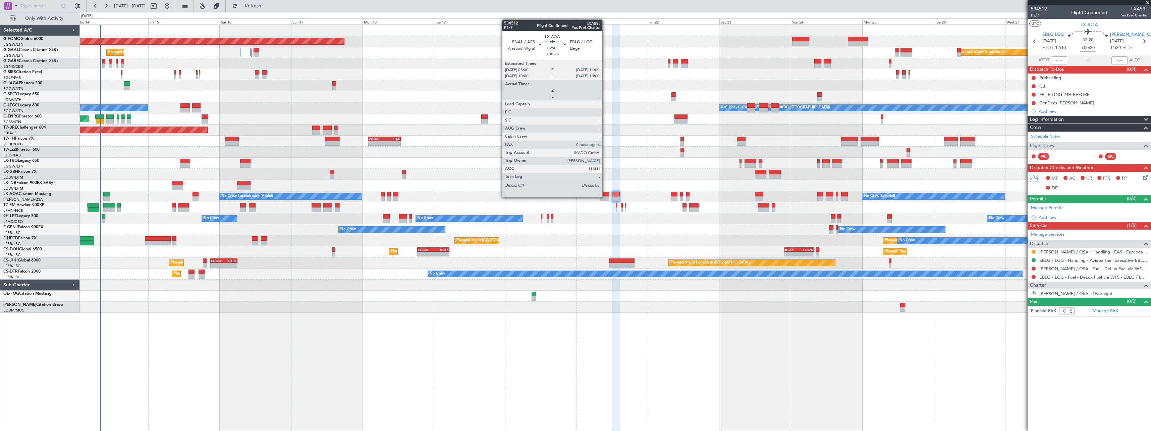
click at [605, 197] on div at bounding box center [604, 198] width 9 height 5
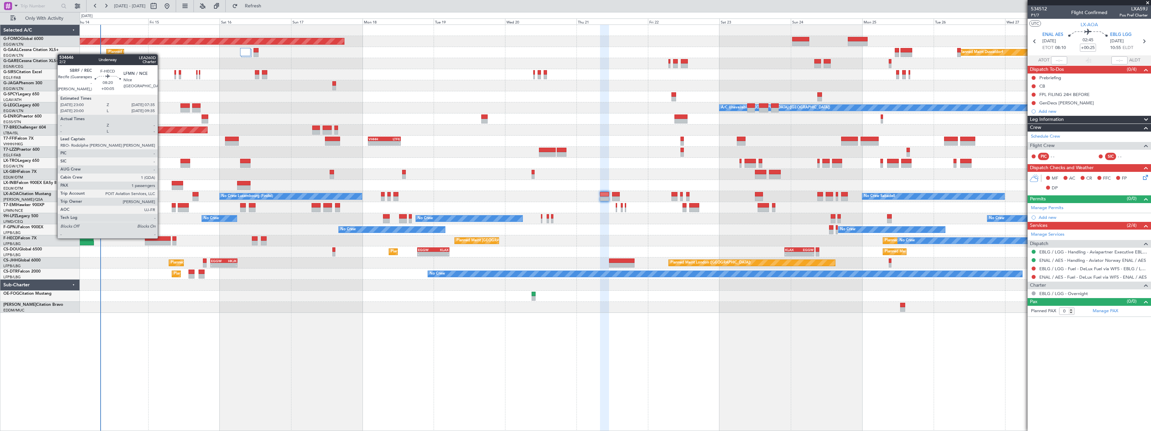
click at [161, 237] on div at bounding box center [158, 238] width 26 height 5
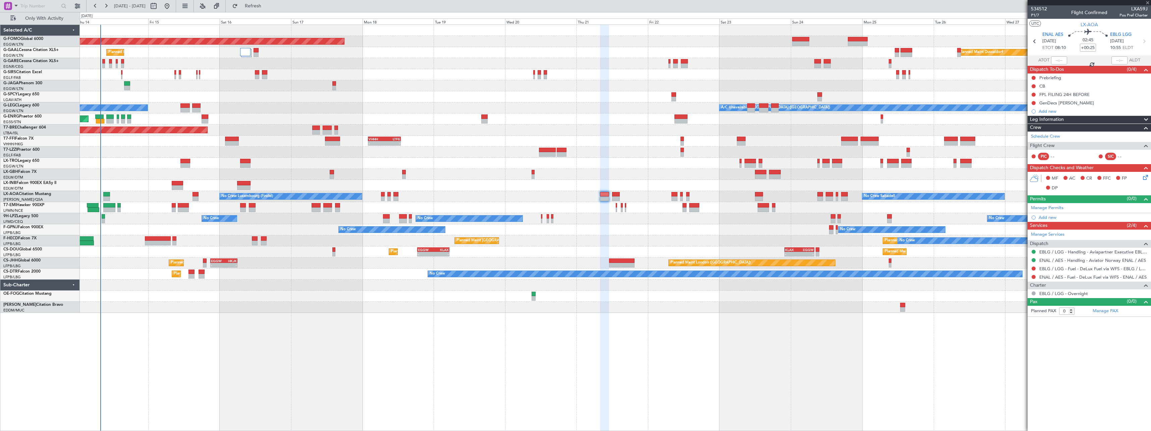
type input "+00:05"
type input "1"
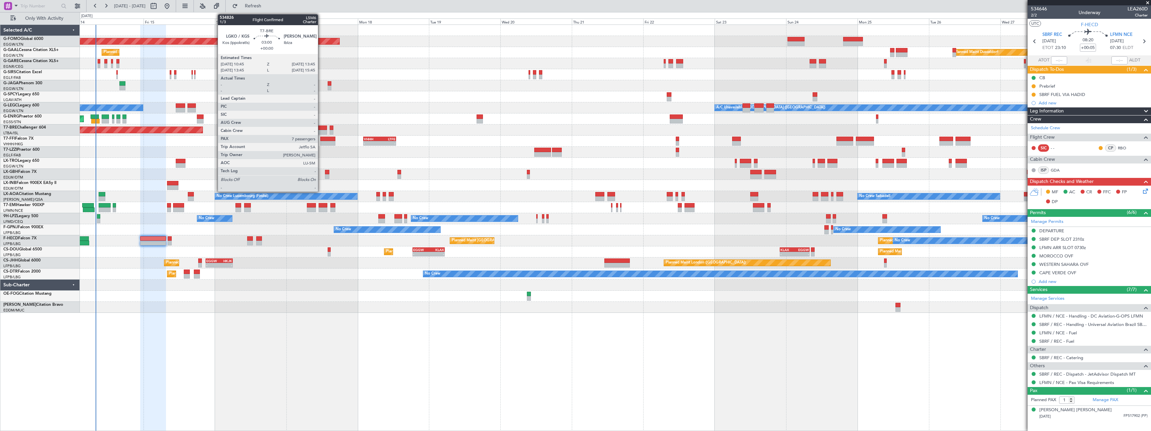
click at [321, 128] on div at bounding box center [322, 127] width 9 height 5
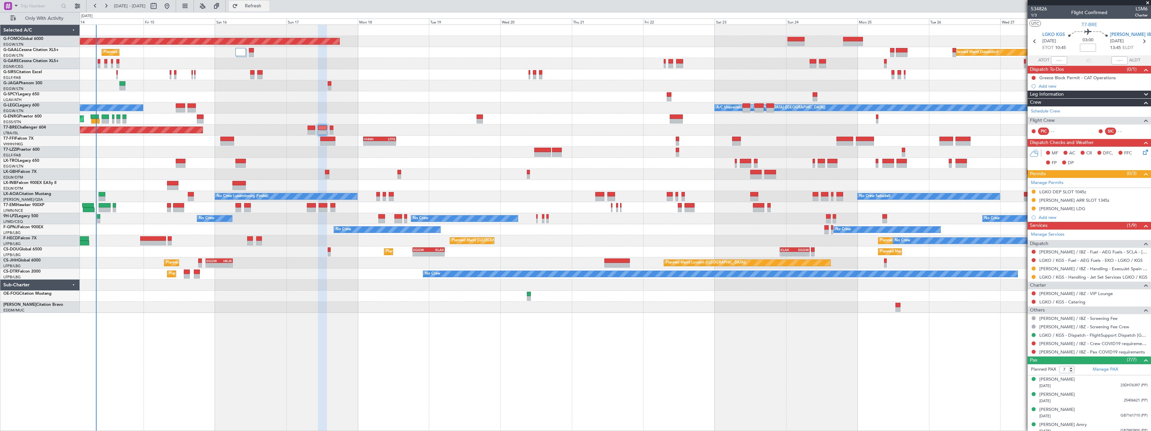
drag, startPoint x: 275, startPoint y: 2, endPoint x: 281, endPoint y: 9, distance: 8.8
click at [269, 2] on button "Refresh" at bounding box center [249, 6] width 40 height 11
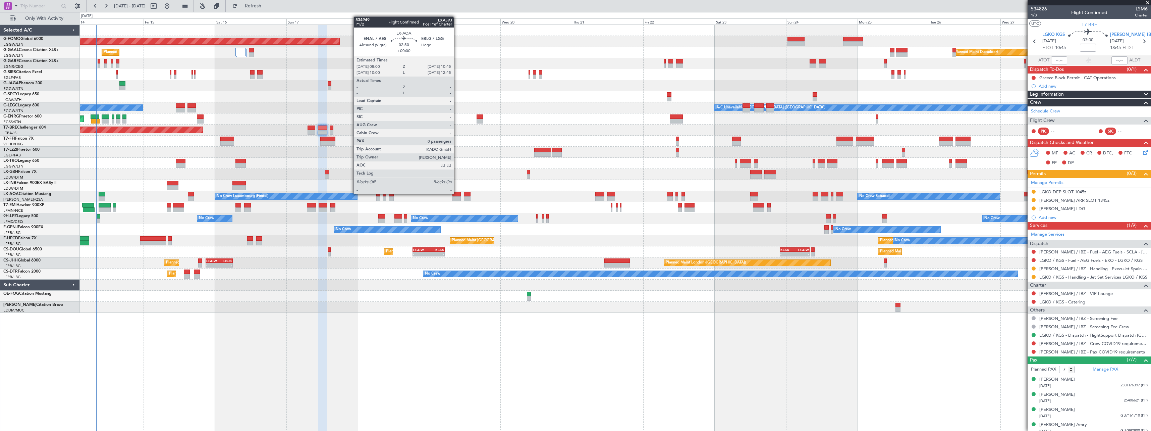
click at [457, 193] on div at bounding box center [456, 194] width 8 height 5
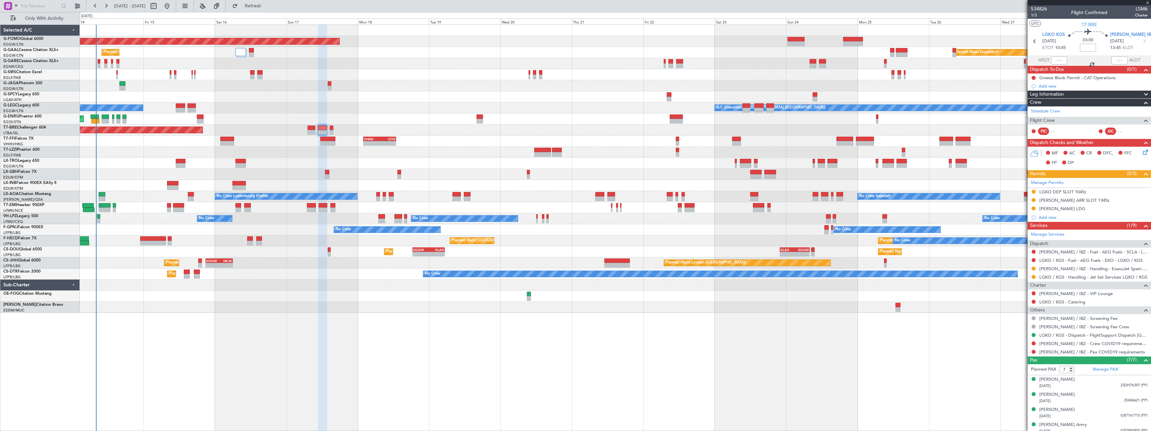
type input "0"
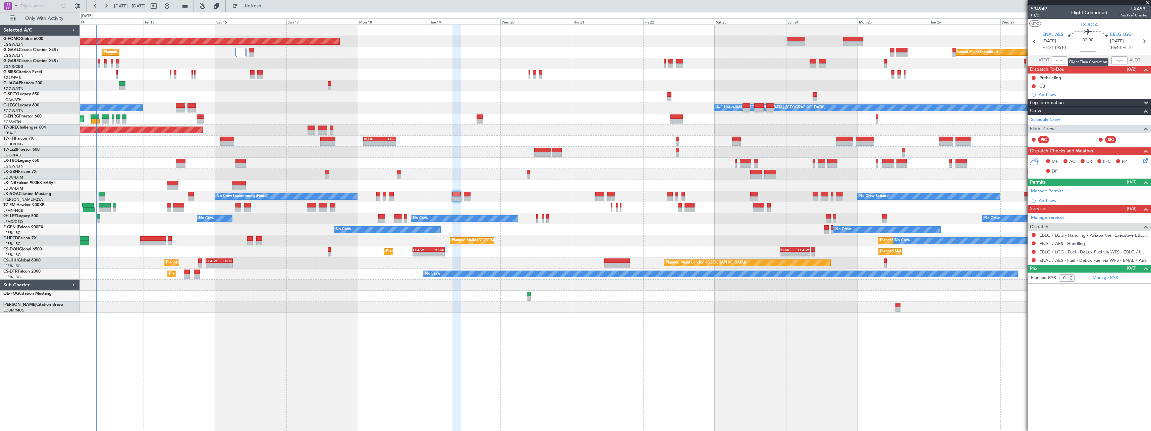
click at [1088, 47] on input at bounding box center [1088, 48] width 16 height 8
type input "+00:15"
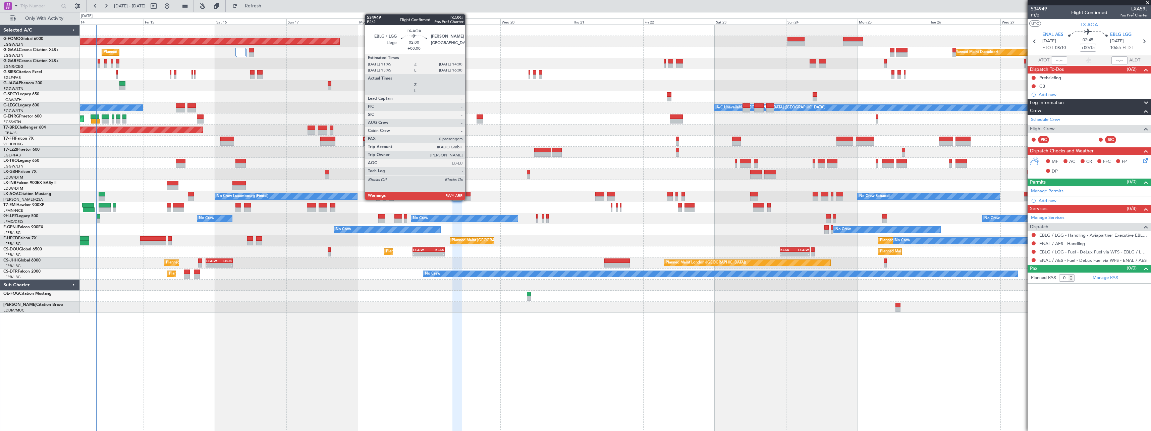
click at [468, 197] on div at bounding box center [467, 198] width 7 height 5
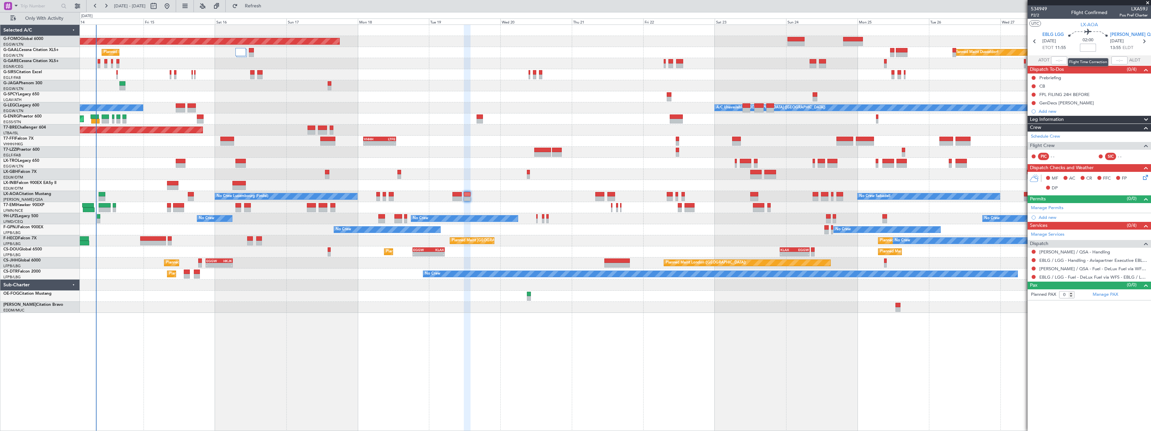
click at [1089, 48] on input at bounding box center [1088, 48] width 16 height 8
type input "+00:20"
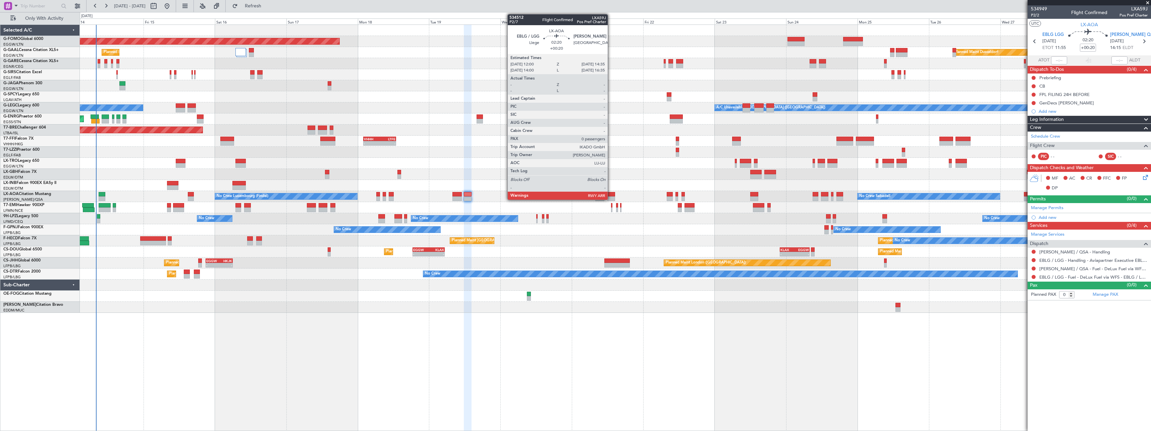
click at [611, 197] on div at bounding box center [611, 198] width 8 height 5
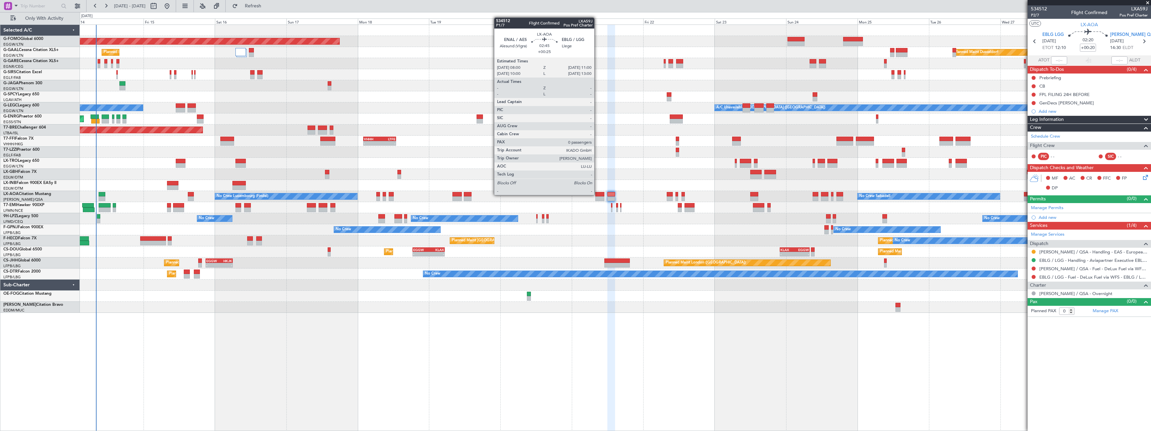
click at [597, 194] on div at bounding box center [599, 194] width 9 height 5
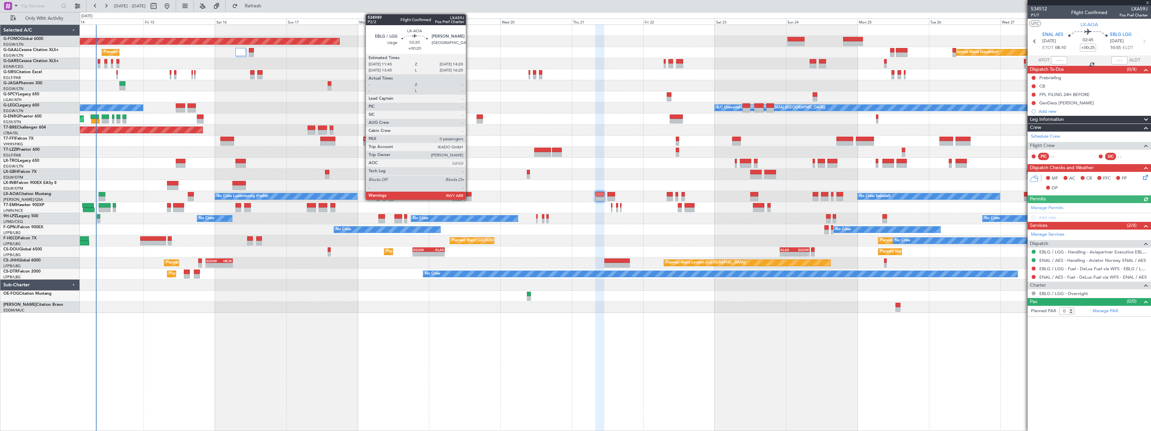
click at [469, 196] on div at bounding box center [468, 194] width 8 height 5
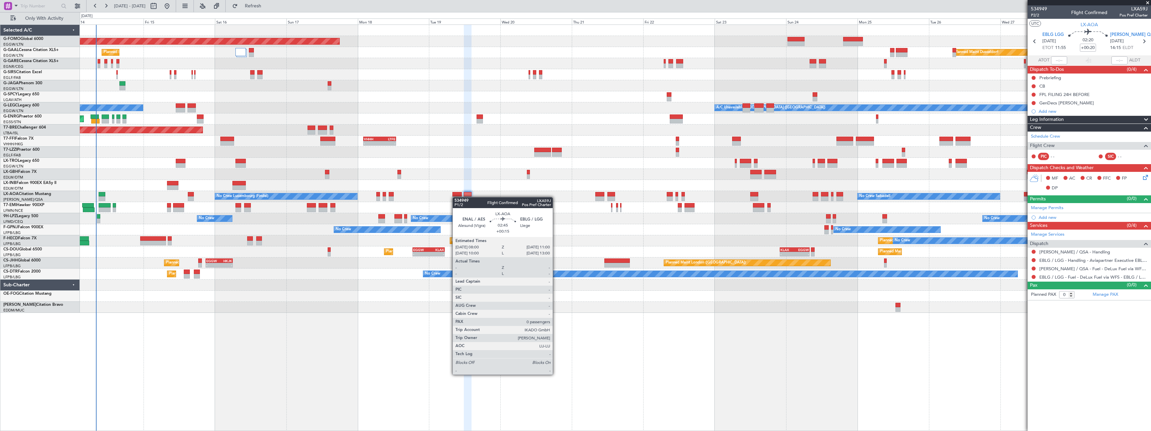
click at [456, 197] on div at bounding box center [456, 198] width 9 height 5
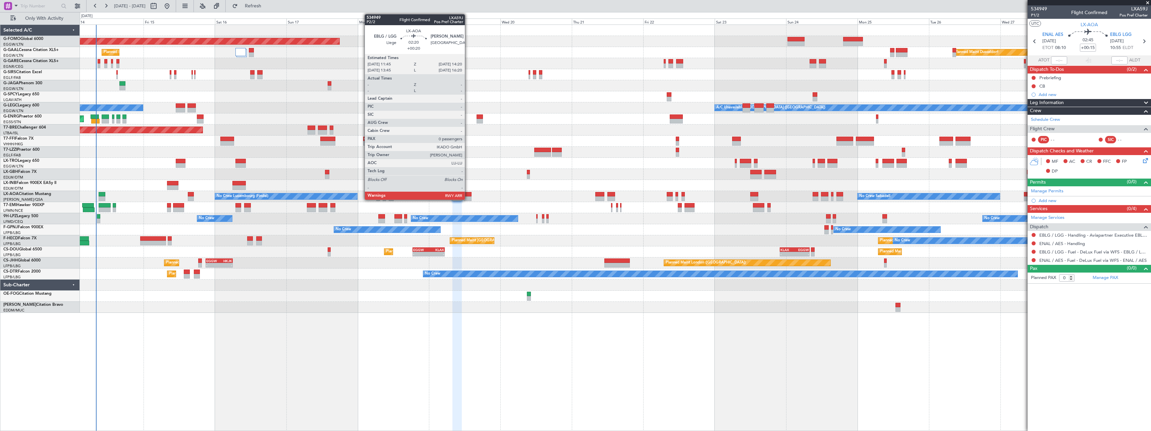
click at [468, 197] on div at bounding box center [468, 198] width 8 height 5
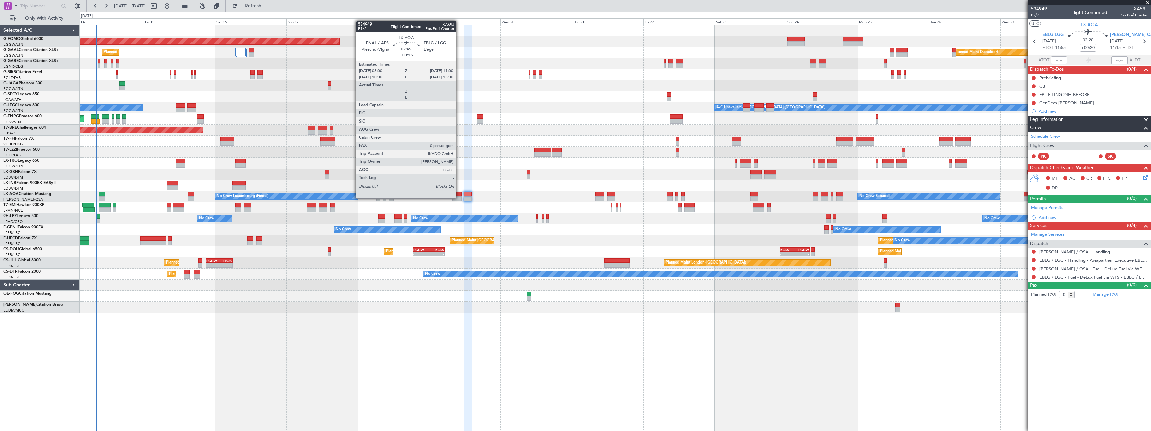
click at [459, 198] on div at bounding box center [456, 198] width 9 height 5
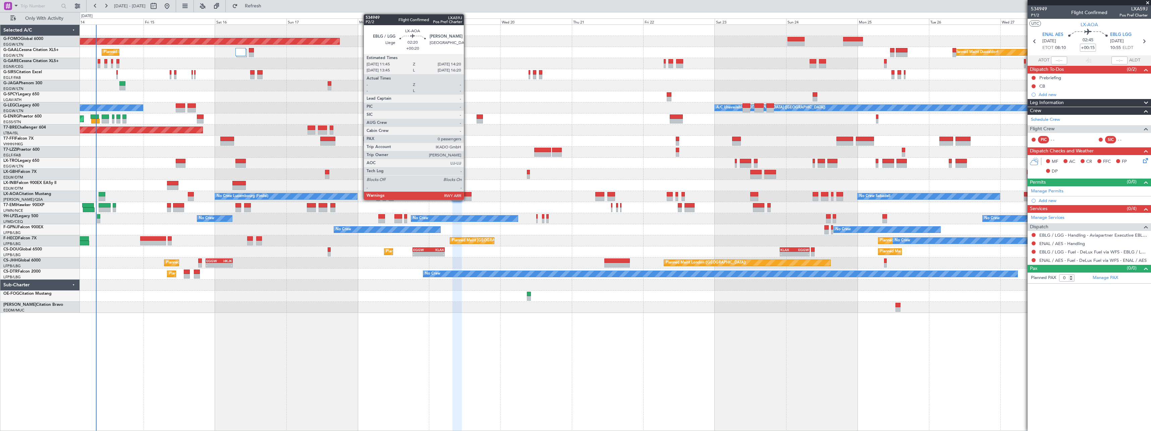
click at [467, 194] on div at bounding box center [468, 194] width 8 height 5
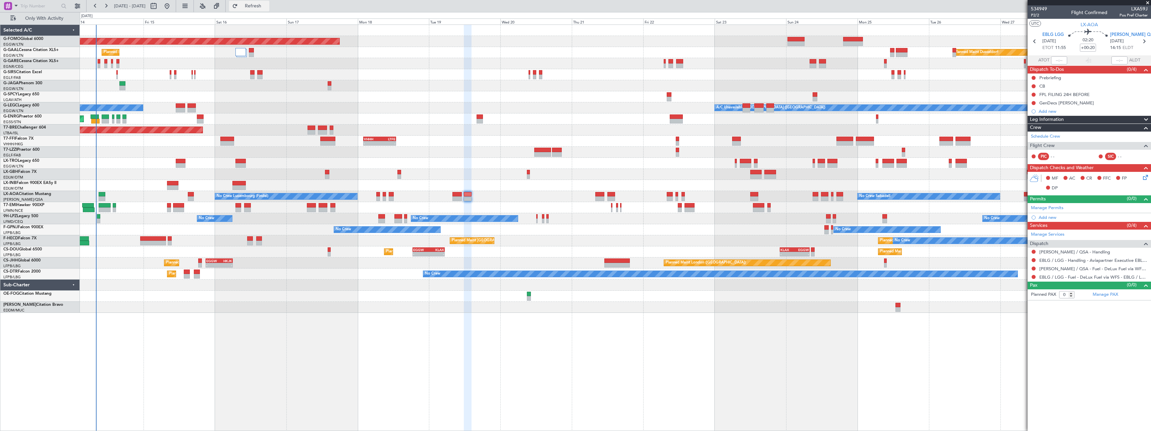
click at [267, 5] on span "Refresh" at bounding box center [253, 6] width 28 height 5
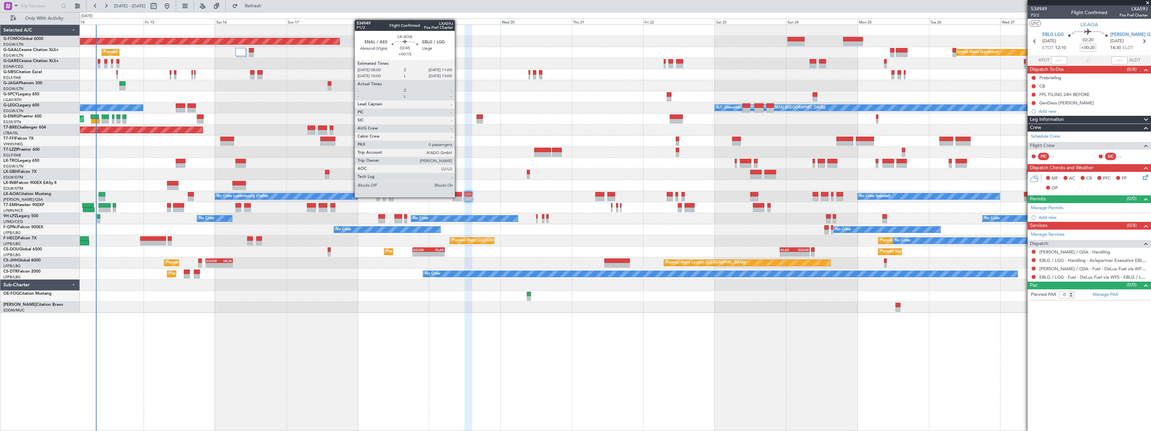
click at [458, 197] on div at bounding box center [456, 198] width 9 height 5
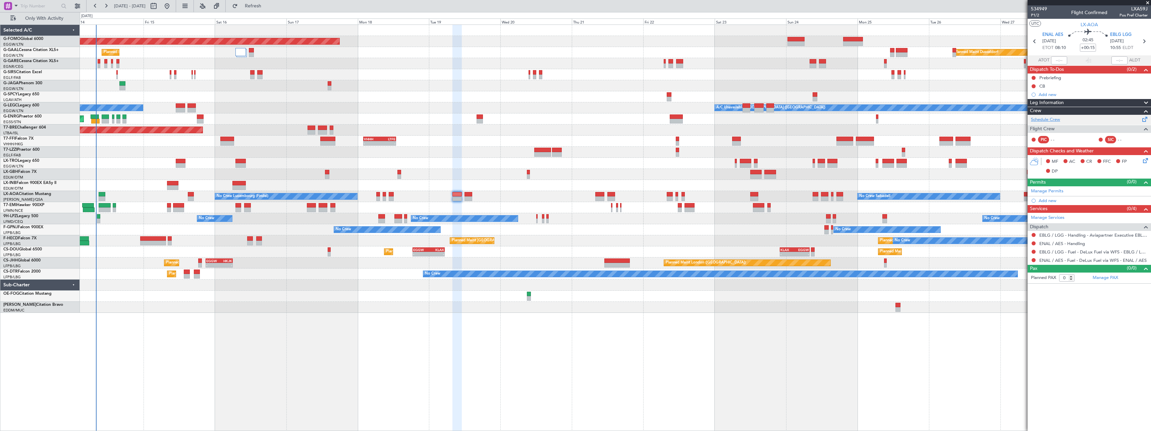
click at [1053, 118] on link "Schedule Crew" at bounding box center [1045, 119] width 29 height 7
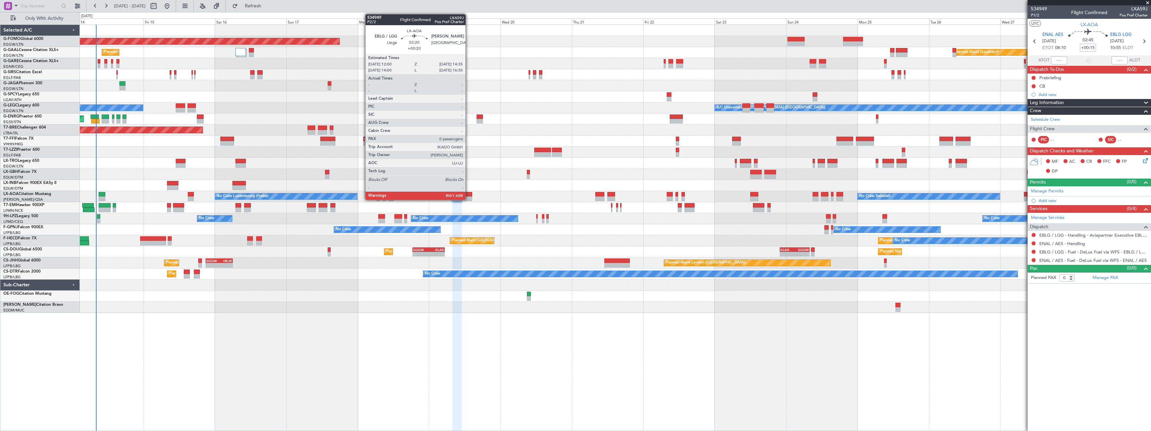
click at [469, 195] on div at bounding box center [469, 194] width 8 height 5
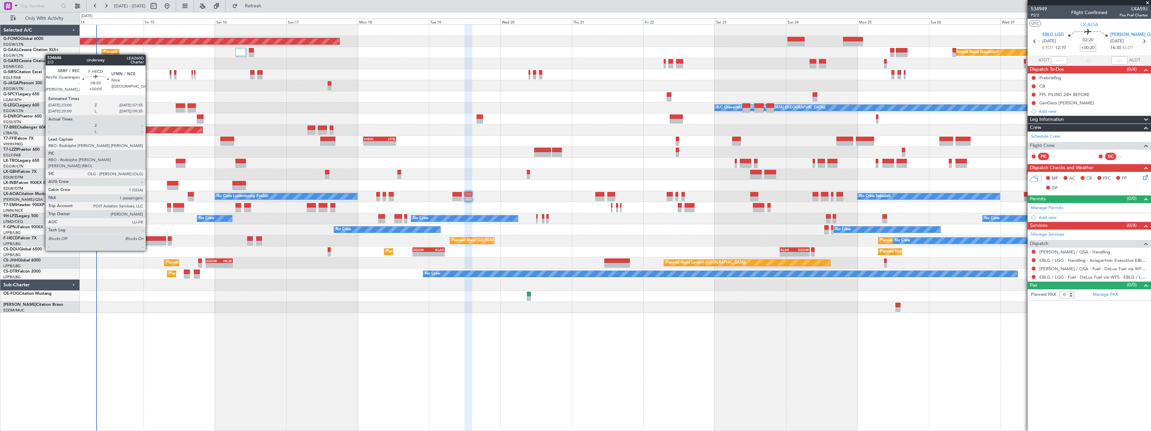
click at [149, 238] on div at bounding box center [153, 238] width 26 height 5
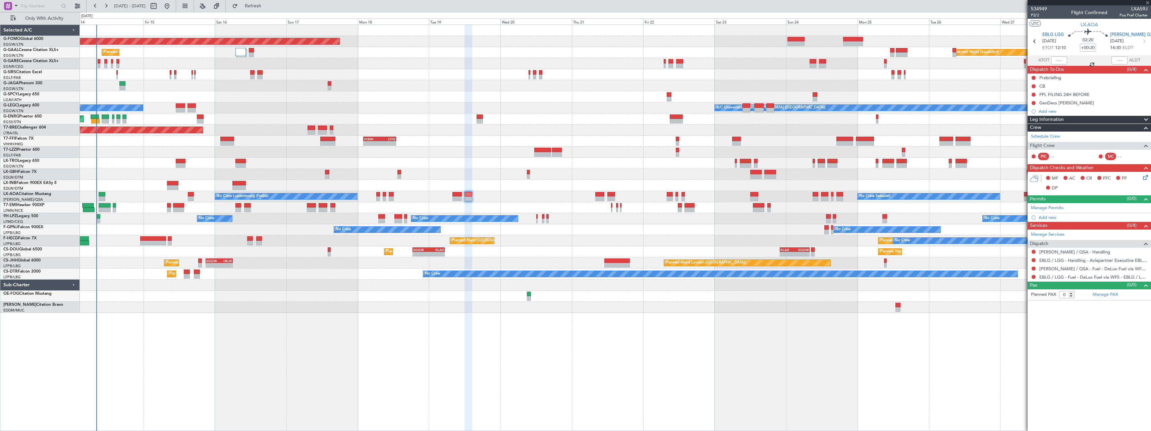
type input "+00:05"
type input "1"
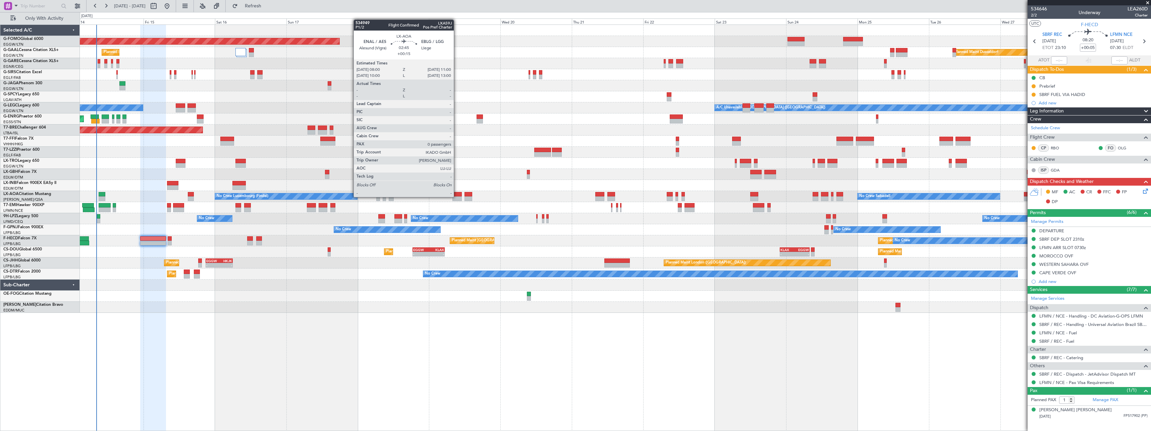
click at [457, 196] on div at bounding box center [456, 198] width 9 height 5
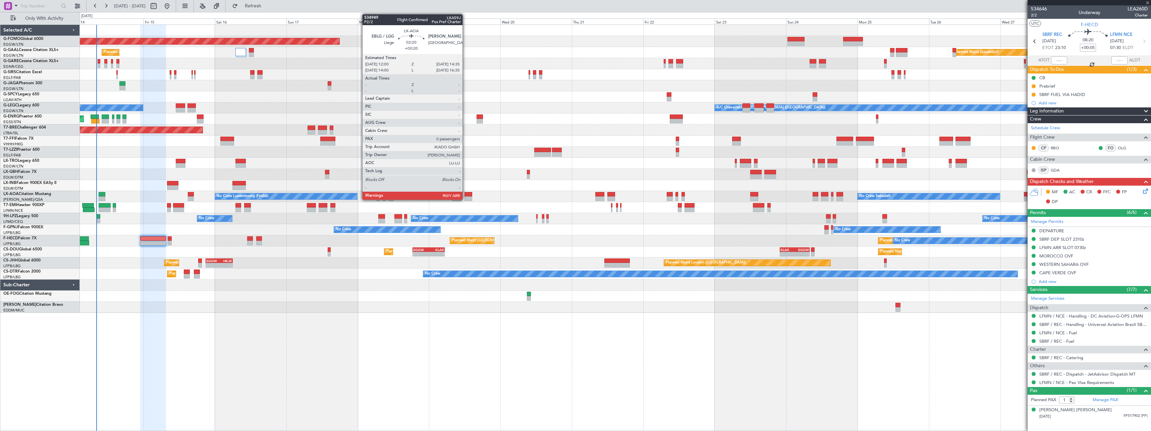
type input "+00:15"
type input "0"
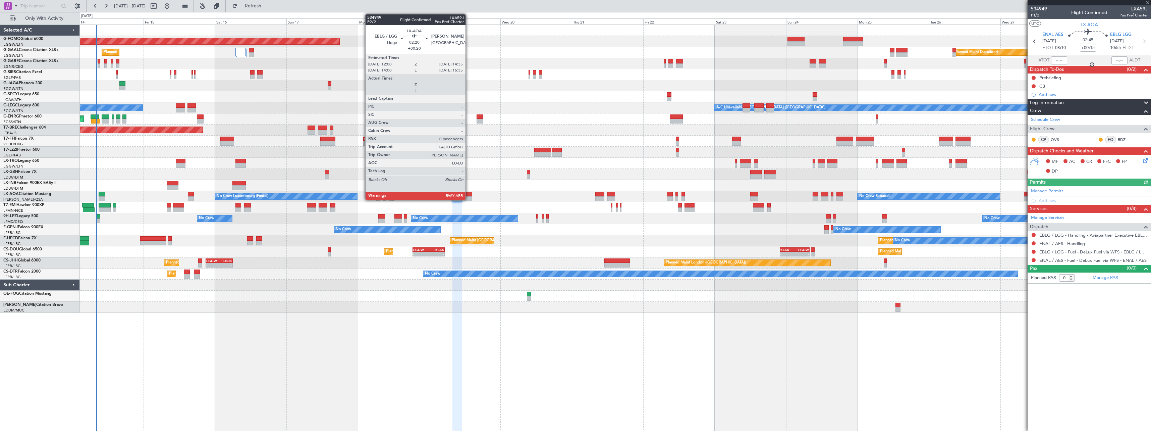
click at [469, 195] on div at bounding box center [469, 194] width 8 height 5
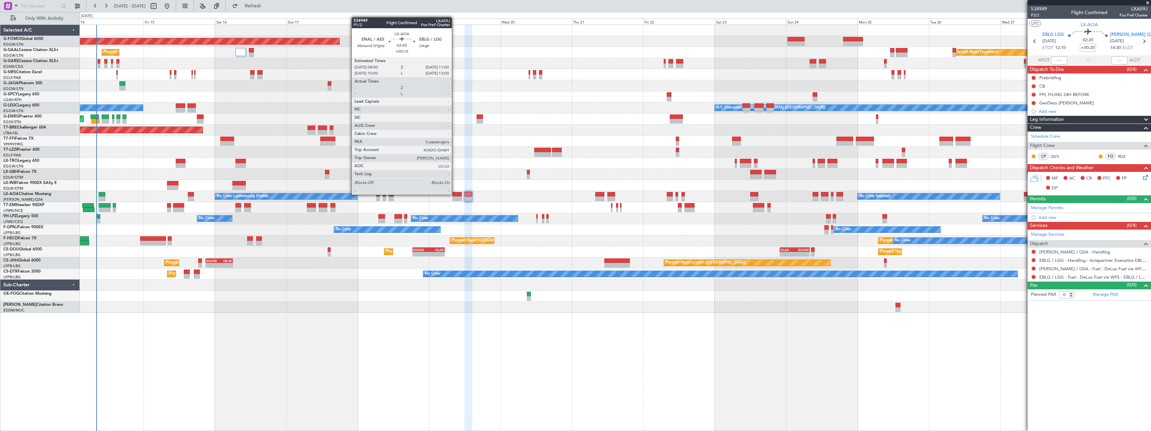
click at [455, 194] on div at bounding box center [456, 194] width 9 height 5
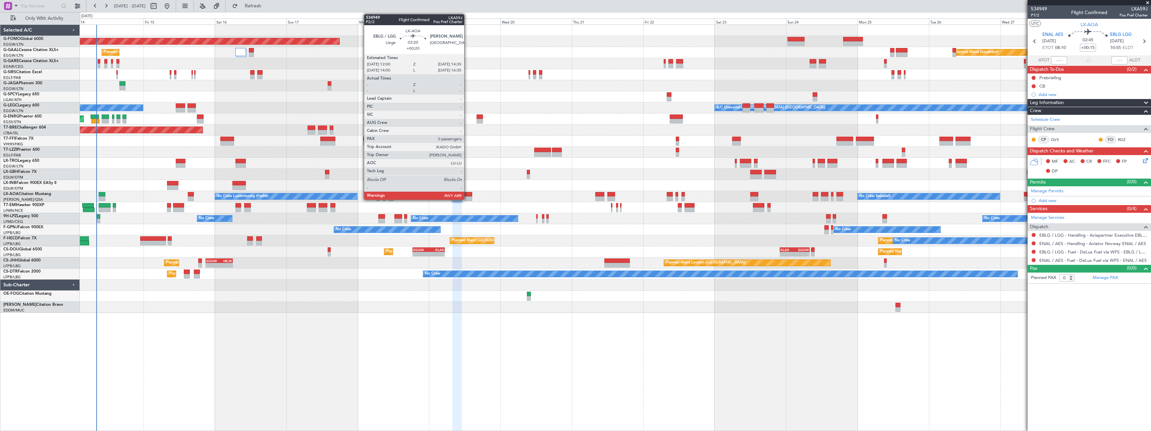
click at [467, 197] on div at bounding box center [469, 198] width 8 height 5
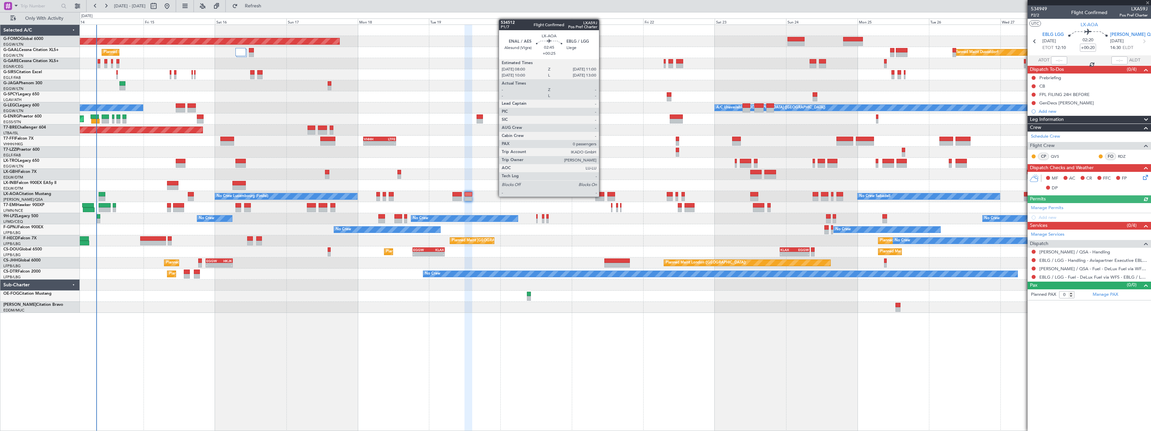
click at [602, 196] on div at bounding box center [599, 194] width 9 height 5
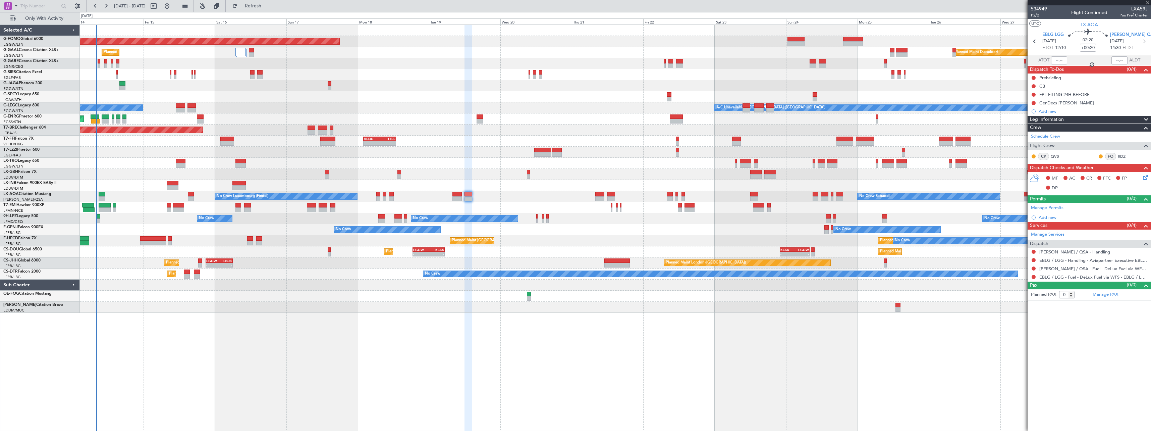
type input "+00:25"
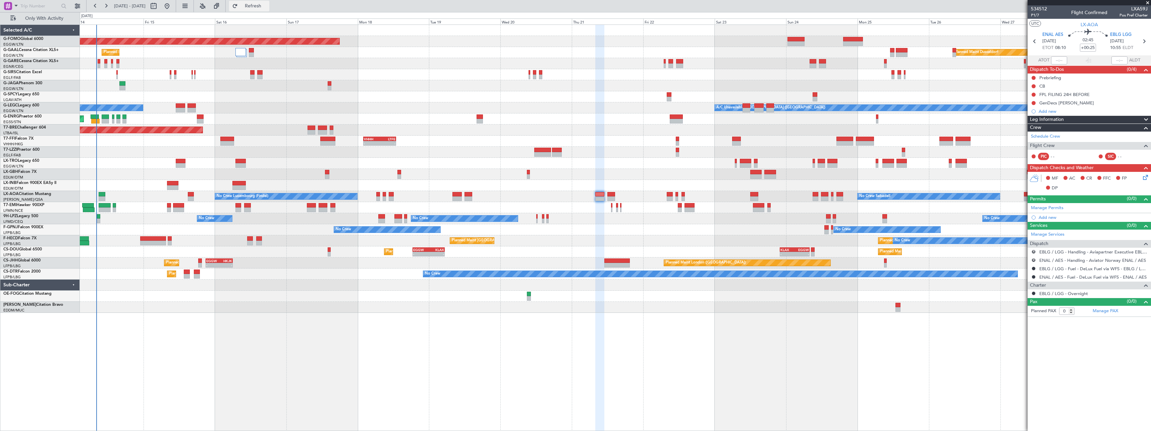
click at [267, 6] on span "Refresh" at bounding box center [253, 6] width 28 height 5
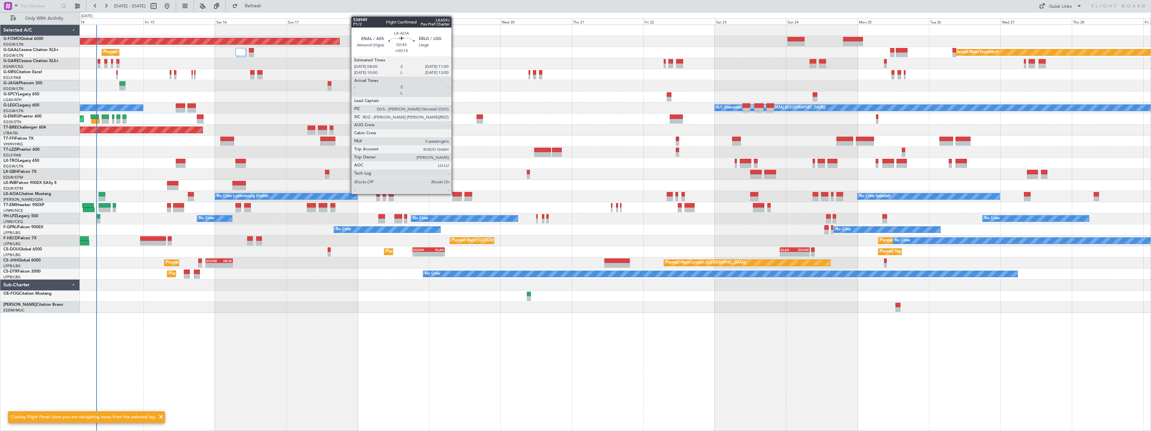
click at [455, 193] on div at bounding box center [456, 194] width 9 height 5
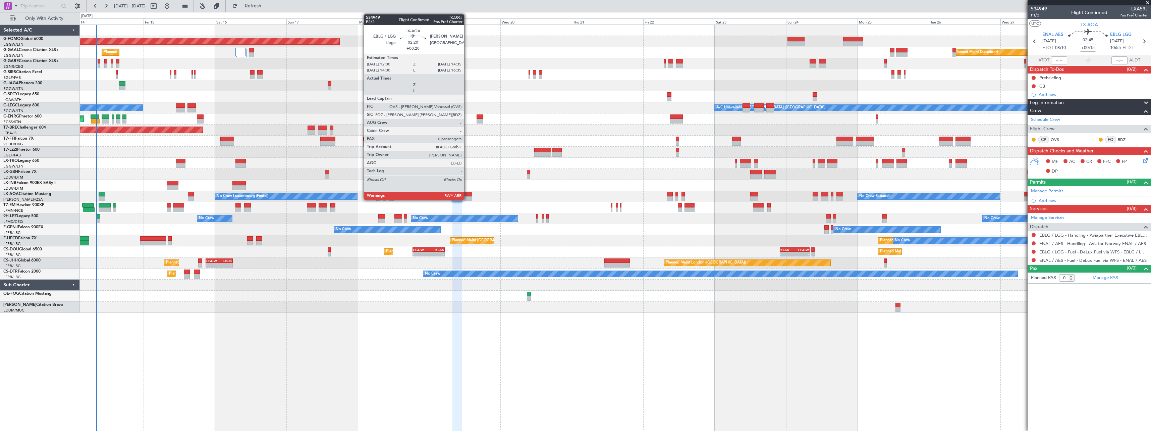
click at [467, 195] on div at bounding box center [469, 194] width 8 height 5
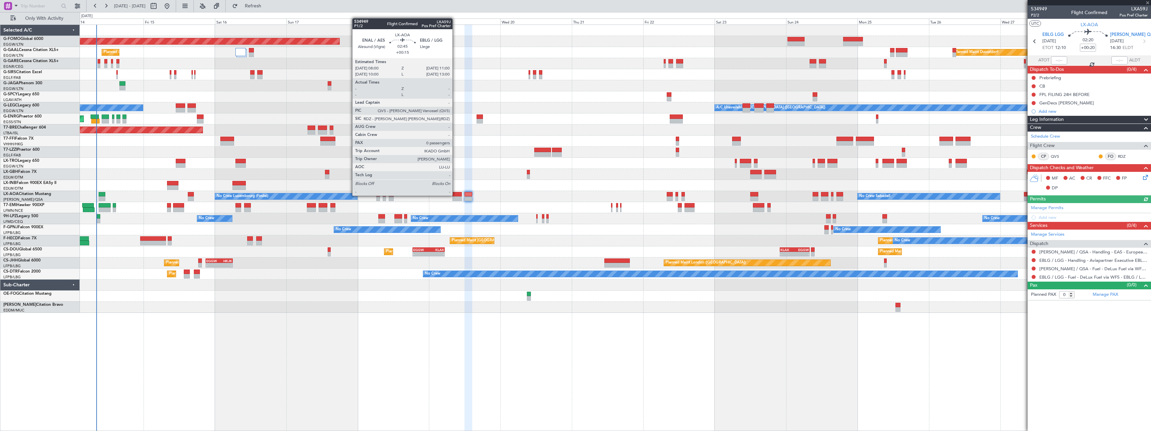
click at [456, 195] on div at bounding box center [456, 194] width 9 height 5
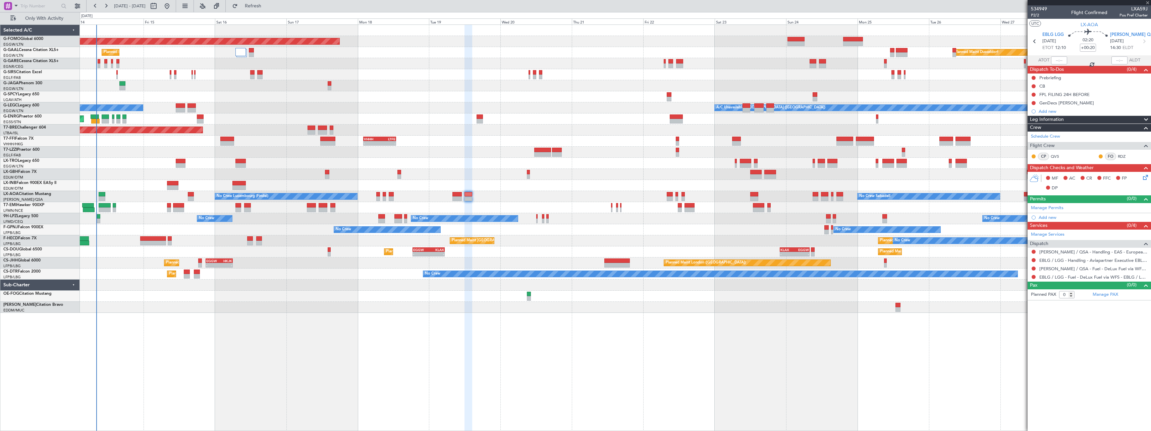
type input "+00:15"
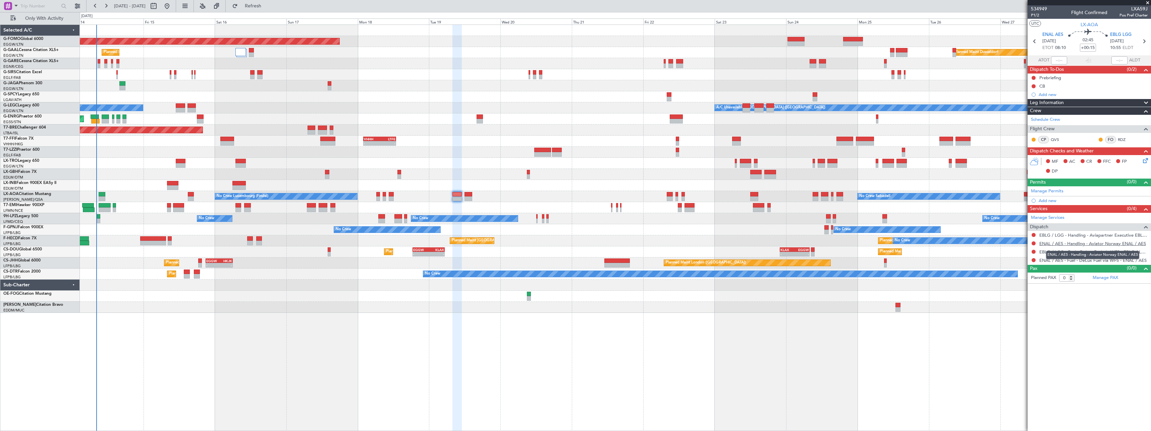
click at [1087, 244] on link "ENAL / AES - Handling - Aviator Norway ENAL / AES" at bounding box center [1092, 243] width 107 height 6
click at [1079, 234] on link "EBLG / LGG - Handling - Aviapartner Executive EBLG / LGG" at bounding box center [1093, 235] width 108 height 6
click at [267, 7] on span "Refresh" at bounding box center [253, 6] width 28 height 5
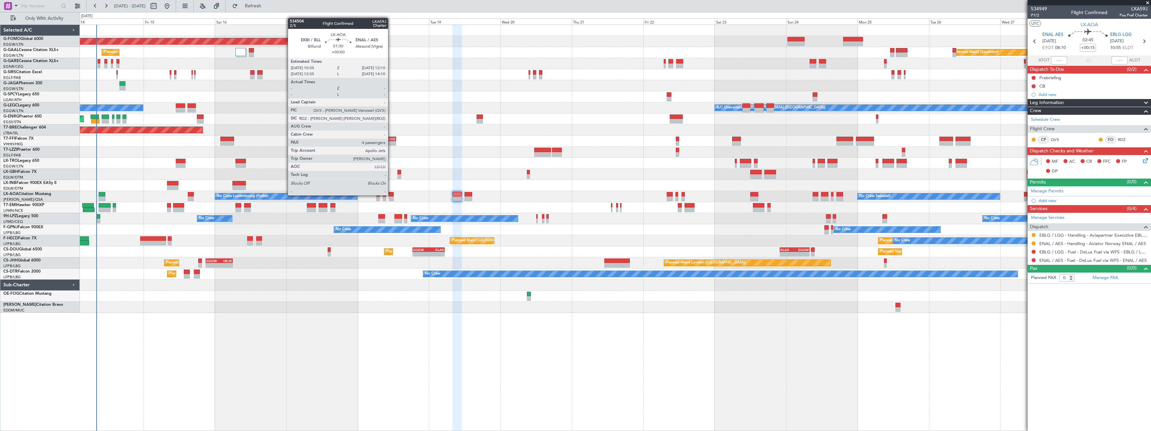
click at [391, 195] on div at bounding box center [391, 194] width 5 height 5
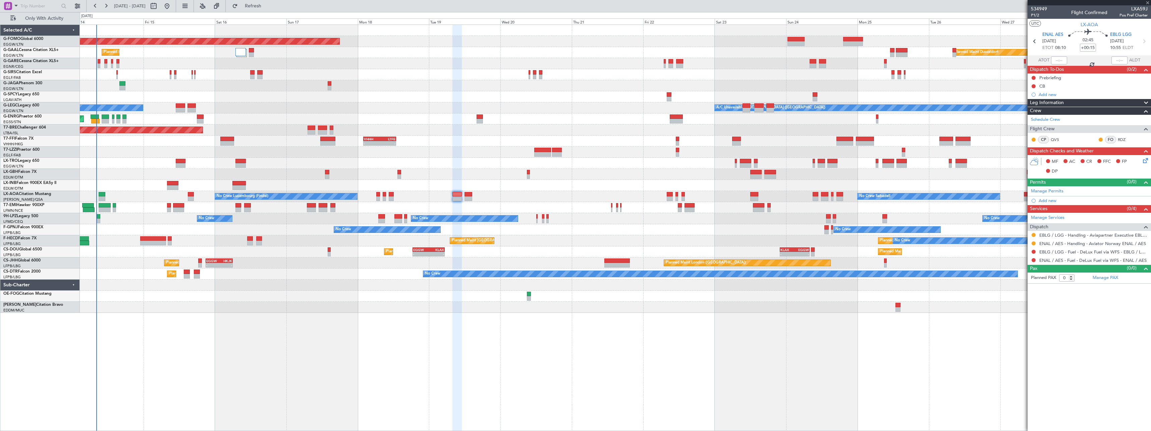
type input "4"
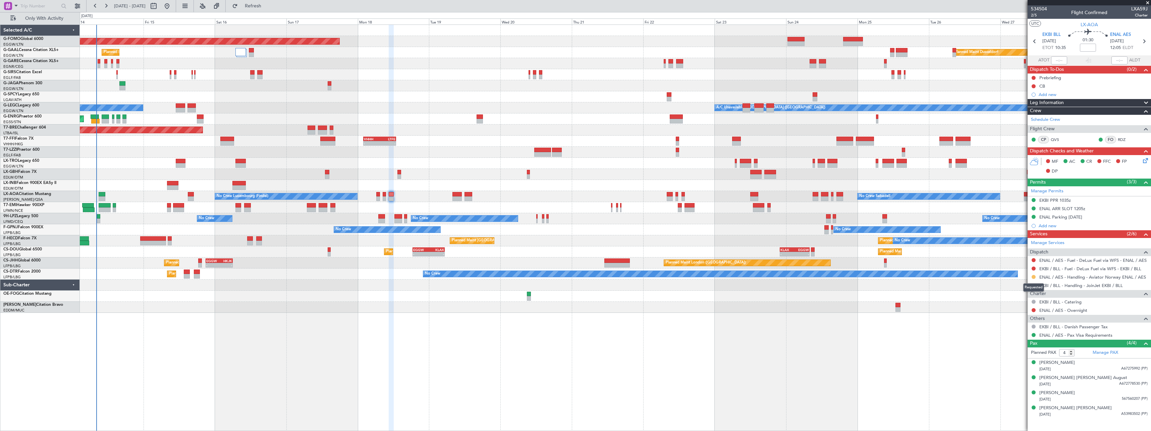
click at [1034, 277] on button at bounding box center [1034, 277] width 4 height 4
click at [1012, 356] on span "Confirmed" at bounding box center [1014, 356] width 21 height 7
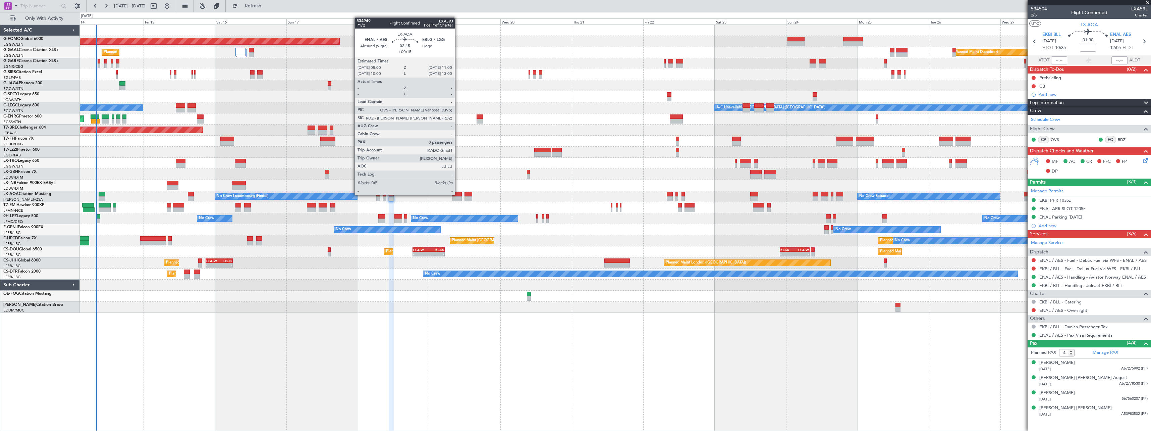
click at [458, 194] on div at bounding box center [456, 194] width 9 height 5
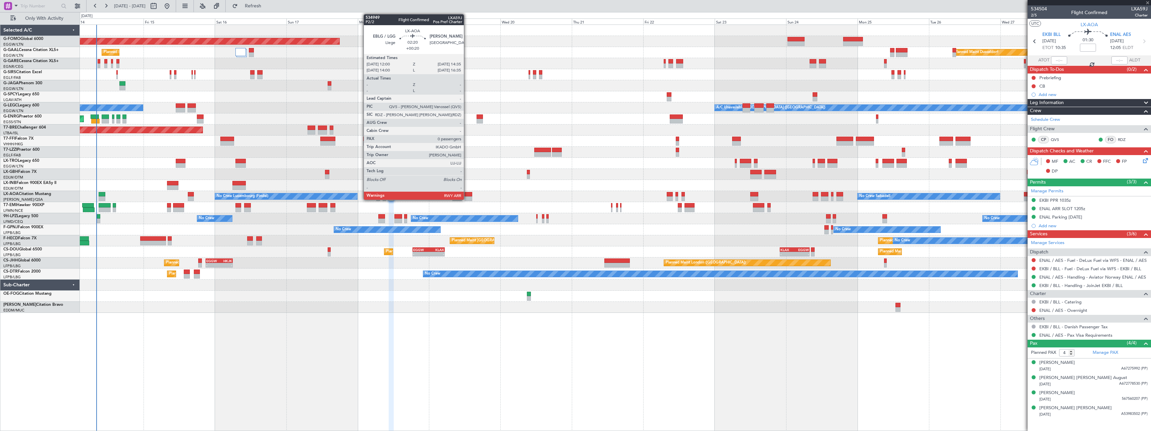
type input "+00:15"
type input "0"
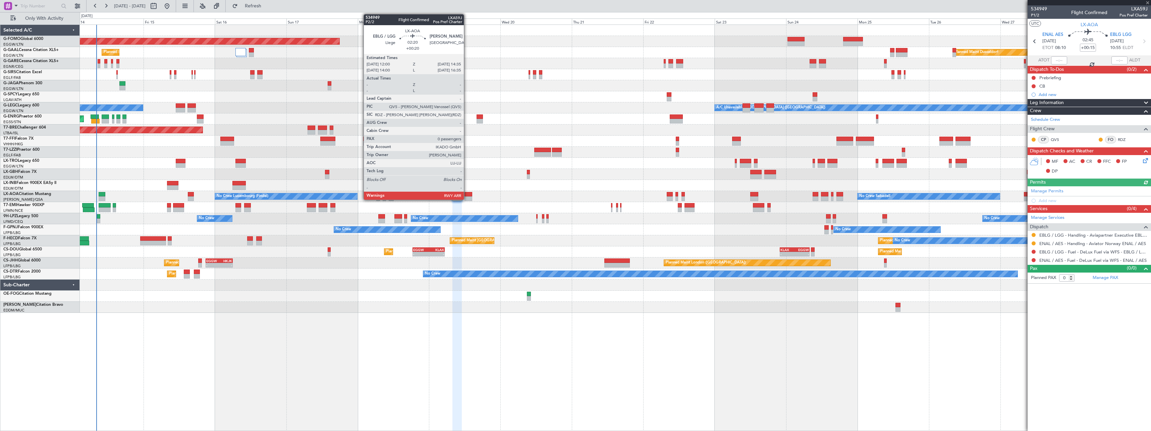
click at [467, 194] on div at bounding box center [469, 194] width 8 height 5
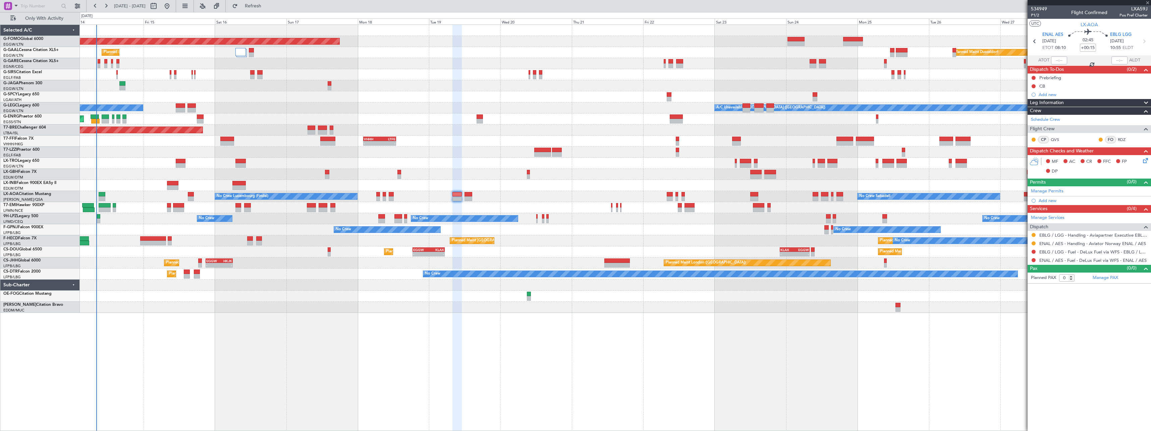
type input "+00:20"
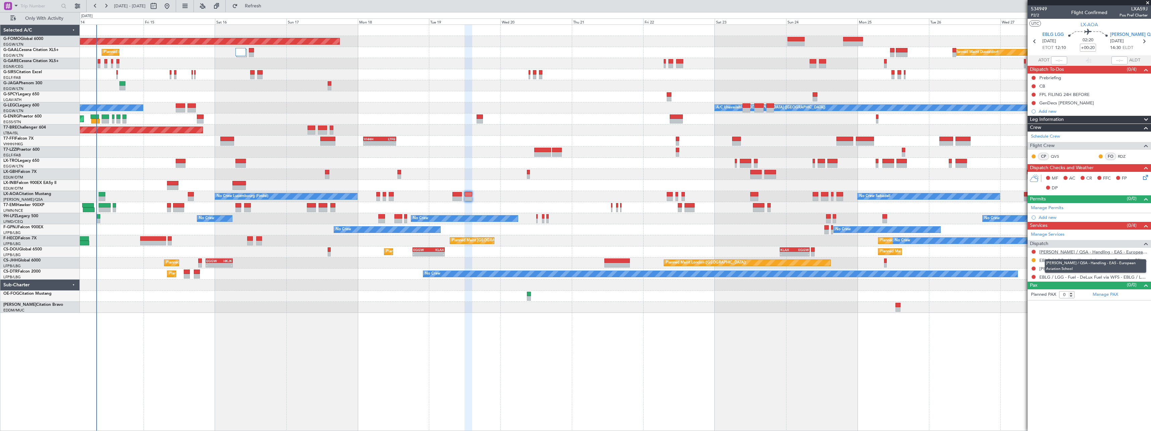
click at [1076, 251] on link "[PERSON_NAME] / QSA - Handling - EAS - European Aviation School" at bounding box center [1093, 252] width 108 height 6
click at [267, 7] on span "Refresh" at bounding box center [253, 6] width 28 height 5
click at [1048, 110] on div "Add new" at bounding box center [1090, 111] width 103 height 6
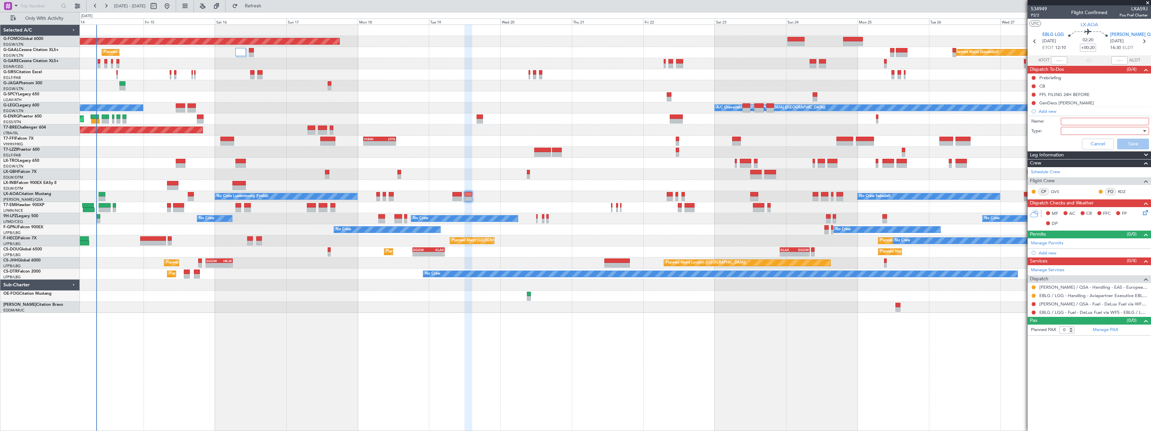
click at [1062, 121] on input "Name:" at bounding box center [1105, 121] width 88 height 7
type input "FILE IG"
click at [1074, 131] on div at bounding box center [1103, 131] width 78 height 10
click at [1074, 144] on span "Generic" at bounding box center [1102, 145] width 82 height 10
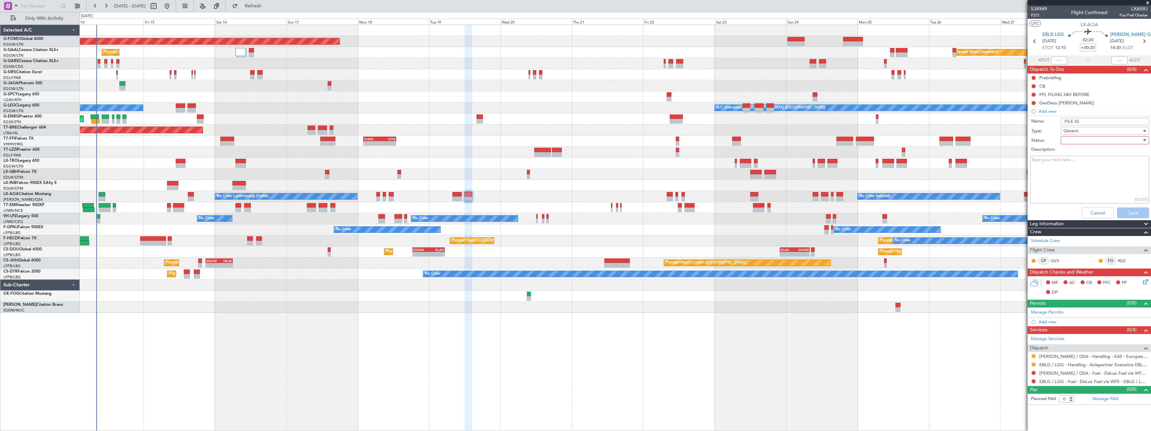
click at [1073, 144] on div at bounding box center [1103, 140] width 78 height 10
click at [1071, 152] on span "Not Started" at bounding box center [1102, 154] width 82 height 10
click at [1128, 213] on button "Save" at bounding box center [1133, 212] width 32 height 11
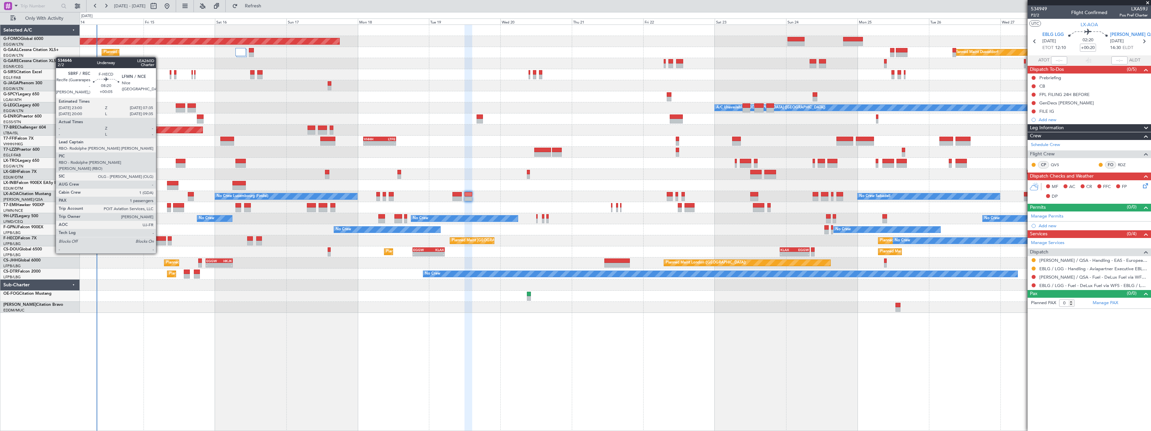
click at [159, 240] on div at bounding box center [153, 242] width 26 height 5
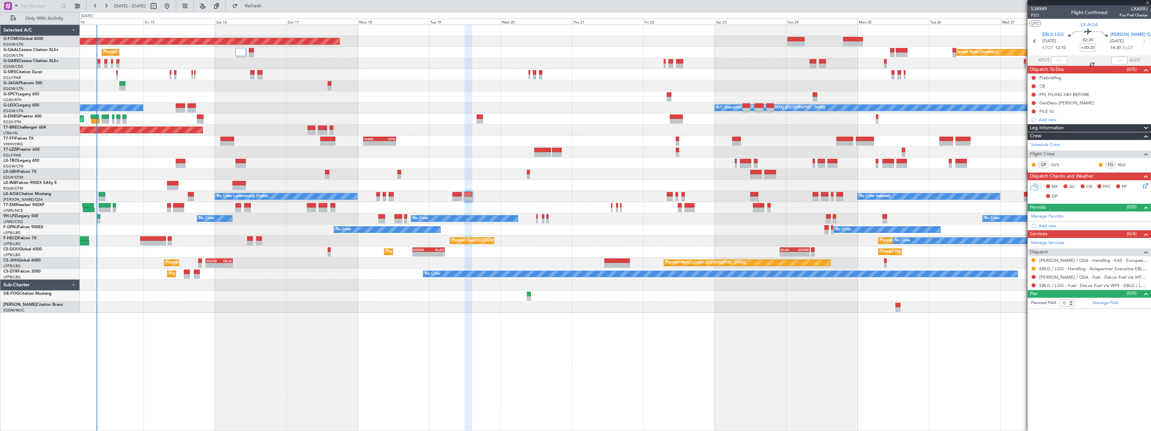
type input "+00:05"
type input "1"
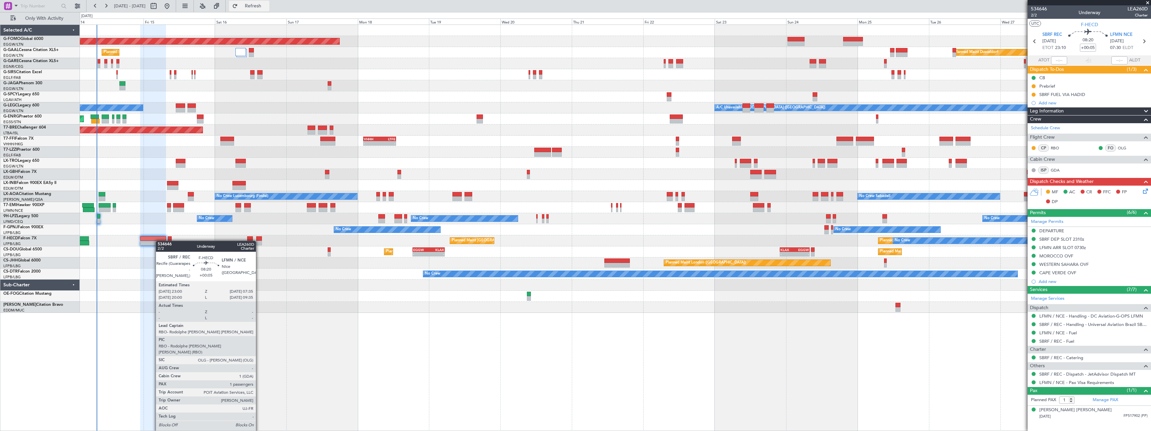
click at [267, 6] on span "Refresh" at bounding box center [253, 6] width 28 height 5
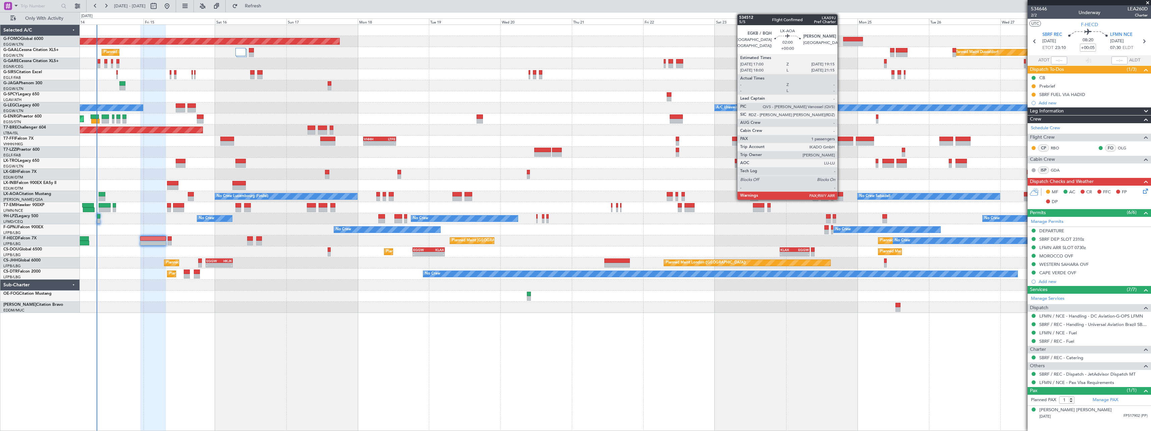
click at [841, 195] on div at bounding box center [840, 194] width 7 height 5
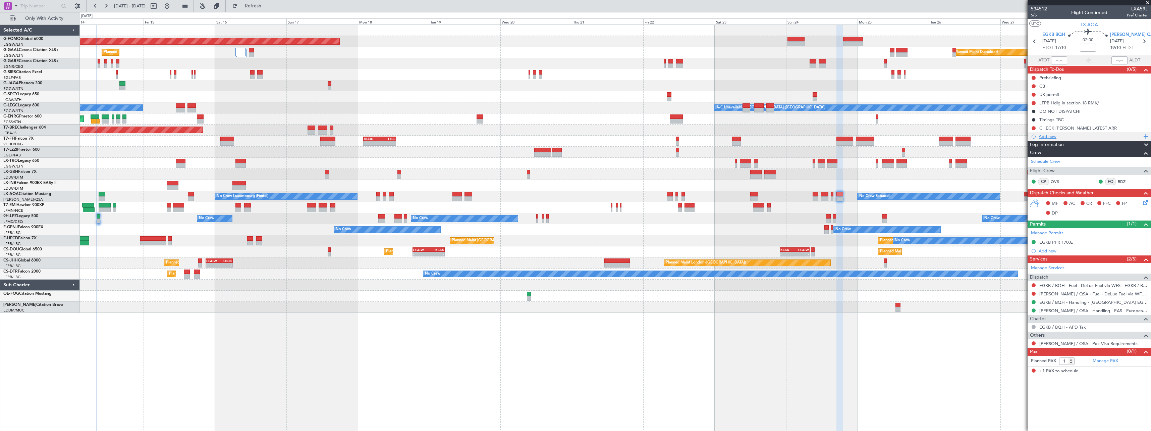
click at [1050, 137] on div "Add new" at bounding box center [1090, 136] width 103 height 6
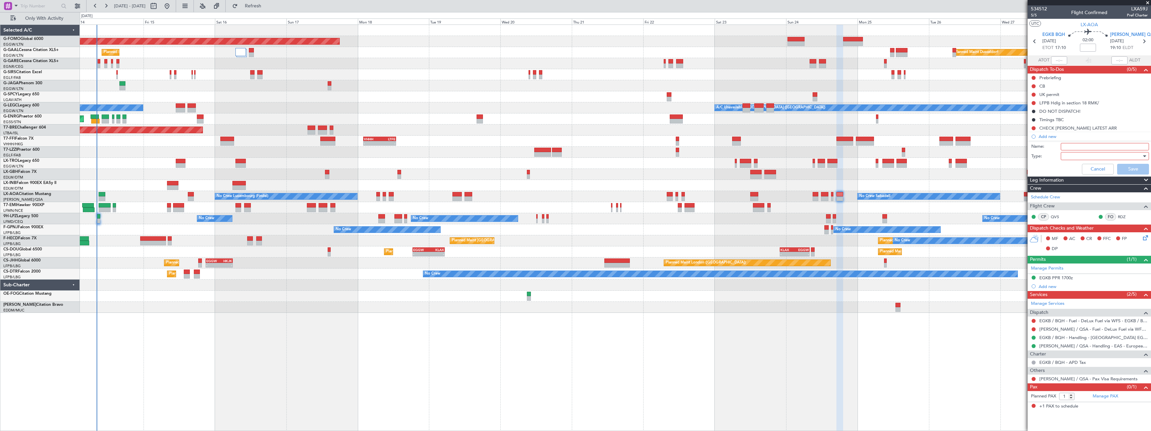
click at [1070, 147] on input "Name:" at bounding box center [1105, 146] width 88 height 7
type input "FILE IG"
click at [1077, 158] on div at bounding box center [1103, 156] width 78 height 10
click at [1075, 168] on span "Generic" at bounding box center [1102, 170] width 82 height 10
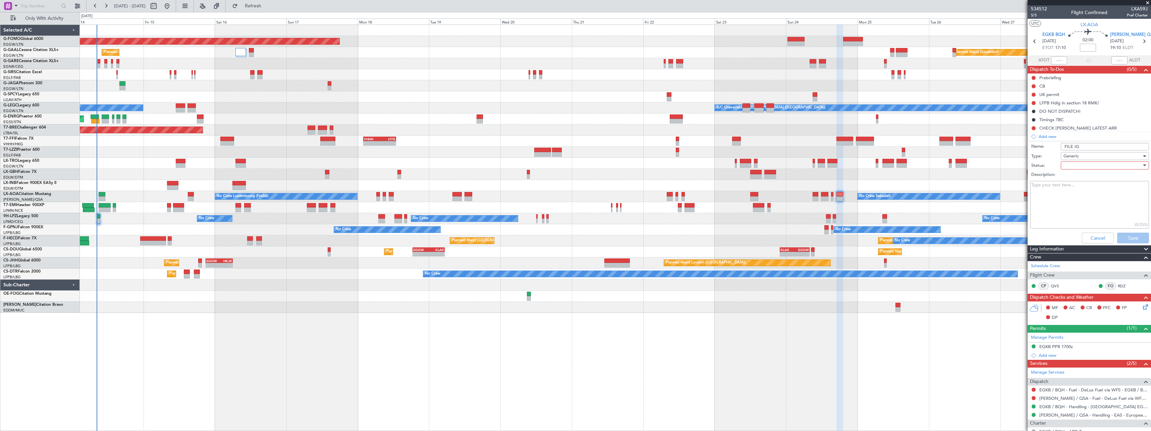
click at [1070, 168] on div at bounding box center [1103, 165] width 78 height 10
click at [1071, 179] on span "Not Started" at bounding box center [1102, 179] width 78 height 10
click at [1124, 237] on button "Save" at bounding box center [1133, 237] width 32 height 11
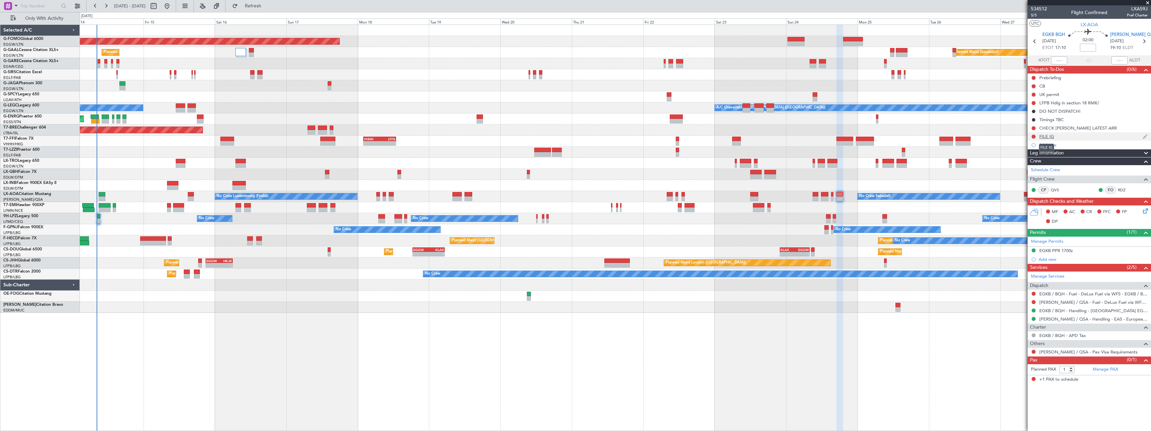
click at [1049, 137] on div "FILE IG" at bounding box center [1046, 136] width 15 height 6
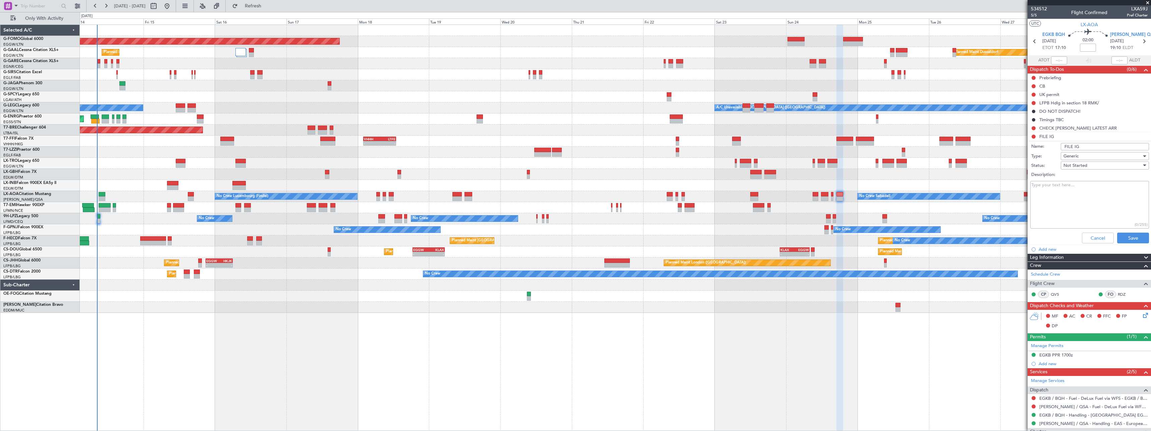
drag, startPoint x: 1073, startPoint y: 146, endPoint x: 1084, endPoint y: 146, distance: 11.1
click at [1084, 146] on input "FILE IG" at bounding box center [1105, 146] width 88 height 7
type input "FILE PRIVATE"
click at [1129, 241] on button "Save" at bounding box center [1133, 237] width 32 height 11
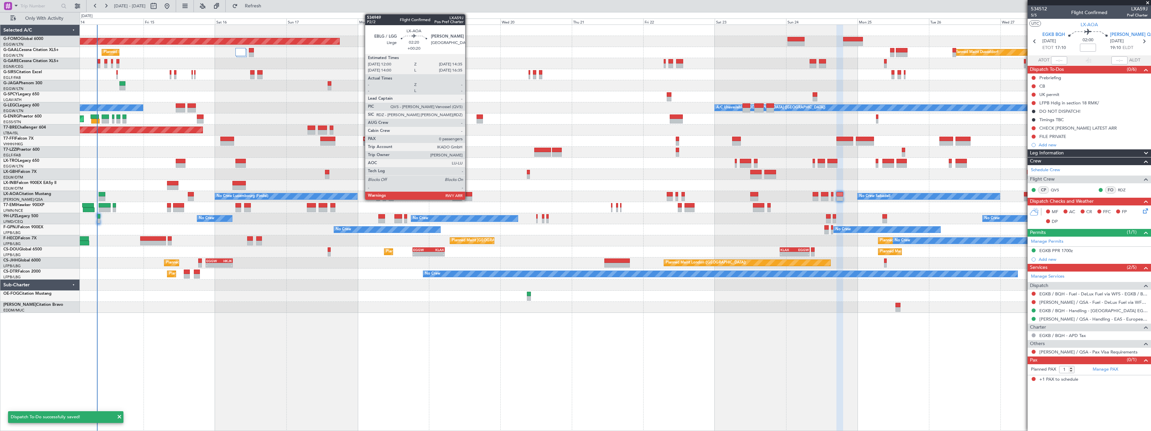
click at [468, 193] on div at bounding box center [469, 194] width 8 height 5
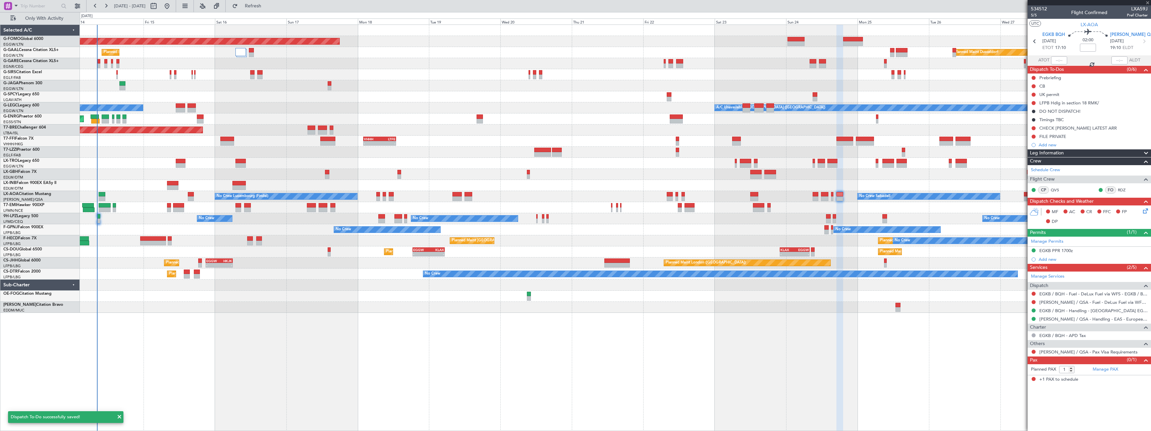
type input "+00:20"
type input "0"
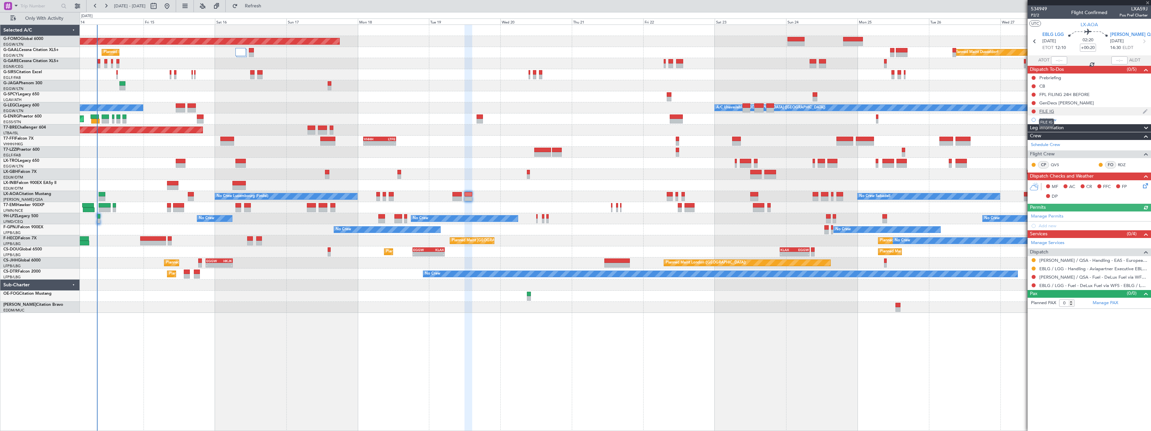
click at [1045, 110] on div "FILE IG" at bounding box center [1046, 111] width 15 height 6
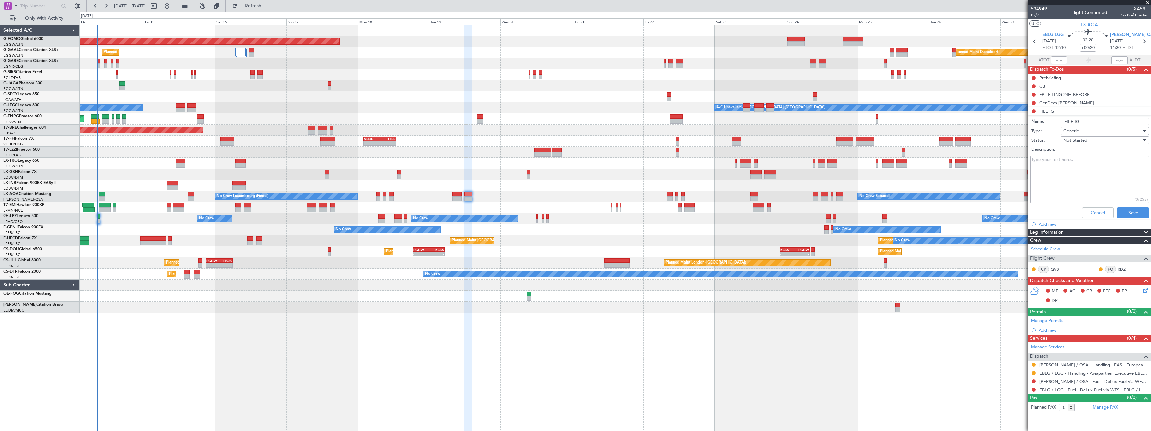
drag, startPoint x: 1075, startPoint y: 122, endPoint x: 1080, endPoint y: 122, distance: 5.4
click at [1080, 122] on input "FILE IG" at bounding box center [1105, 121] width 88 height 7
type input "FILE PRIVATE"
click at [1132, 213] on button "Save" at bounding box center [1133, 212] width 32 height 11
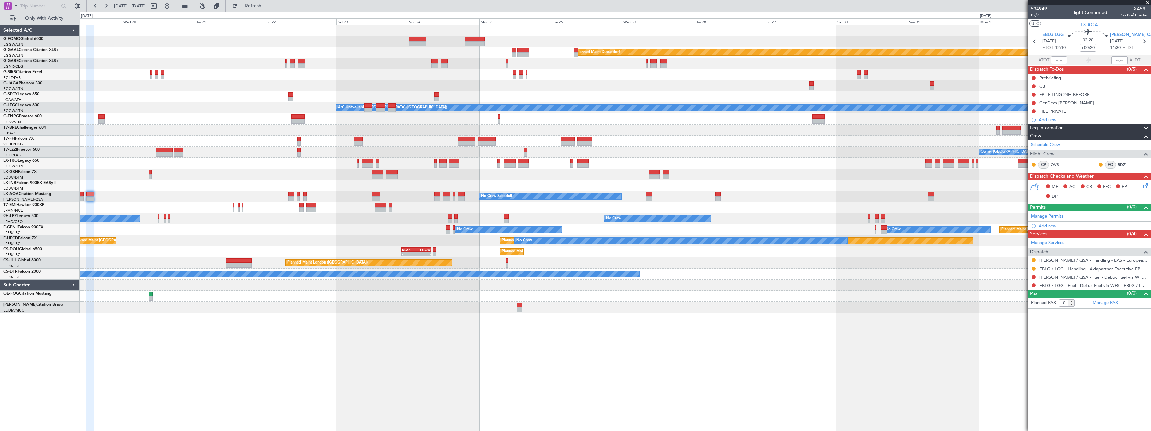
click at [553, 222] on div "No Crew No Crew No Crew No Crew" at bounding box center [615, 218] width 1071 height 11
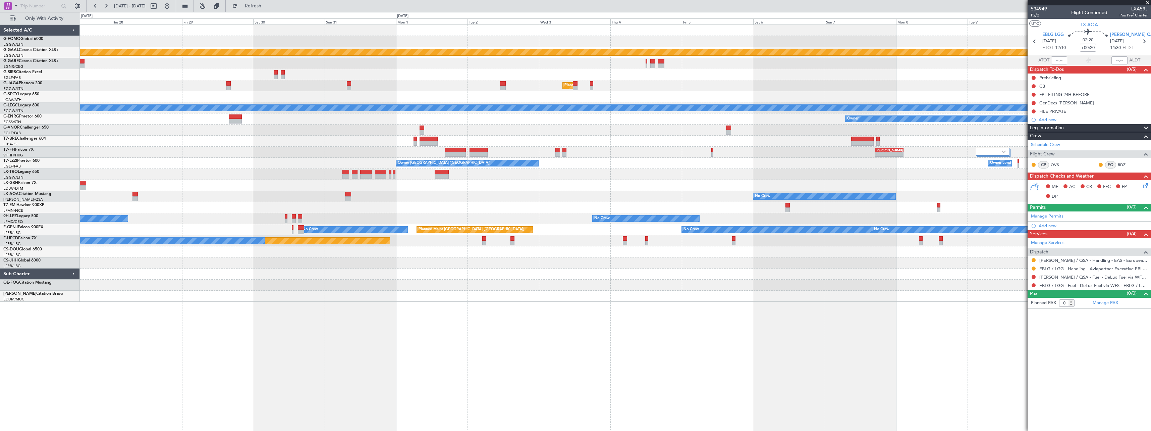
click at [381, 203] on div "Planned Maint Dusseldorf Planned Maint London (Luton) A/C Unavailable London (L…" at bounding box center [615, 163] width 1071 height 277
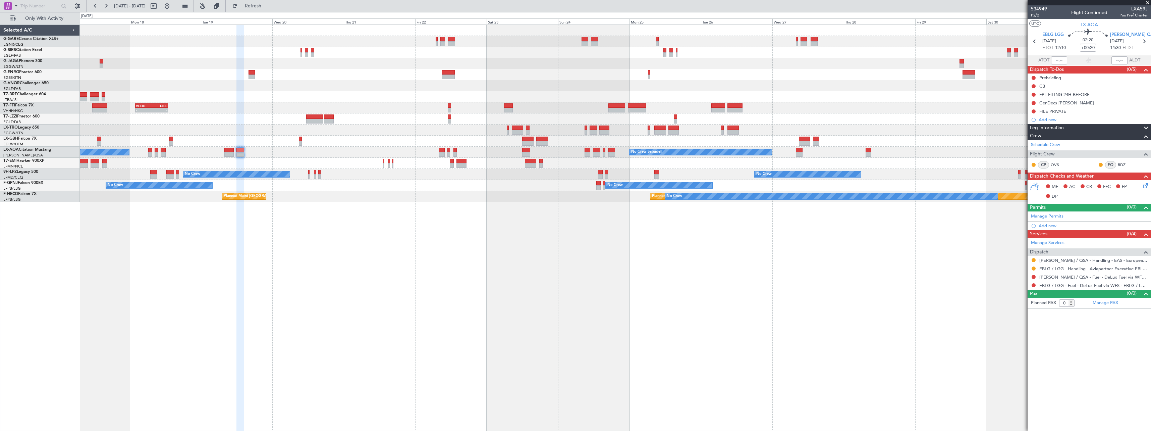
click at [983, 279] on div "Planned Maint London (Farnborough) Planned Maint London (Luton) Planned Maint L…" at bounding box center [615, 227] width 1071 height 406
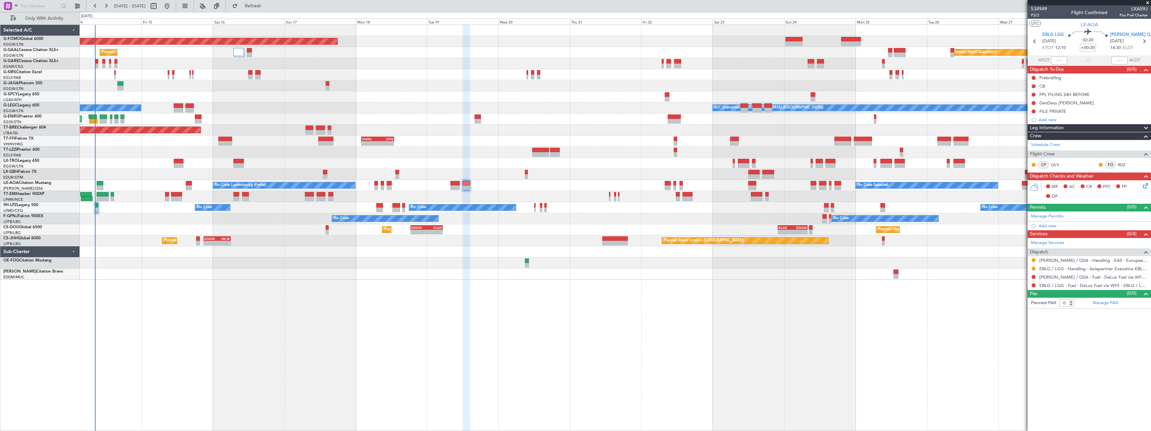
click at [640, 287] on div "Planned Maint Windsor Locks (Bradley Intl) Planned Maint Dusseldorf Planned Mai…" at bounding box center [615, 227] width 1071 height 406
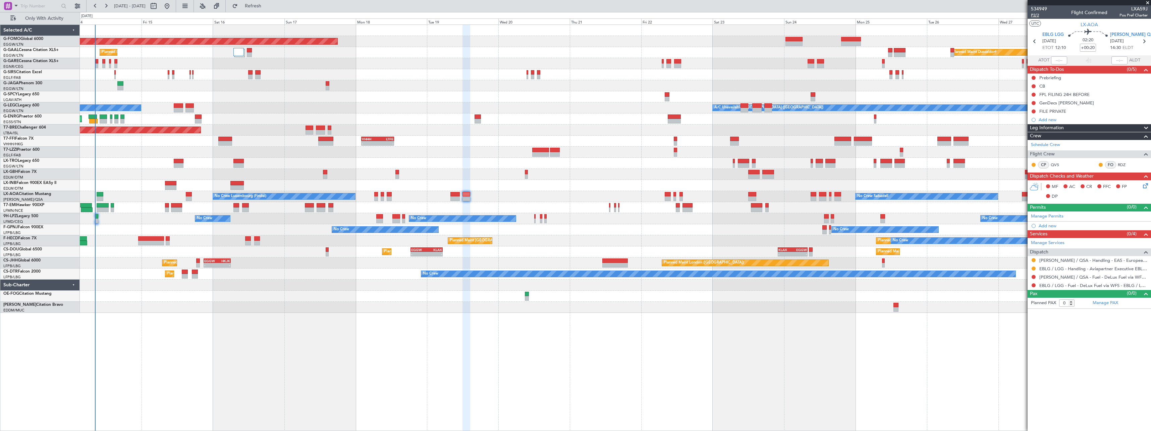
click at [1034, 15] on span "P2/2" at bounding box center [1039, 15] width 16 height 6
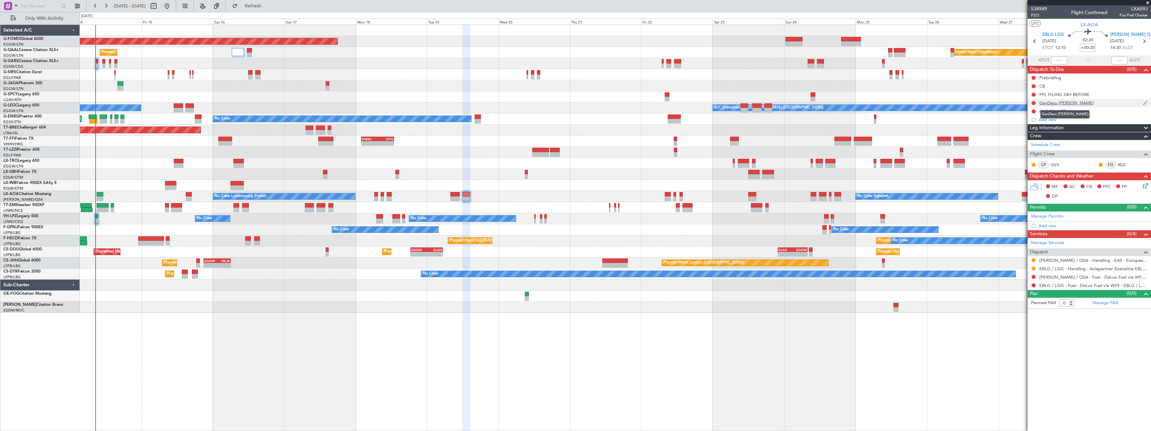
click at [1052, 104] on div "GenDecs LELL" at bounding box center [1066, 103] width 55 height 6
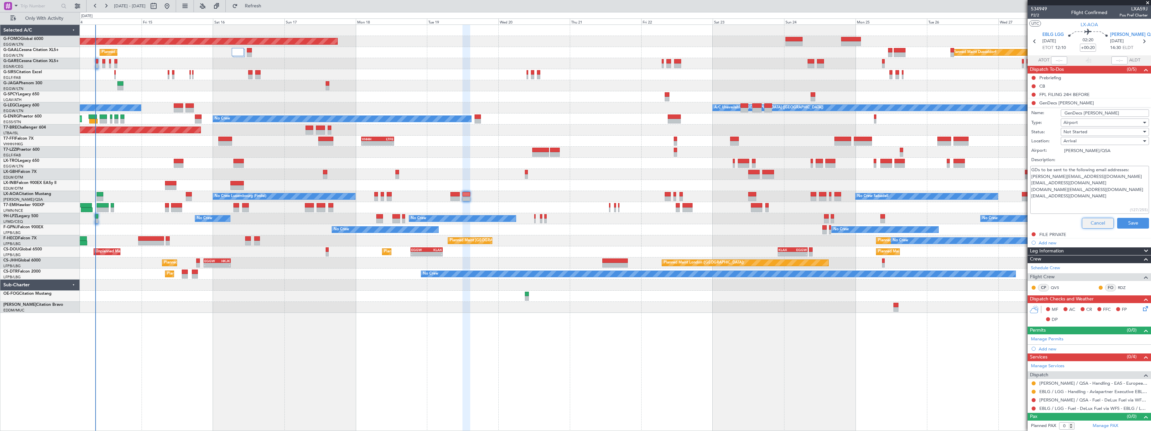
click at [1086, 221] on button "Cancel" at bounding box center [1098, 223] width 32 height 11
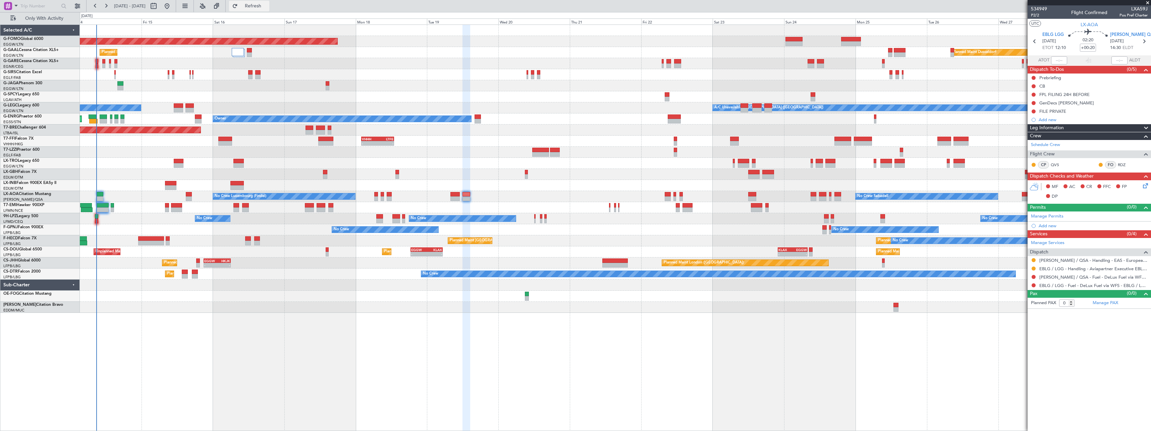
click at [267, 8] on span "Refresh" at bounding box center [253, 6] width 28 height 5
click at [267, 4] on span "Refresh" at bounding box center [253, 6] width 28 height 5
click at [267, 8] on span "Refresh" at bounding box center [253, 6] width 28 height 5
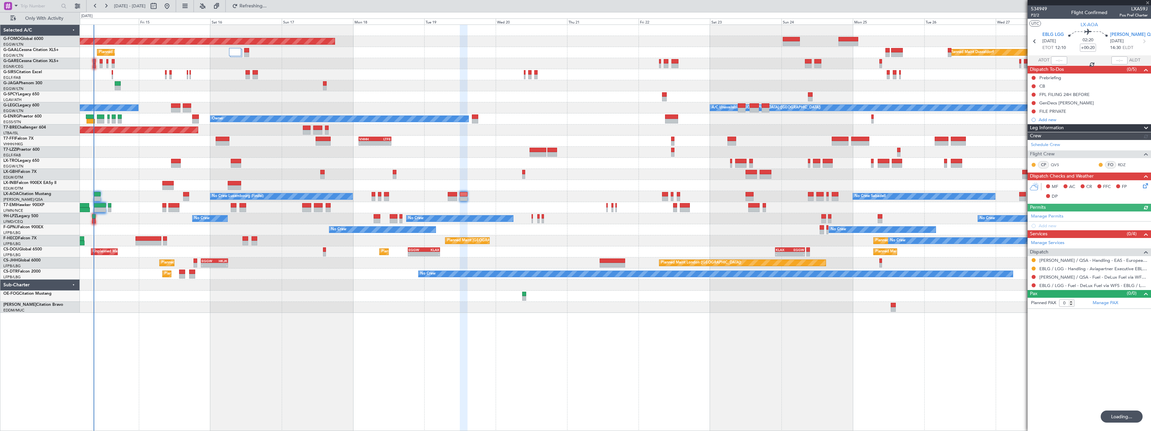
click at [389, 56] on div "Planned Maint Dusseldorf Planned Maint" at bounding box center [615, 52] width 1071 height 11
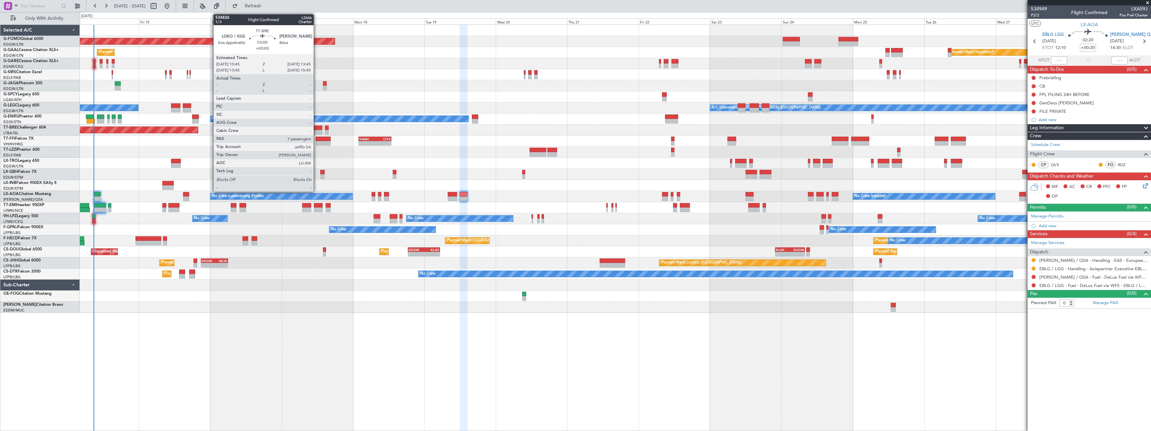
click at [317, 129] on div at bounding box center [317, 127] width 9 height 5
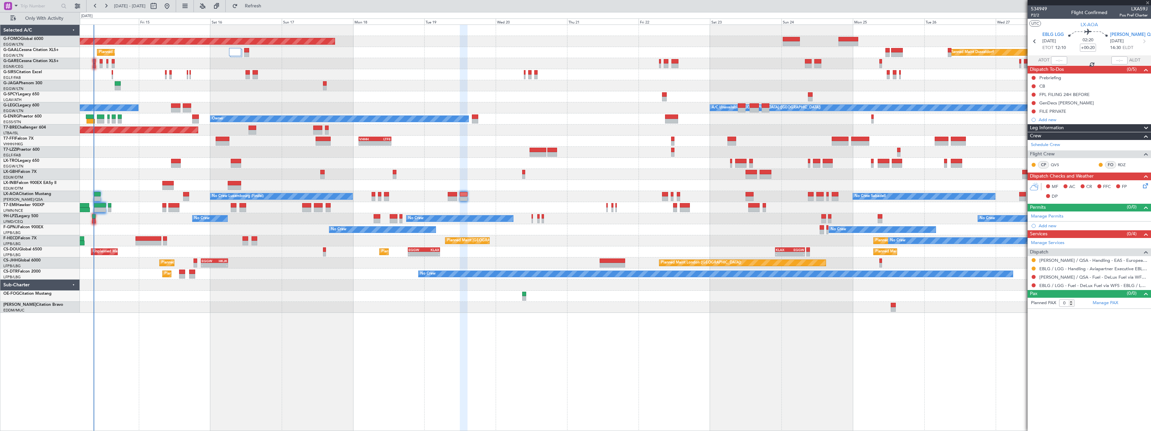
type input "7"
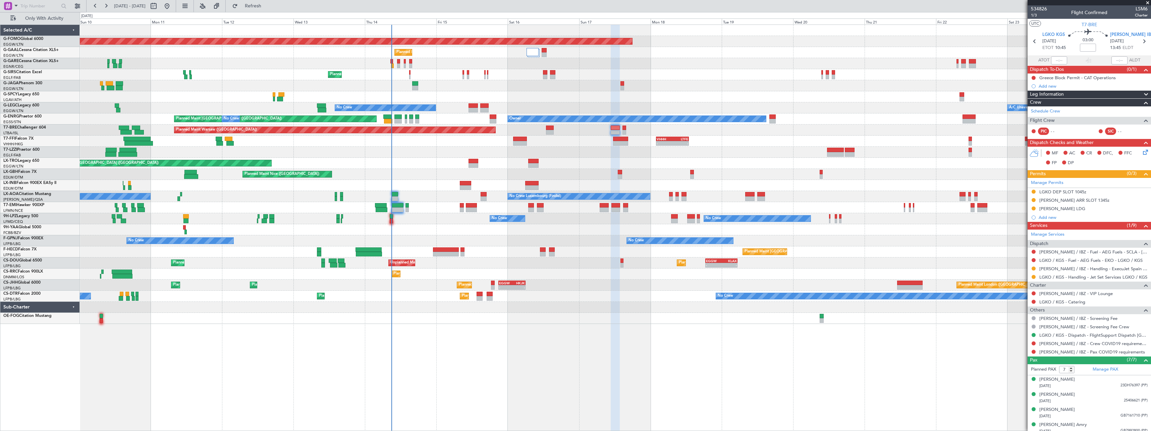
click at [476, 333] on div "Planned Maint Windsor Locks (Bradley Intl) Planned Maint Planned Maint Dusseldo…" at bounding box center [615, 227] width 1071 height 406
